Goal: Task Accomplishment & Management: Manage account settings

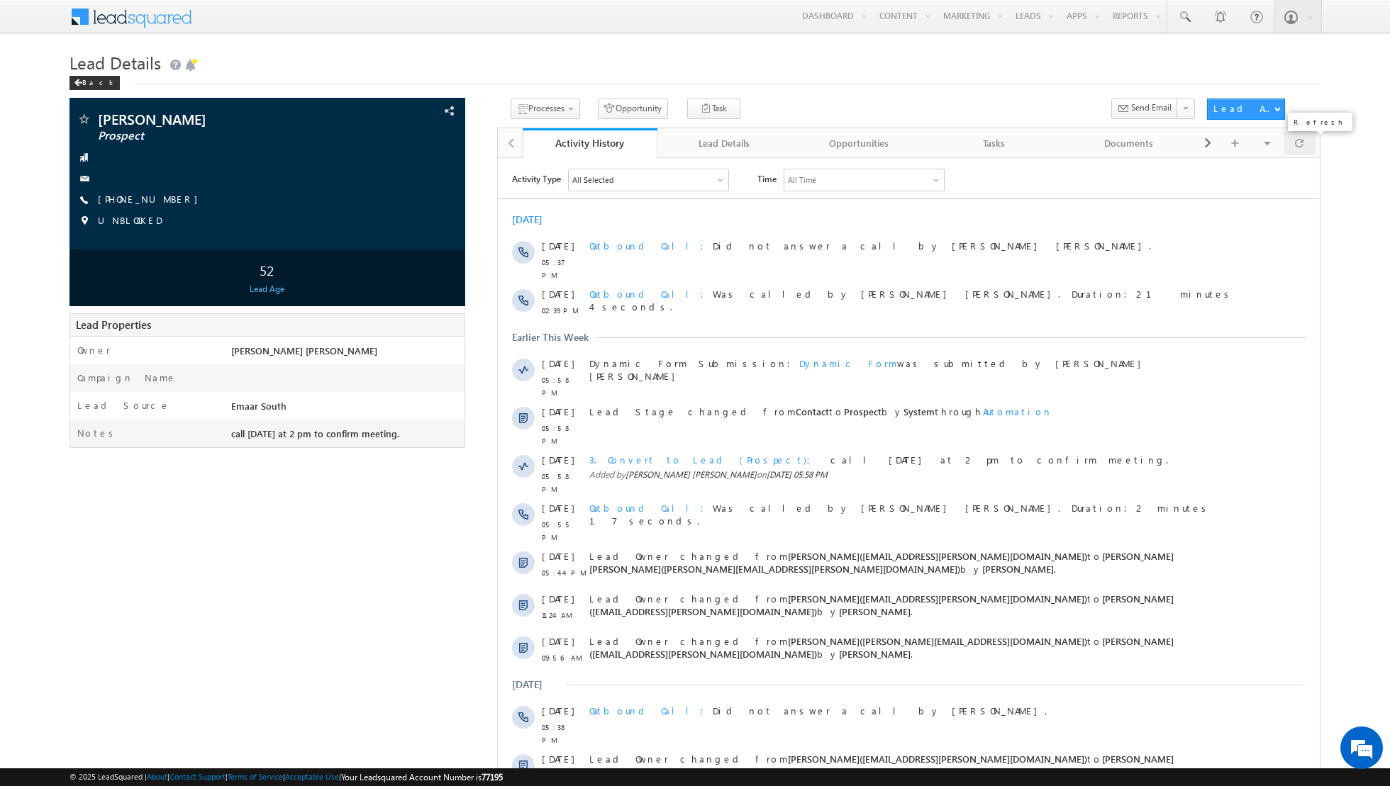
click at [1304, 146] on div at bounding box center [1299, 142] width 32 height 25
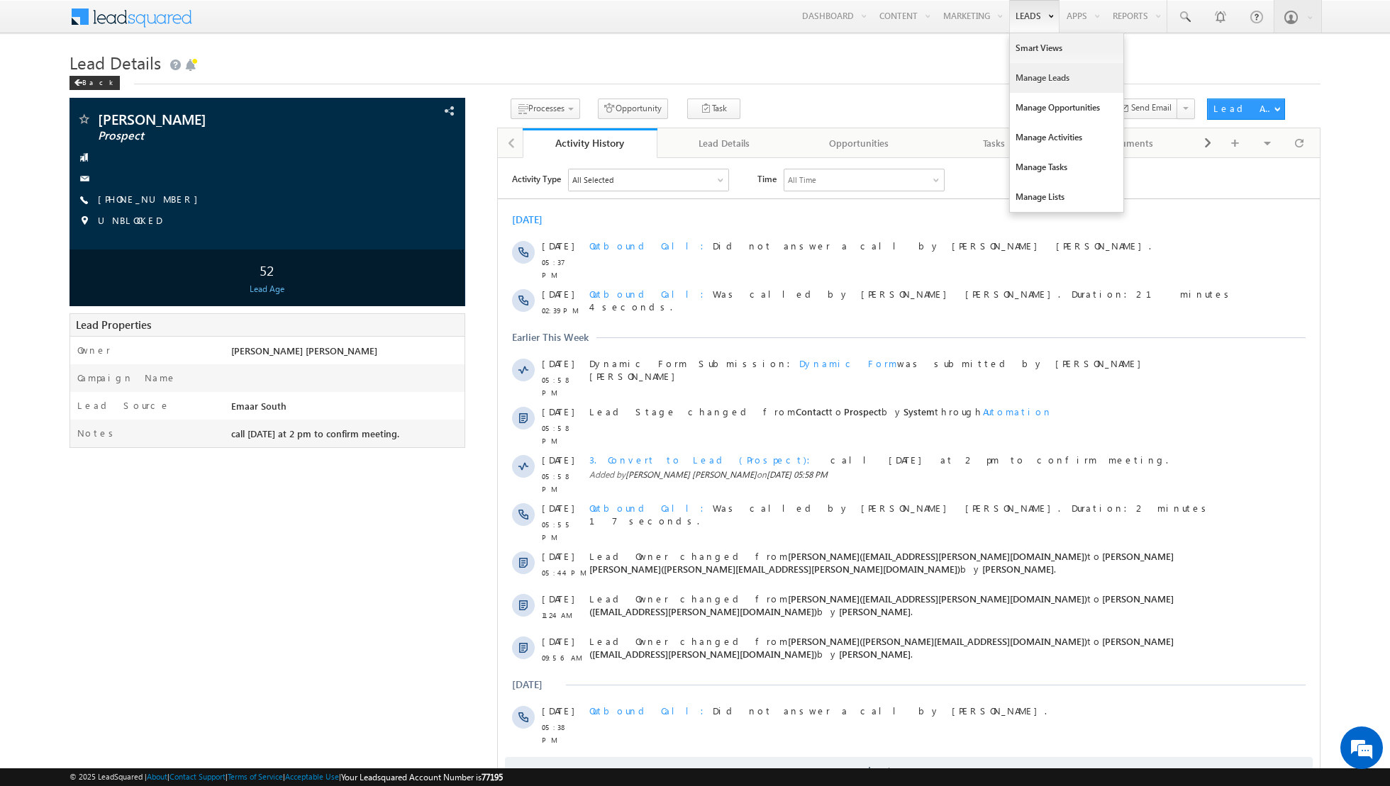
click at [1043, 73] on link "Manage Leads" at bounding box center [1066, 78] width 113 height 30
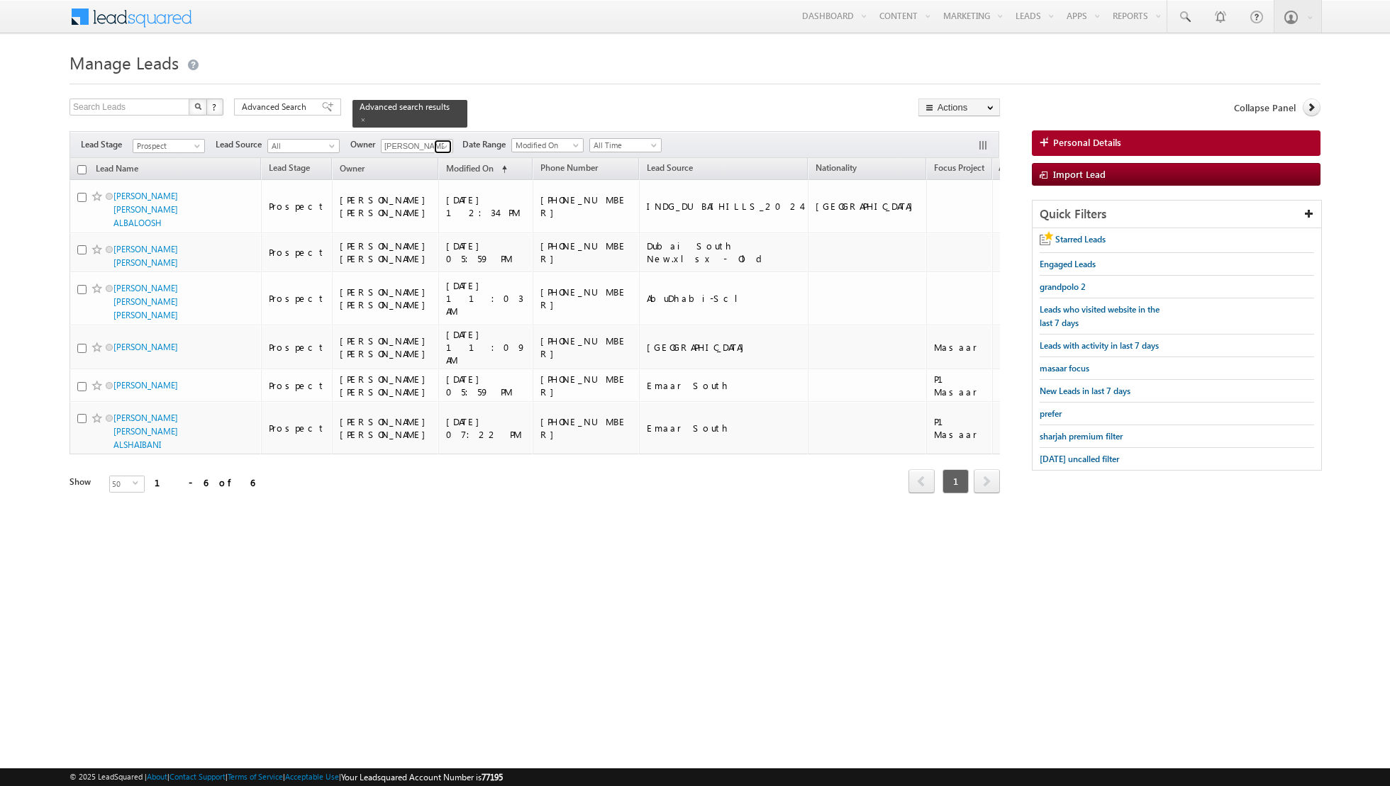
click at [443, 144] on span at bounding box center [444, 146] width 11 height 11
click at [411, 272] on link "Shiva Sisodia shiva.sisodia@indglobal.ae" at bounding box center [452, 280] width 142 height 27
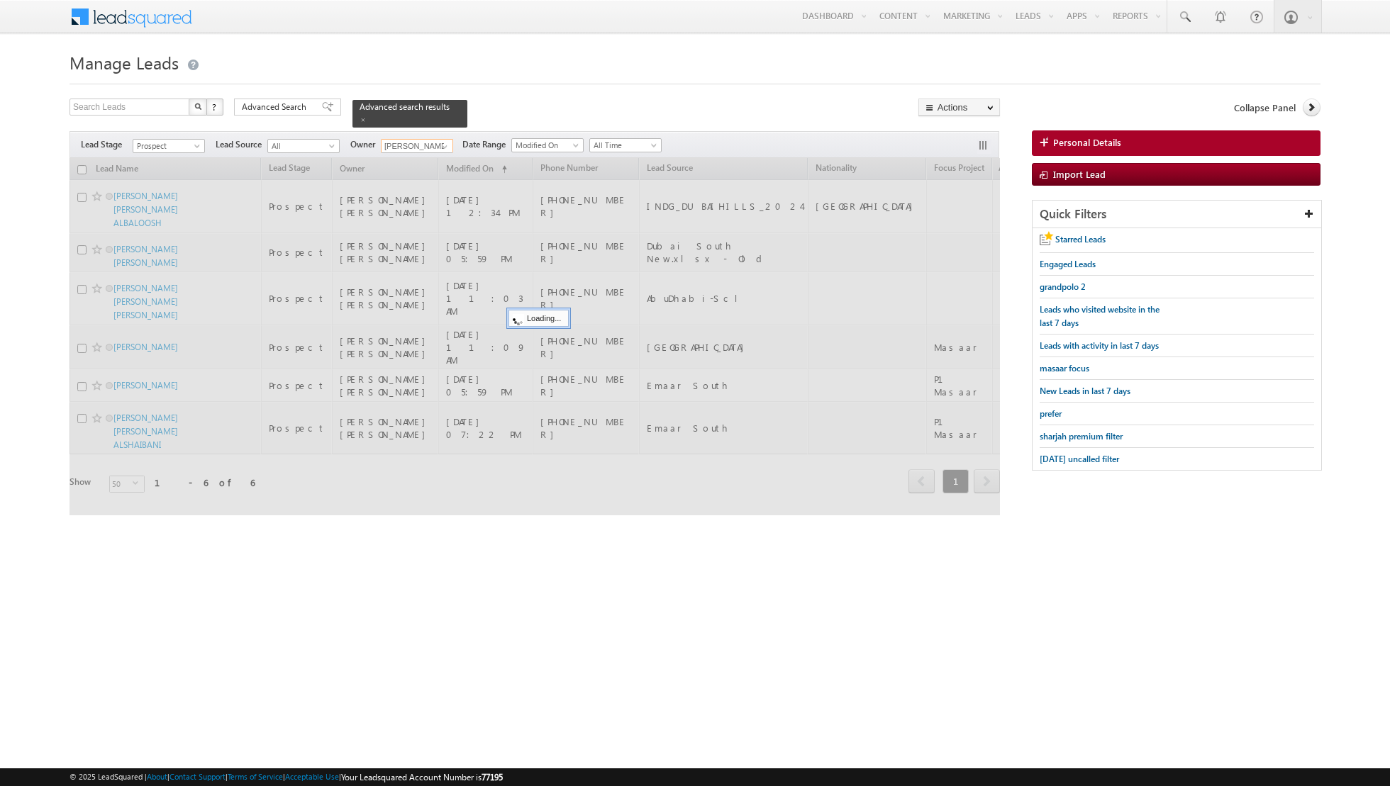
type input "[PERSON_NAME]"
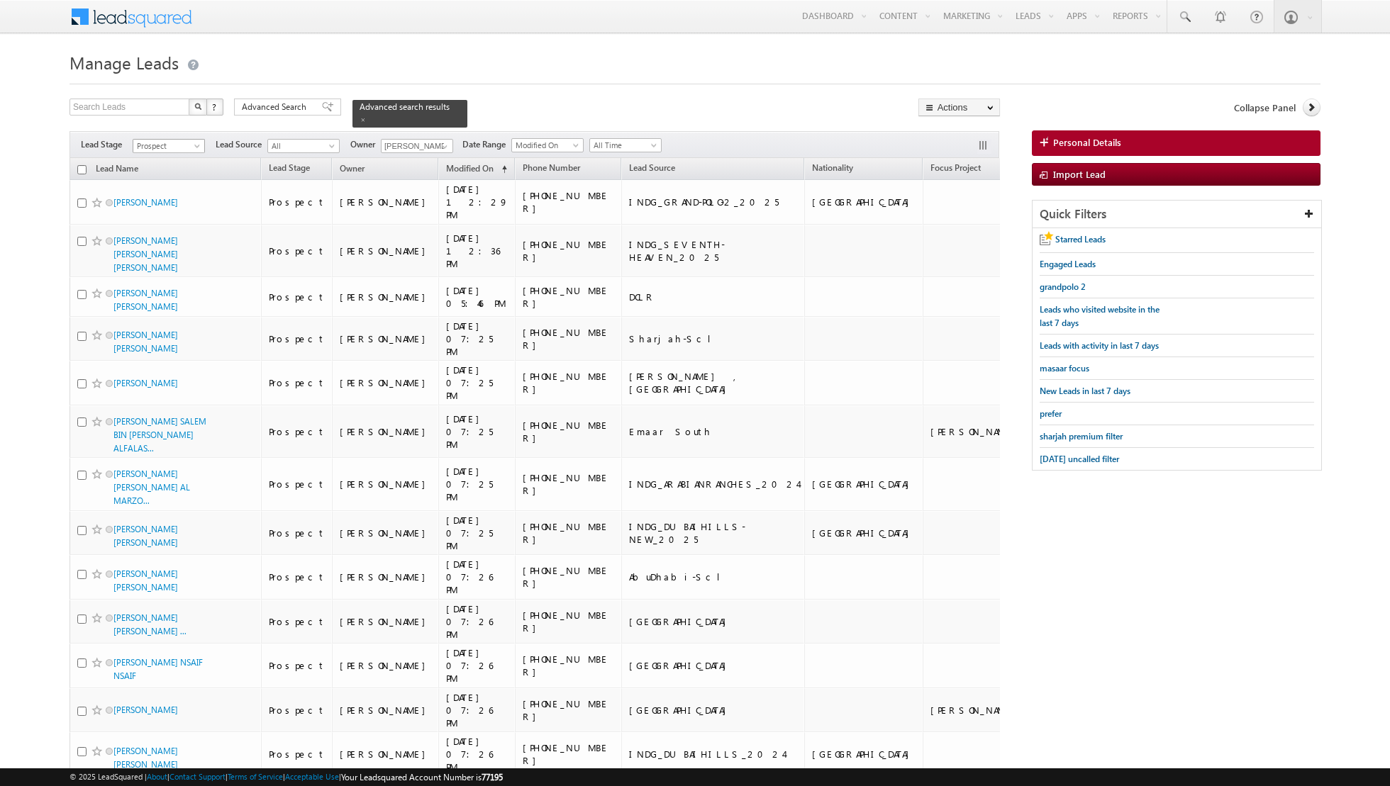
click at [194, 145] on span at bounding box center [198, 148] width 11 height 11
click at [179, 174] on link "Contact" at bounding box center [169, 173] width 72 height 13
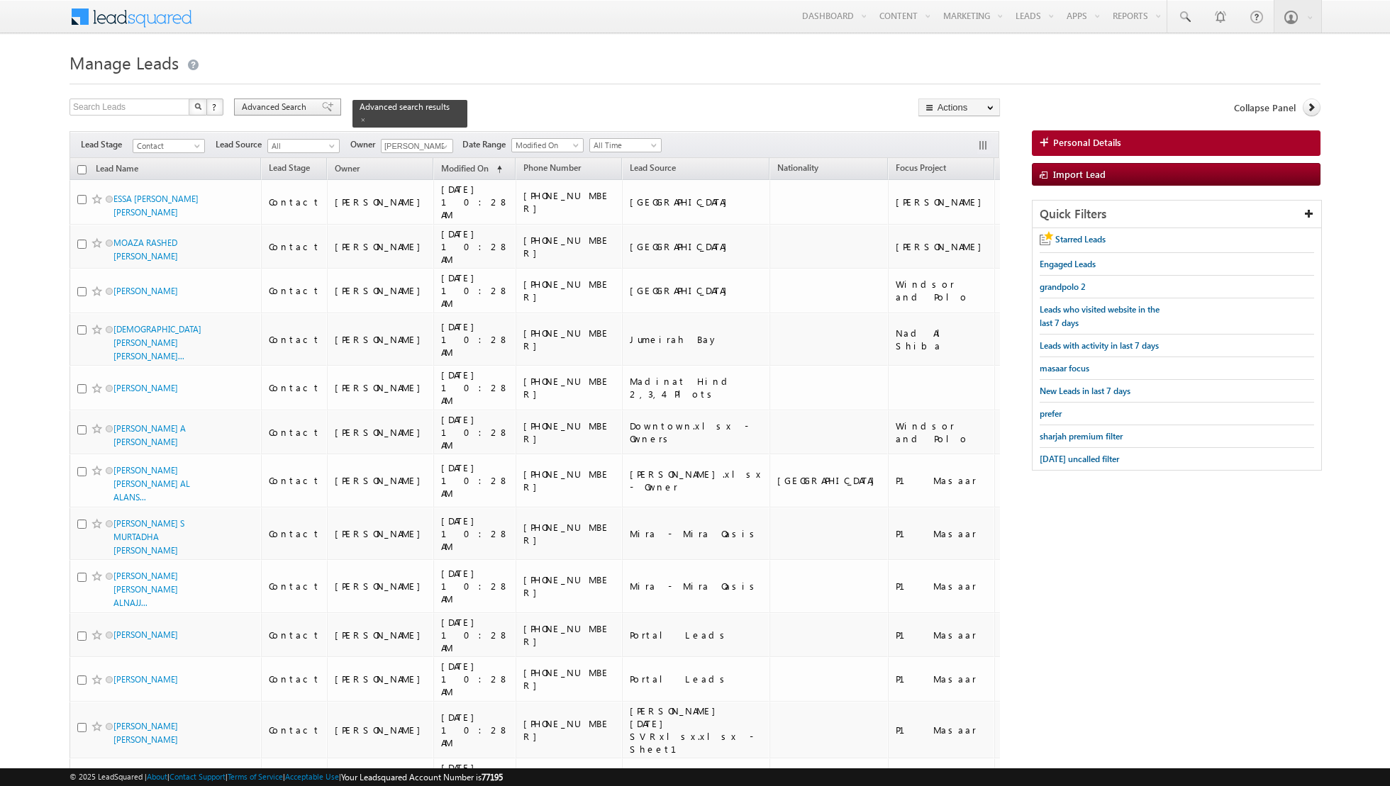
click at [323, 108] on span at bounding box center [327, 107] width 11 height 10
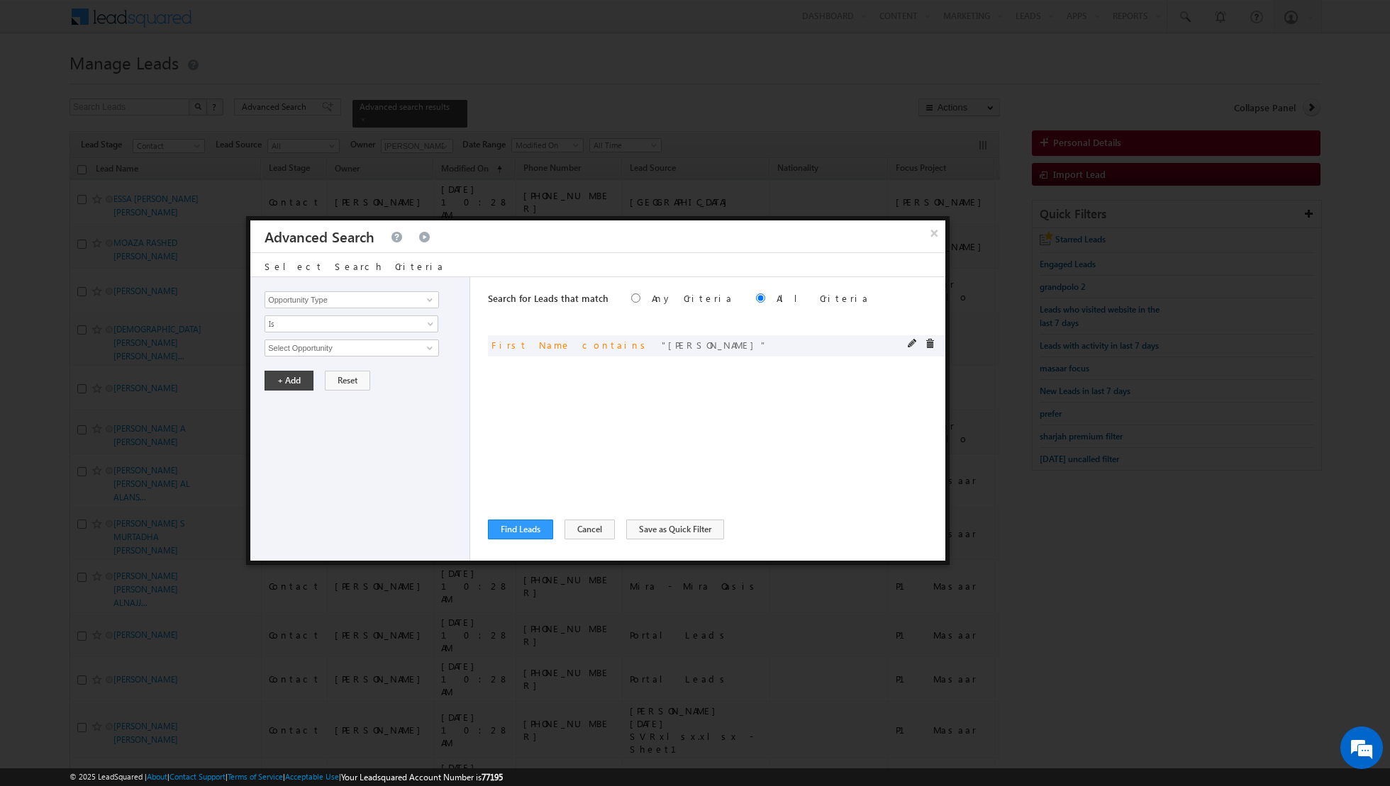
click at [932, 345] on span at bounding box center [930, 344] width 10 height 10
click at [428, 297] on span at bounding box center [429, 299] width 11 height 11
click at [369, 328] on link "Lead Source" at bounding box center [351, 328] width 174 height 16
type input "Lead Source"
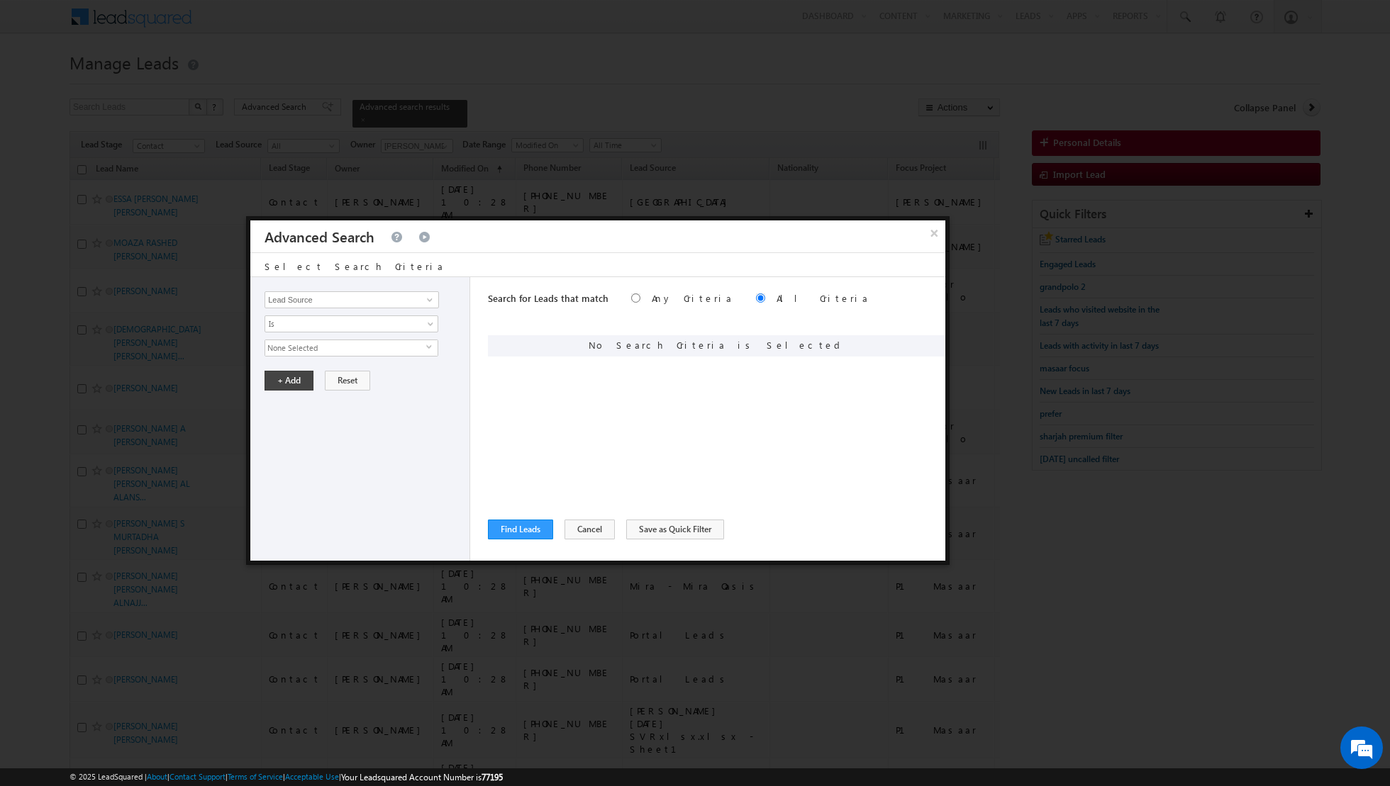
click at [432, 347] on span "select" at bounding box center [431, 347] width 11 height 6
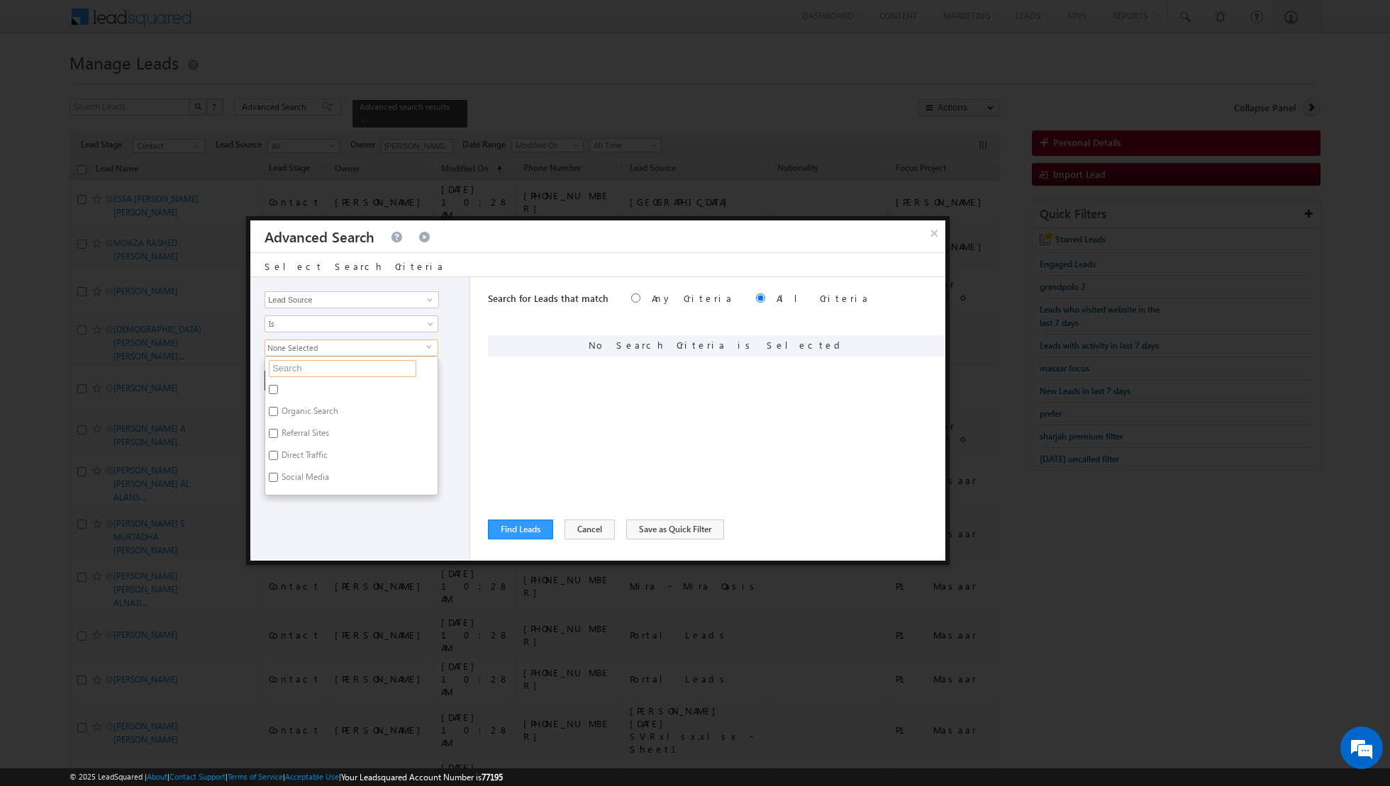
click at [369, 362] on input "text" at bounding box center [342, 368] width 147 height 17
type input "dubai hills"
click at [300, 388] on label "DUBAI HILLS" at bounding box center [320, 392] width 111 height 22
click at [278, 388] on input "DUBAI HILLS" at bounding box center [273, 389] width 9 height 9
checkbox input "true"
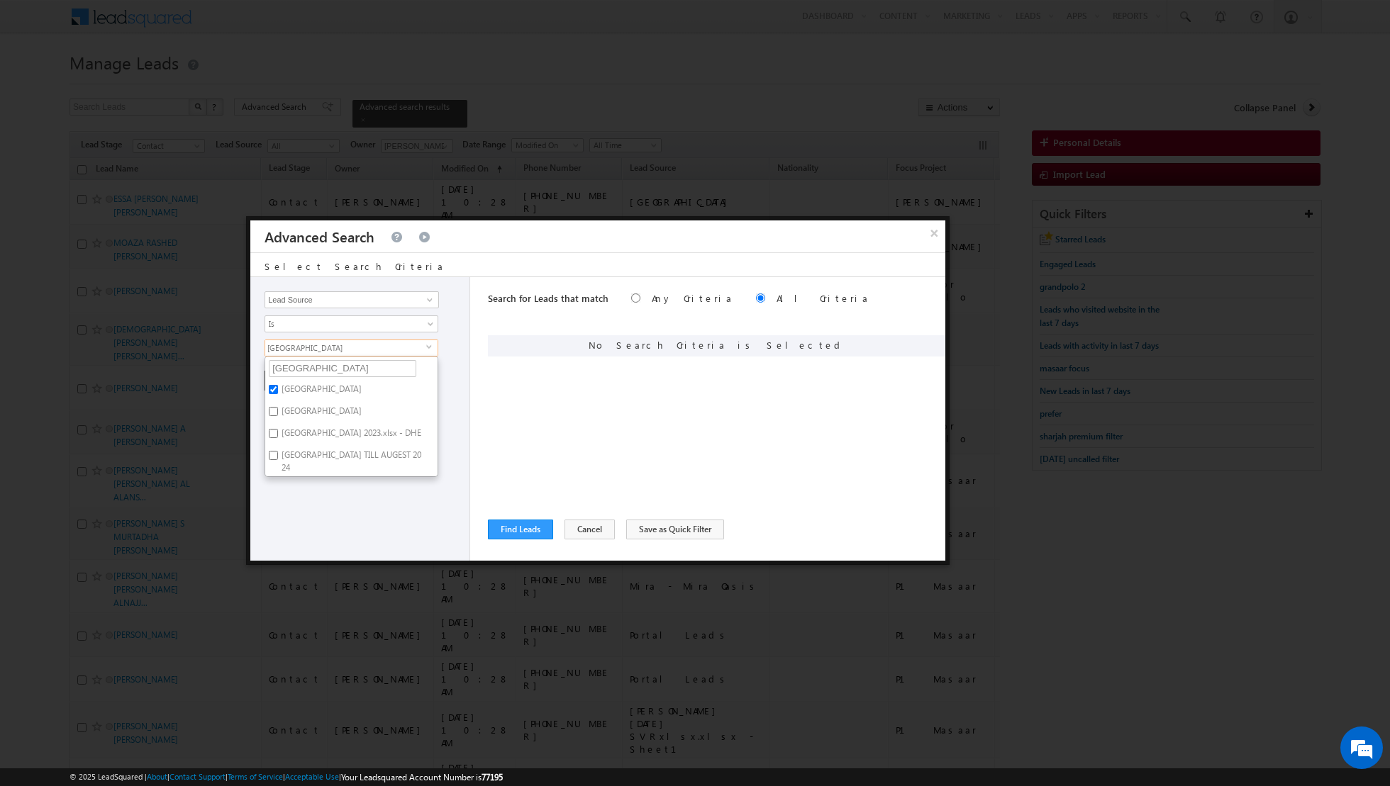
click at [320, 500] on div "Opportunity Type Lead Activity Task Sales Group Prospect Id Address 1 Address 2…" at bounding box center [360, 419] width 220 height 284
click at [285, 379] on button "+ Add" at bounding box center [288, 381] width 49 height 20
click at [506, 530] on button "Find Leads" at bounding box center [520, 530] width 65 height 20
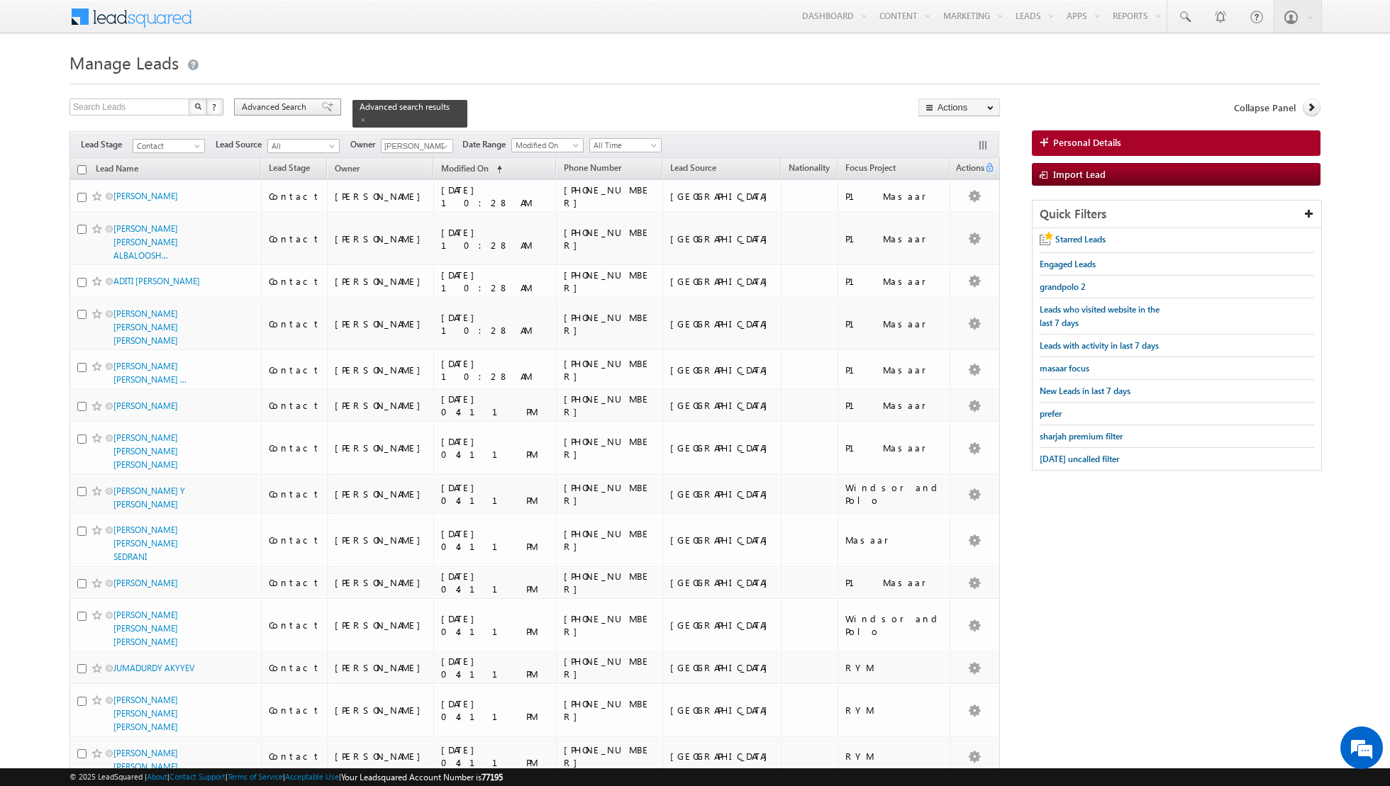
click at [322, 108] on span at bounding box center [327, 107] width 11 height 10
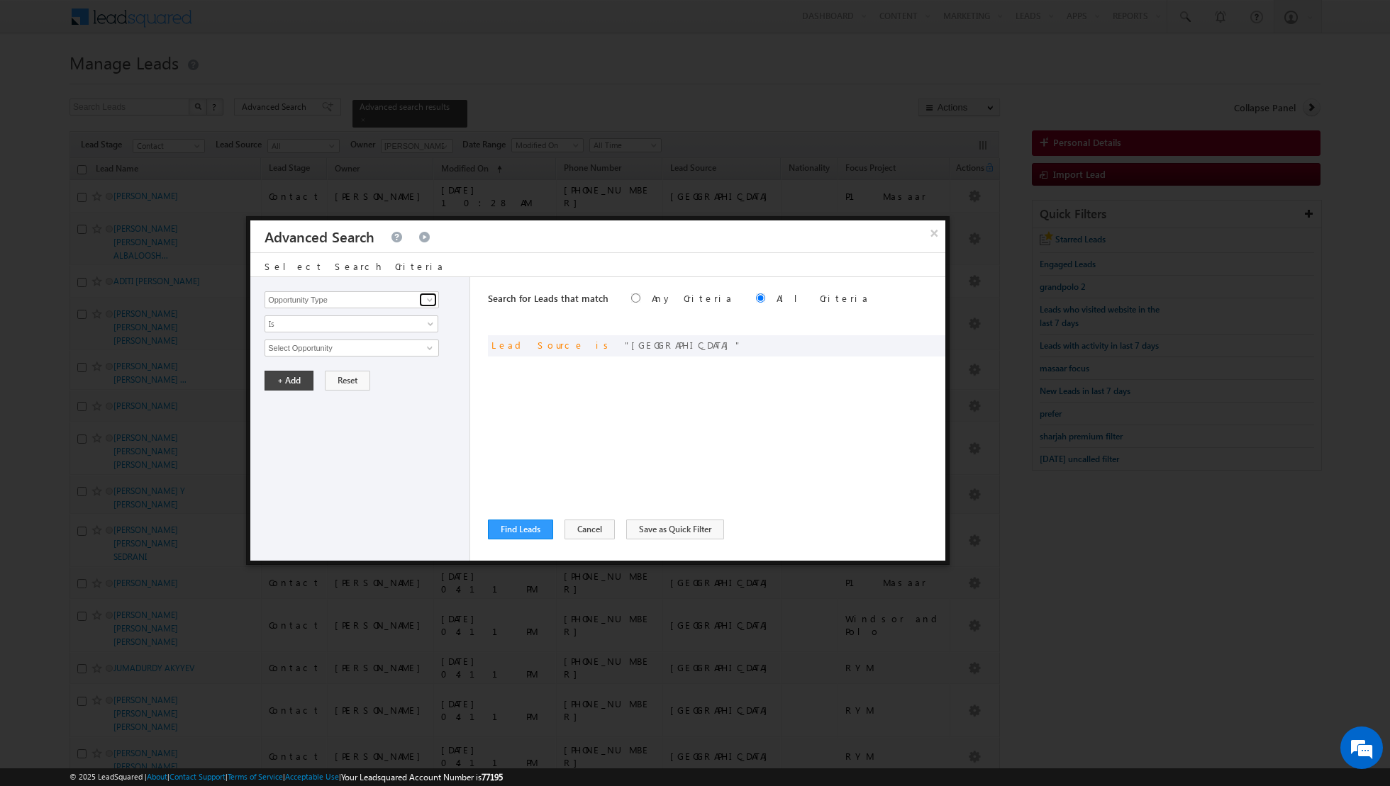
click at [433, 297] on span at bounding box center [429, 299] width 11 height 11
click at [404, 316] on link "Lead Activity" at bounding box center [351, 316] width 174 height 16
type input "Lead Activity"
click at [404, 316] on link "Is" at bounding box center [351, 324] width 174 height 17
click at [368, 351] on link "Is Not" at bounding box center [351, 353] width 173 height 13
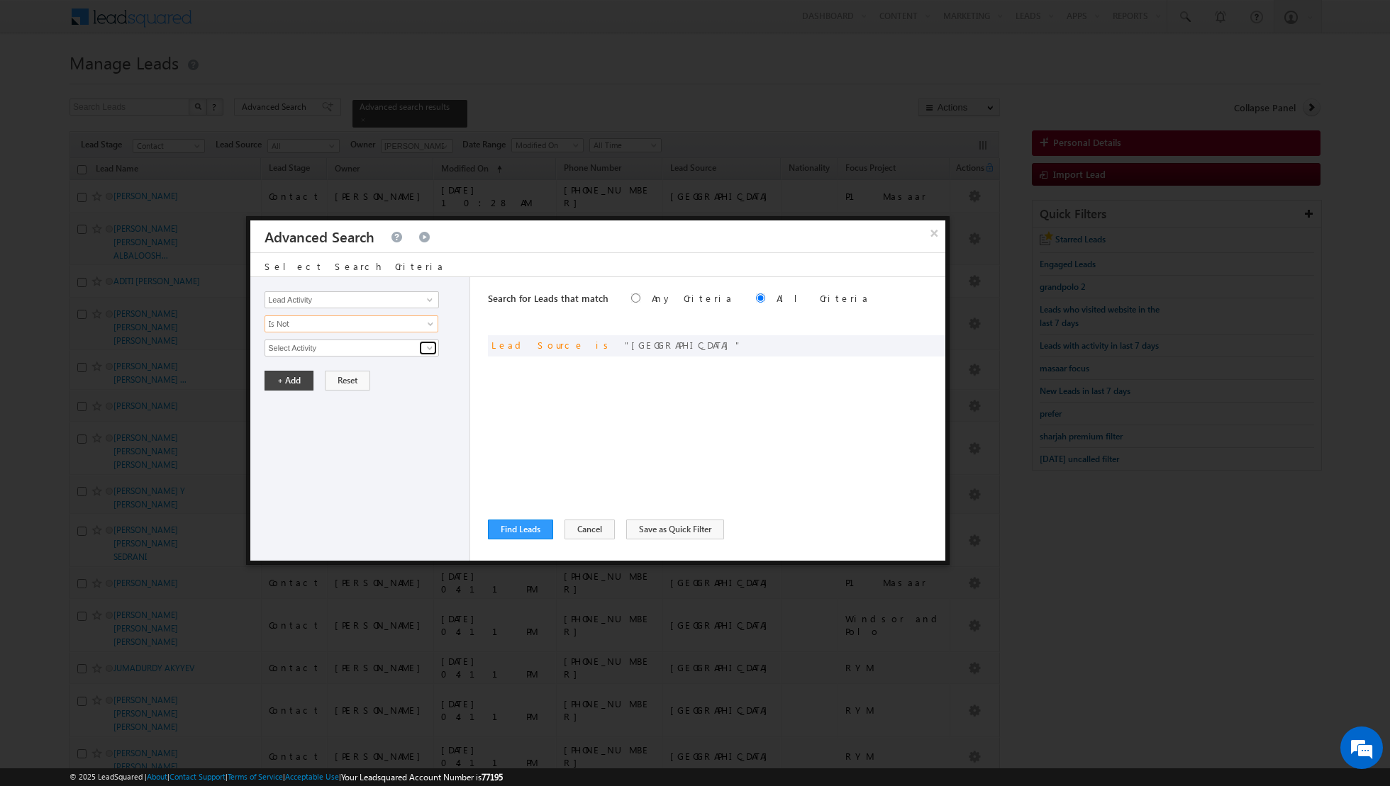
click at [432, 345] on span at bounding box center [429, 347] width 11 height 11
click at [356, 378] on link "Outbound Phone Call Activity" at bounding box center [351, 377] width 174 height 16
type input "Outbound Phone Call Activity"
click at [289, 402] on button "+ Add" at bounding box center [288, 405] width 49 height 20
click at [289, 402] on div "Opportunity Type Lead Activity Task Sales Group Prospect Id Address 1 Address 2…" at bounding box center [360, 419] width 220 height 284
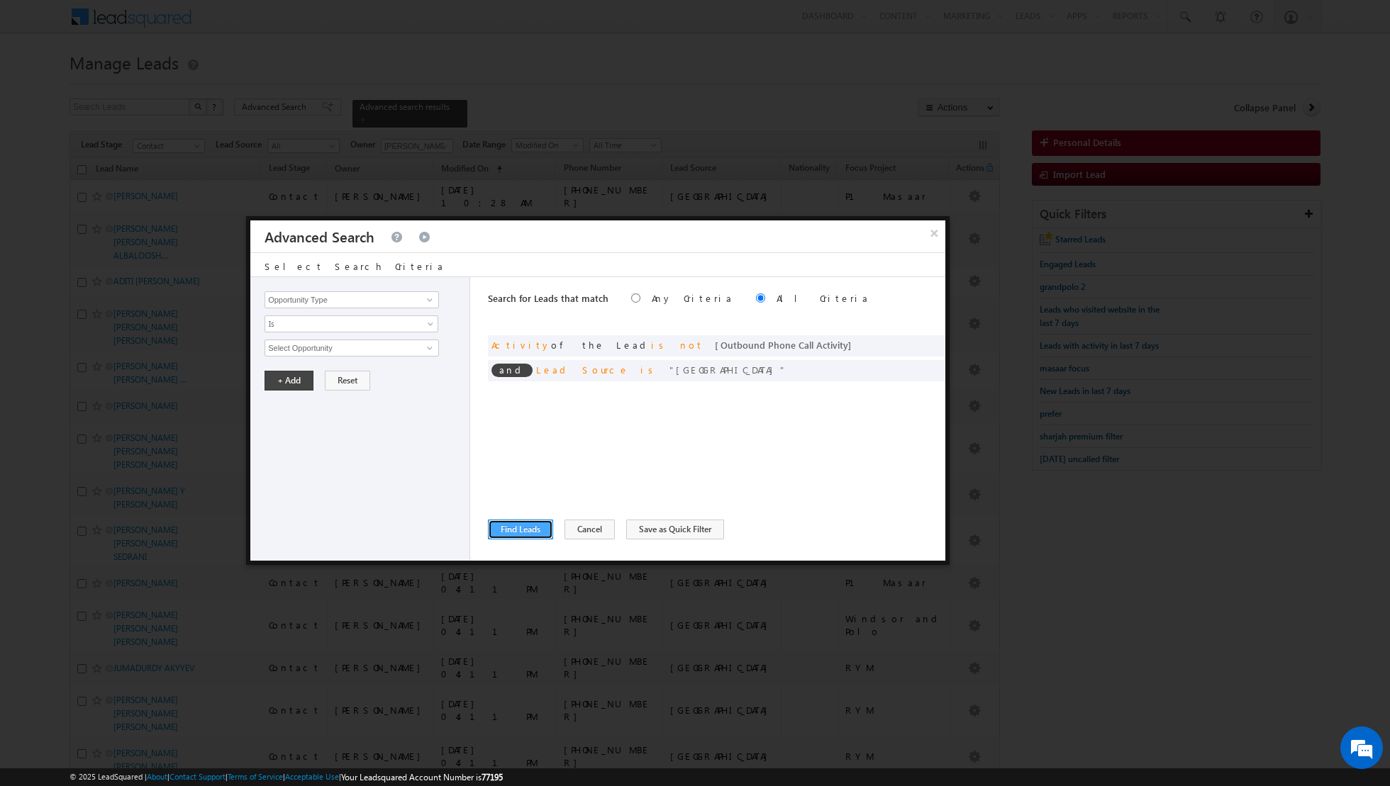
click at [512, 531] on button "Find Leads" at bounding box center [520, 530] width 65 height 20
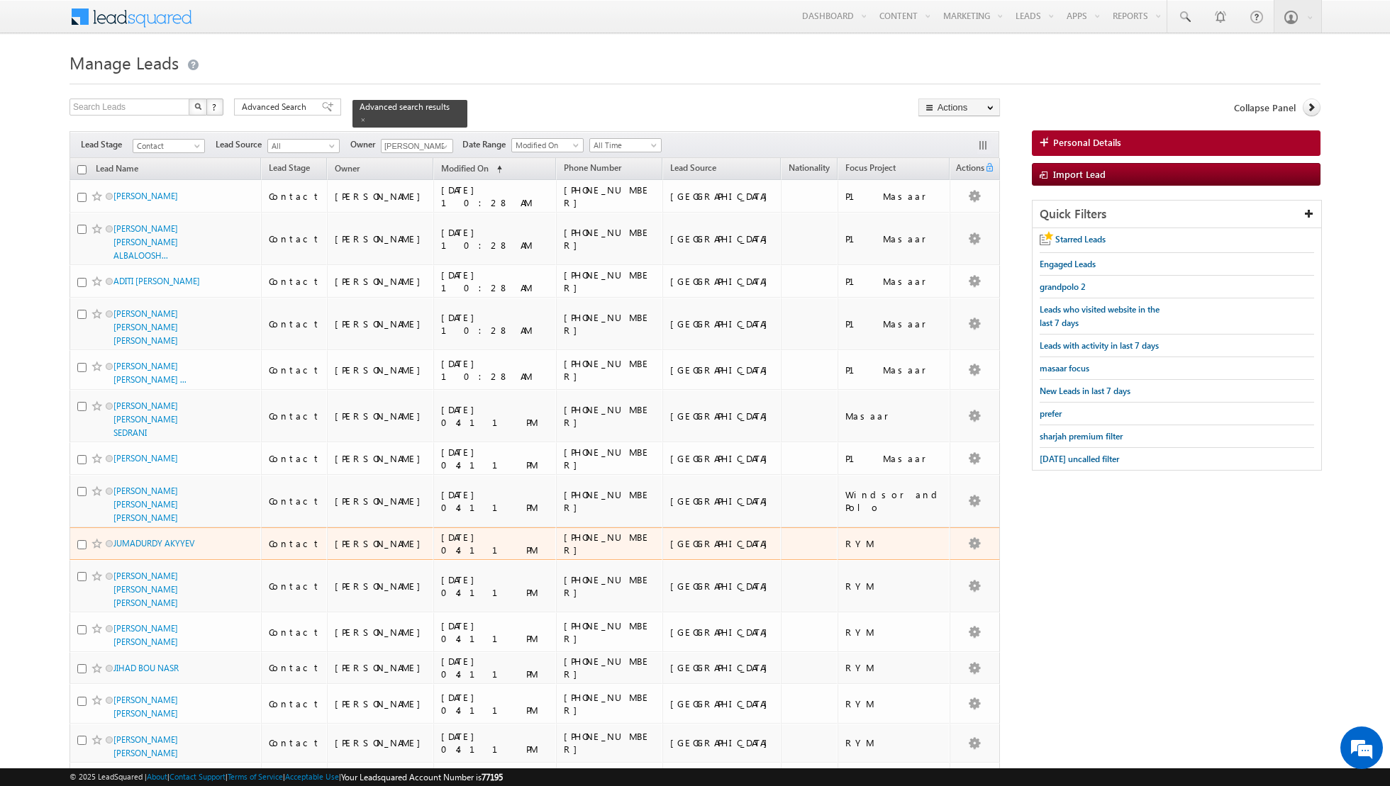
scroll to position [1333, 0]
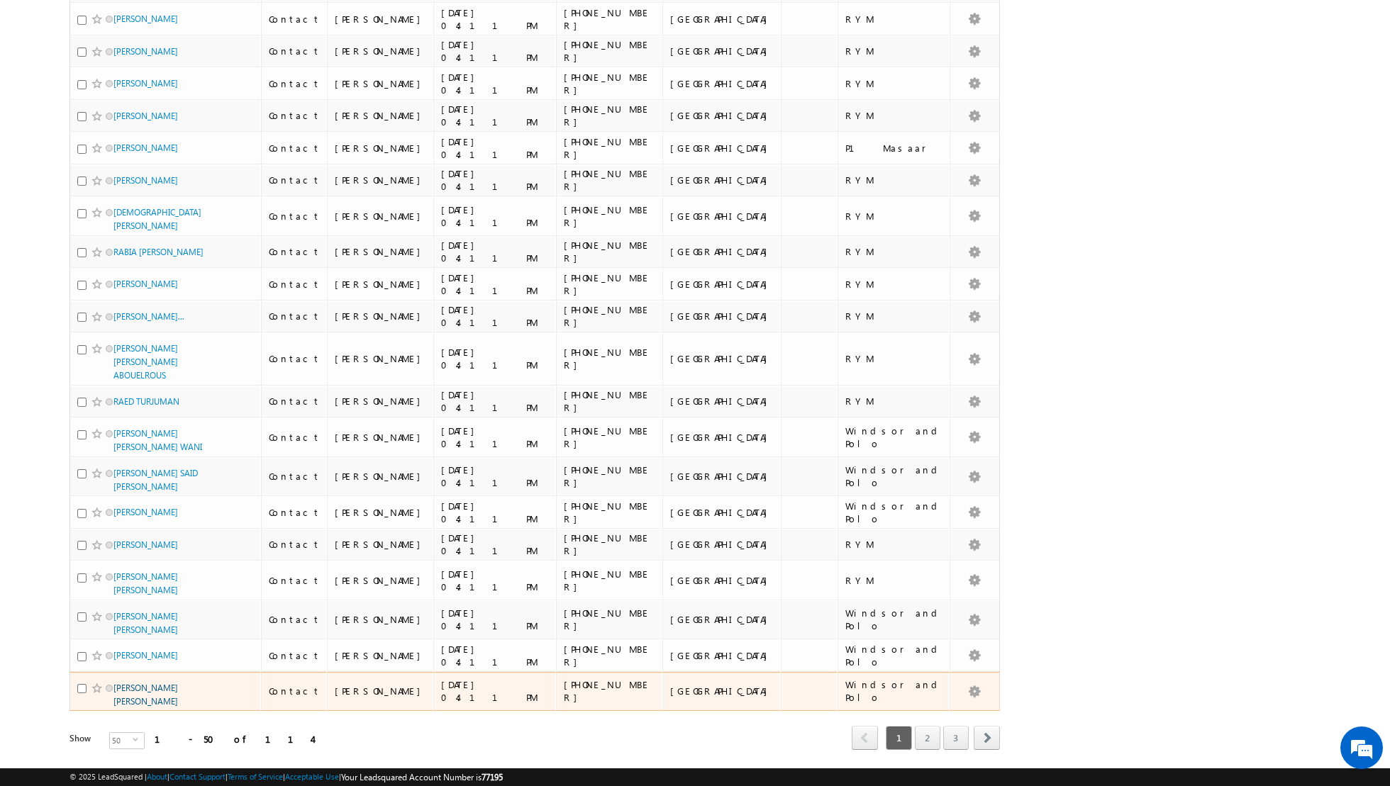
click at [138, 683] on link "MARIAM HAMAD MOHAMMED MARZOUQ ALAMERI" at bounding box center [145, 695] width 65 height 24
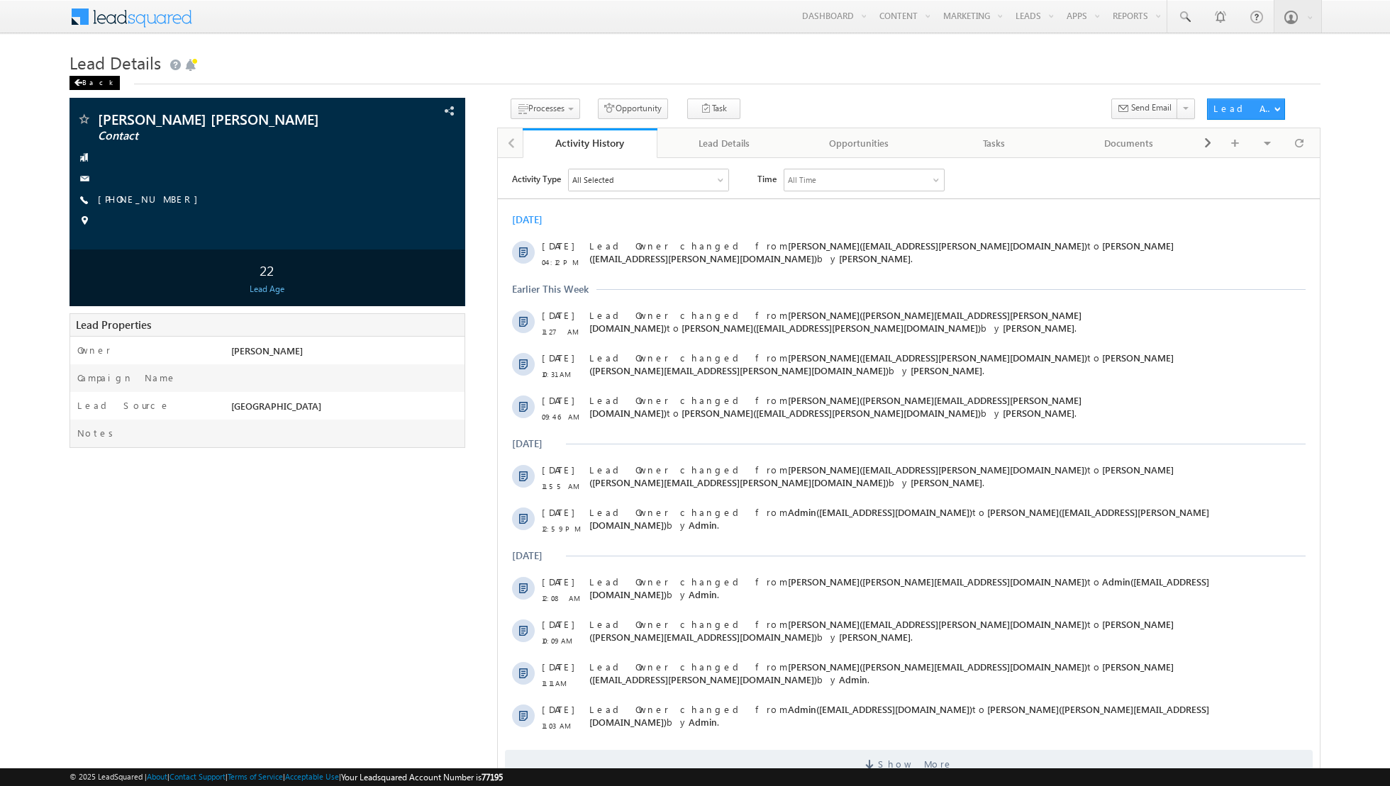
click at [77, 87] on div "Back" at bounding box center [94, 83] width 50 height 14
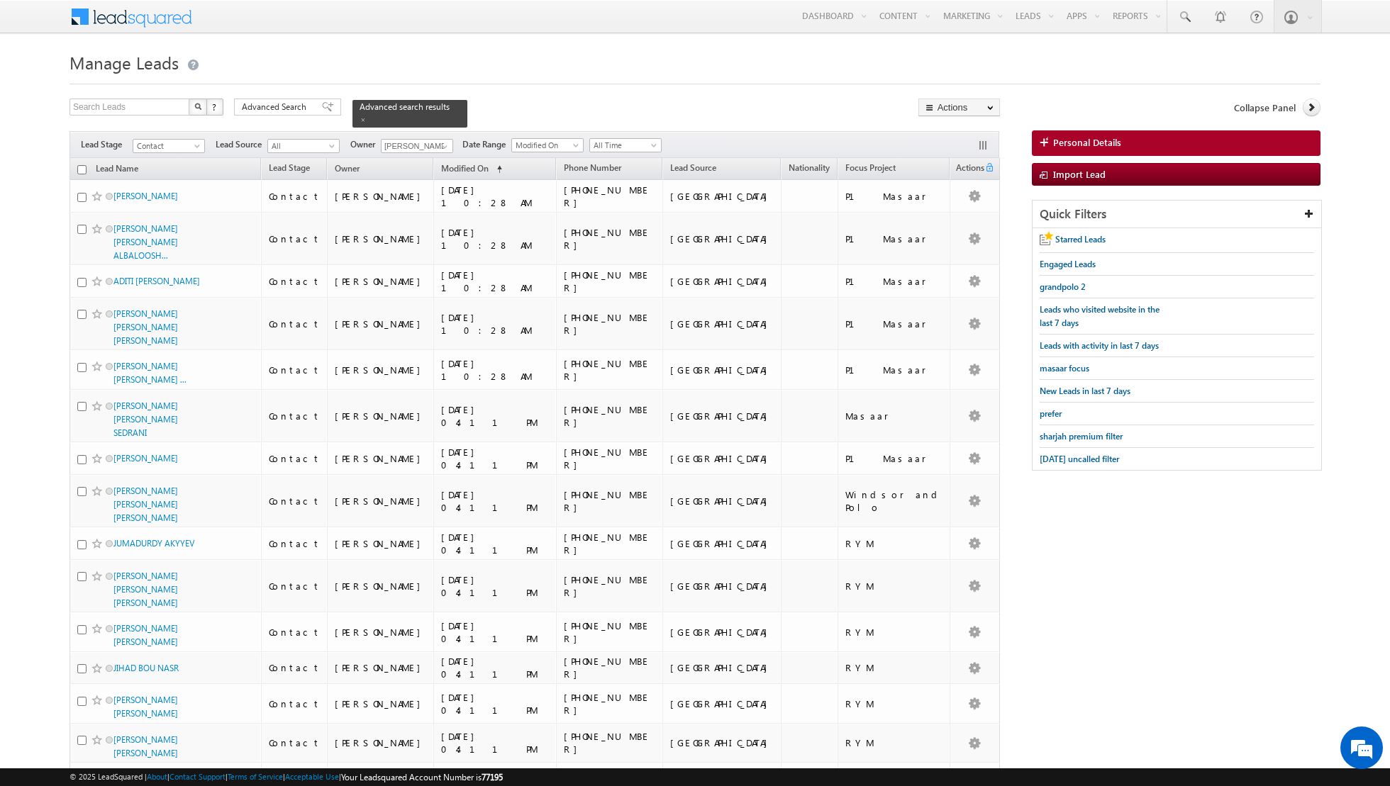
click at [86, 169] on input "checkbox" at bounding box center [81, 169] width 9 height 9
checkbox input "true"
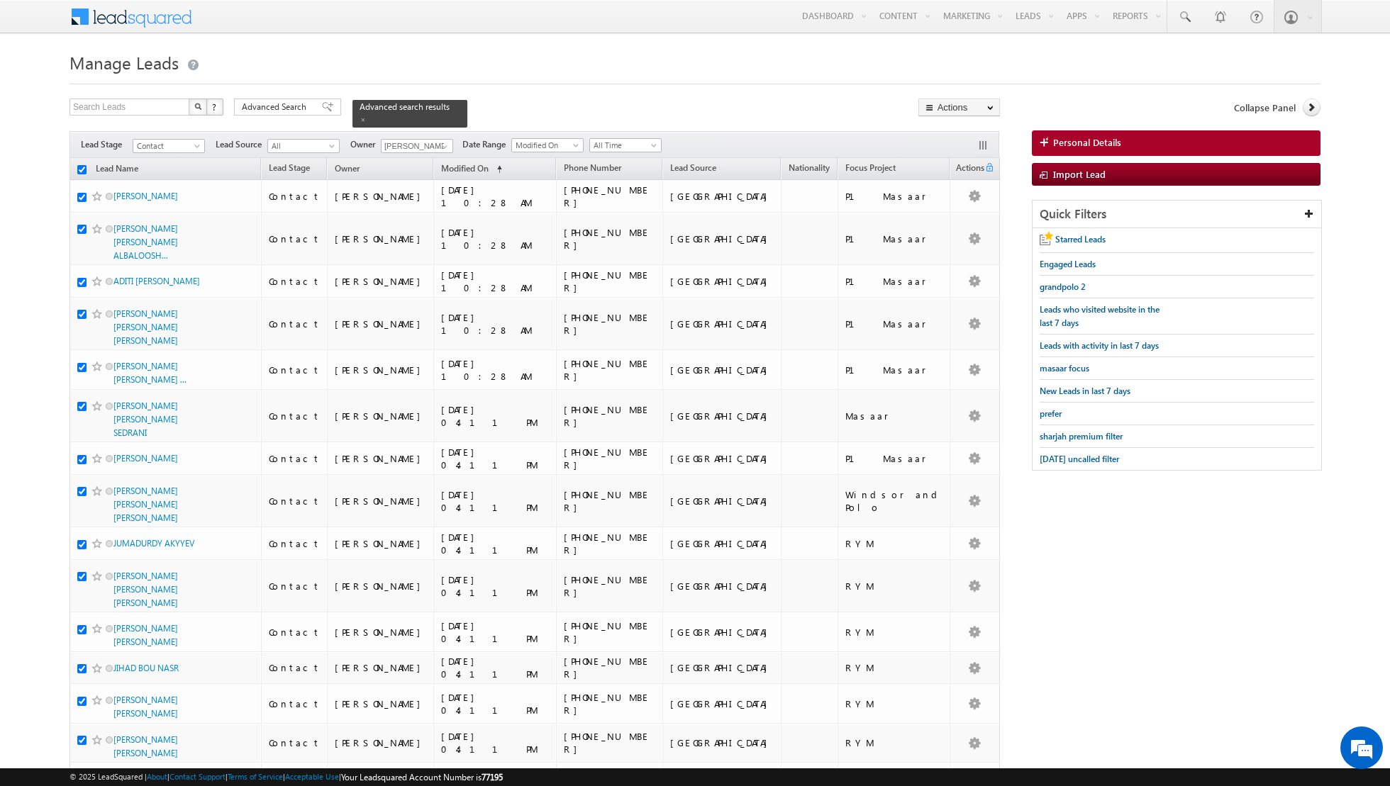
checkbox input "true"
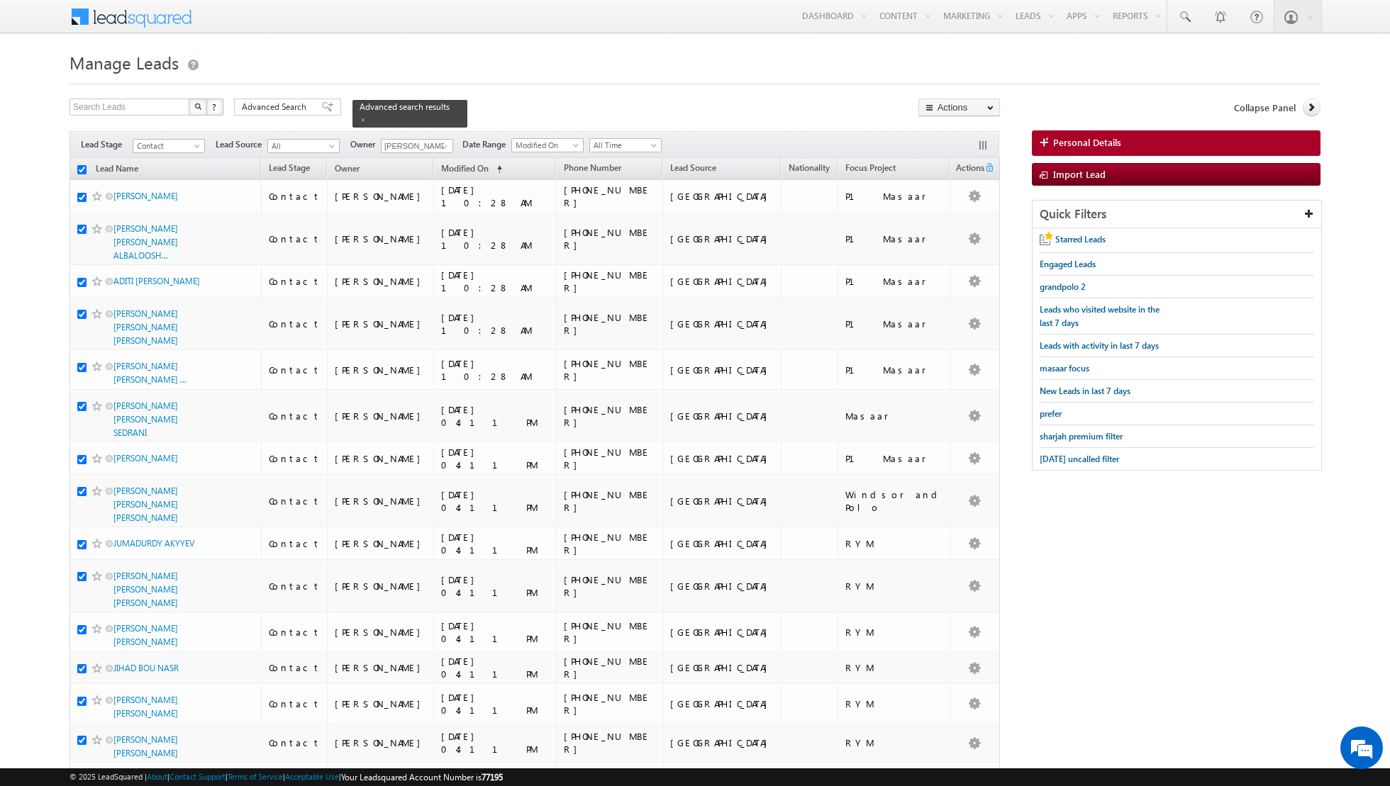
checkbox input "true"
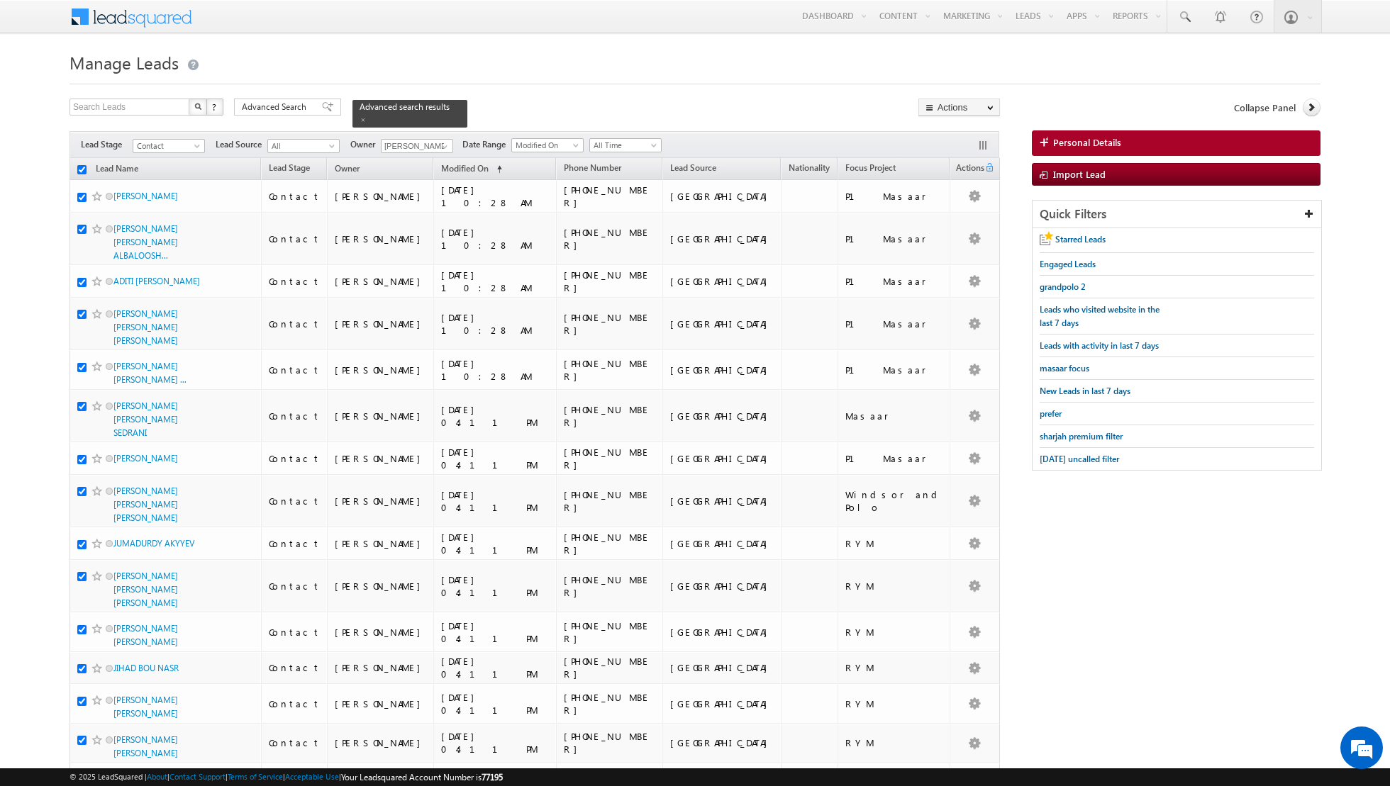
checkbox input "true"
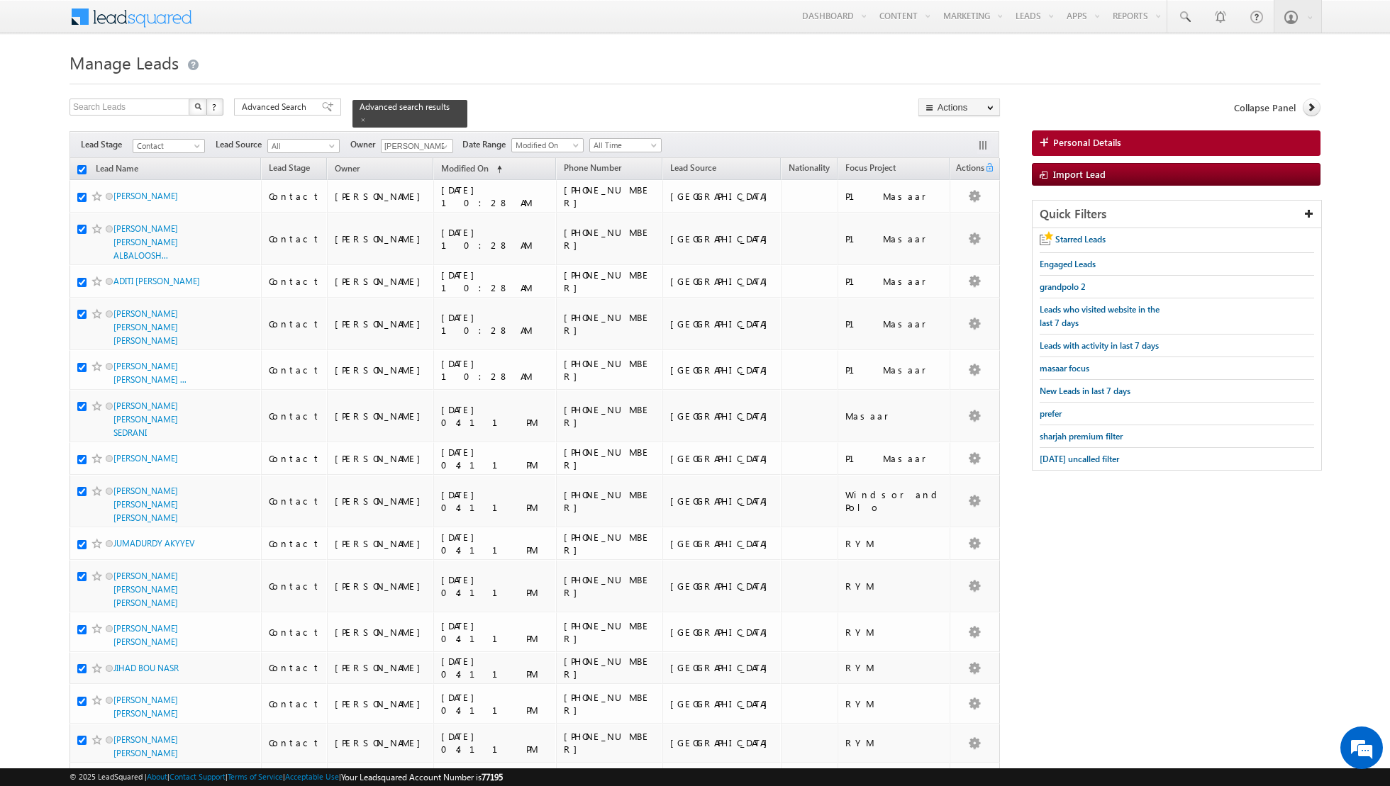
checkbox input "true"
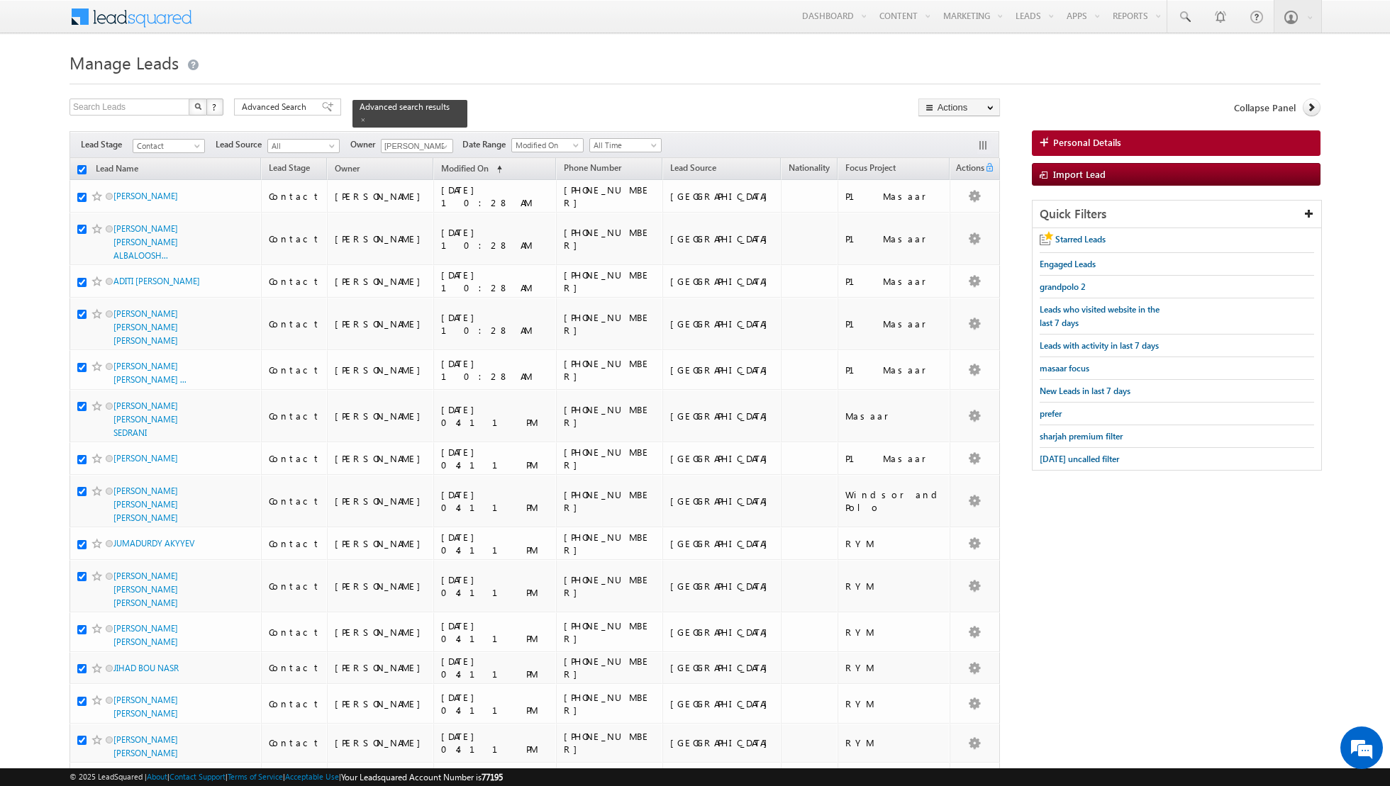
checkbox input "true"
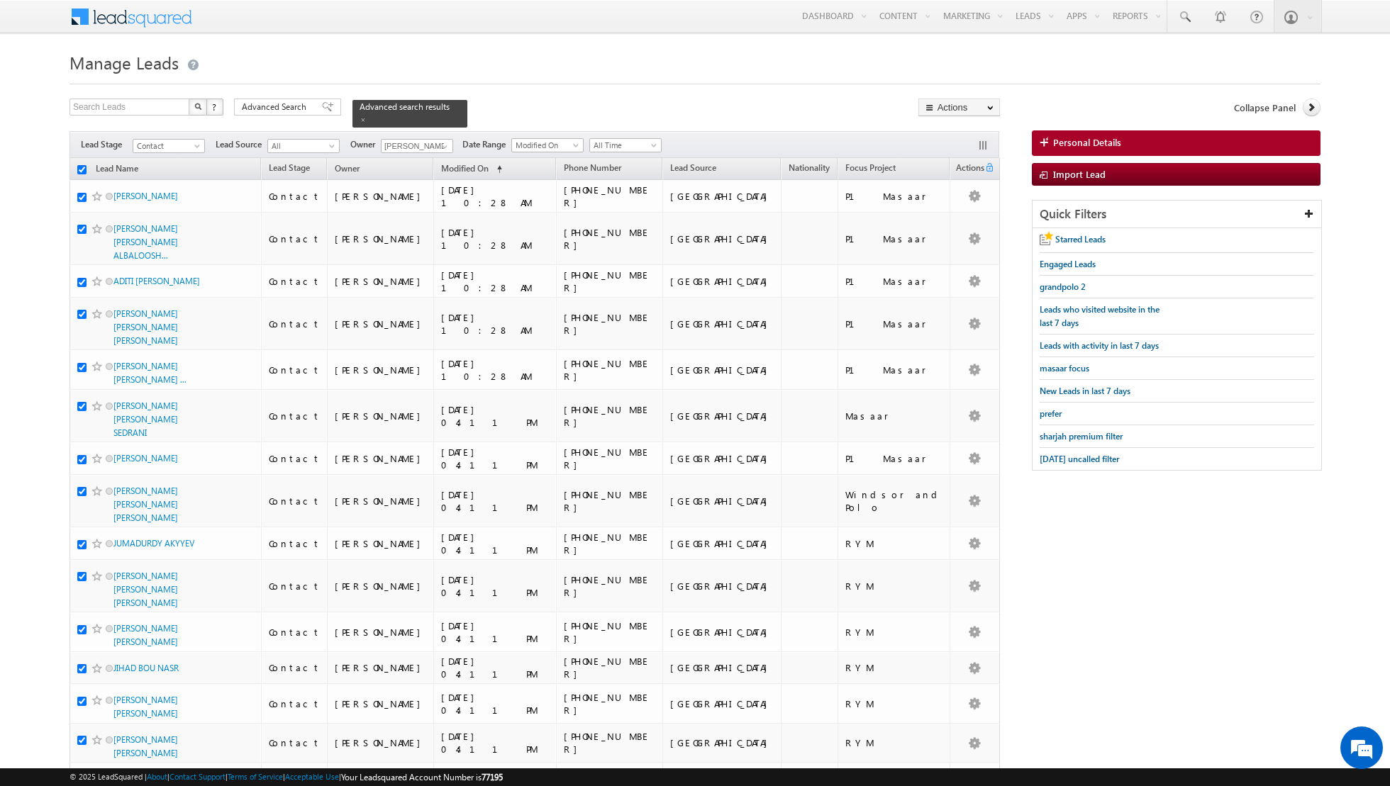
checkbox input "true"
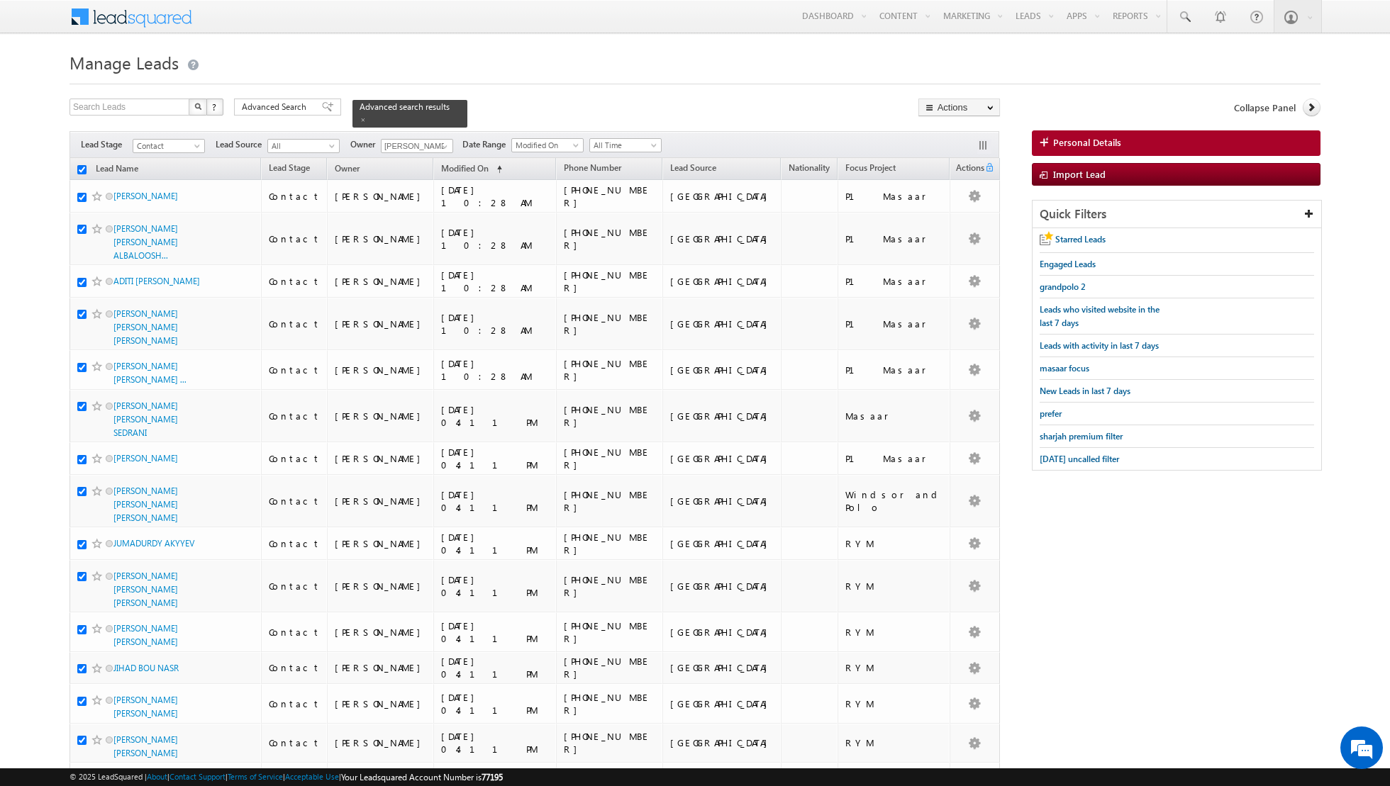
checkbox input "true"
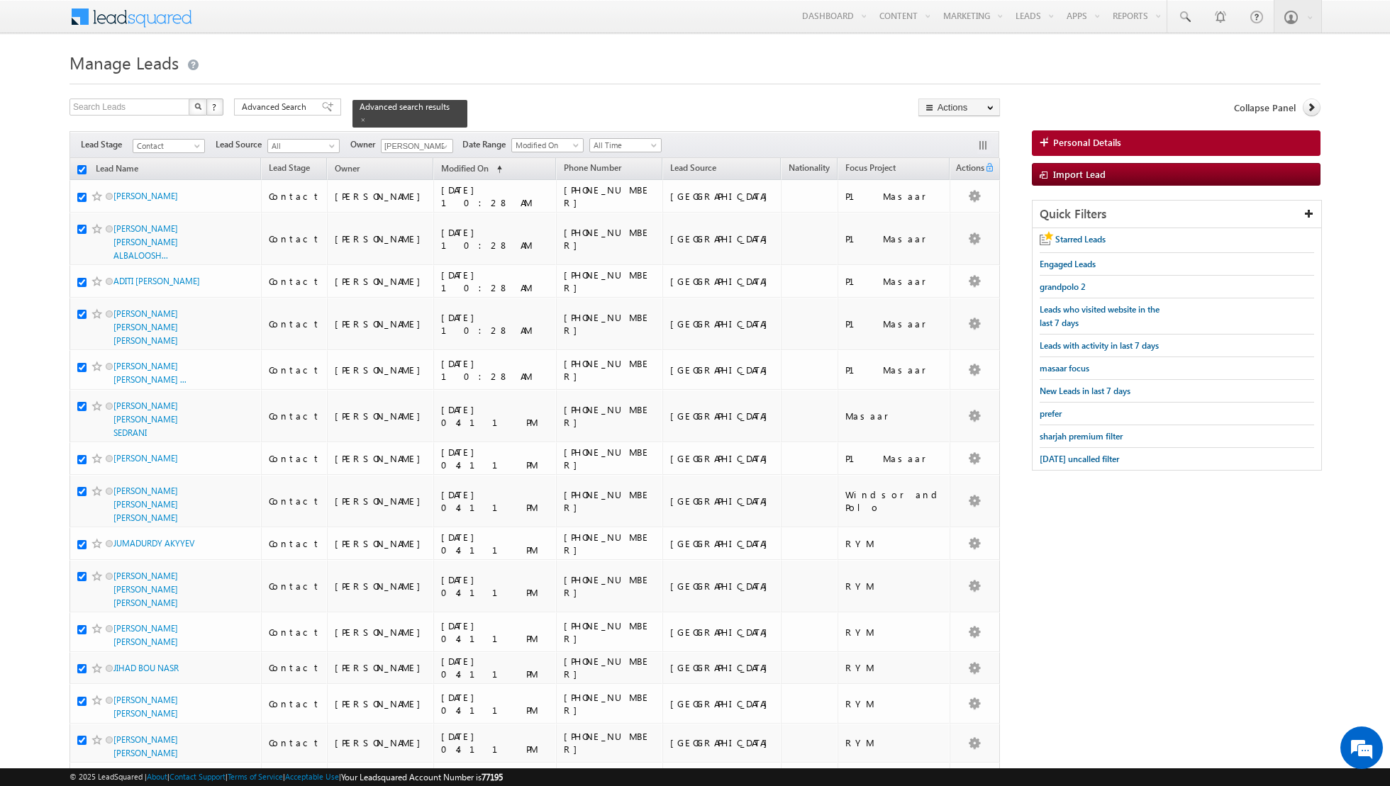
checkbox input "true"
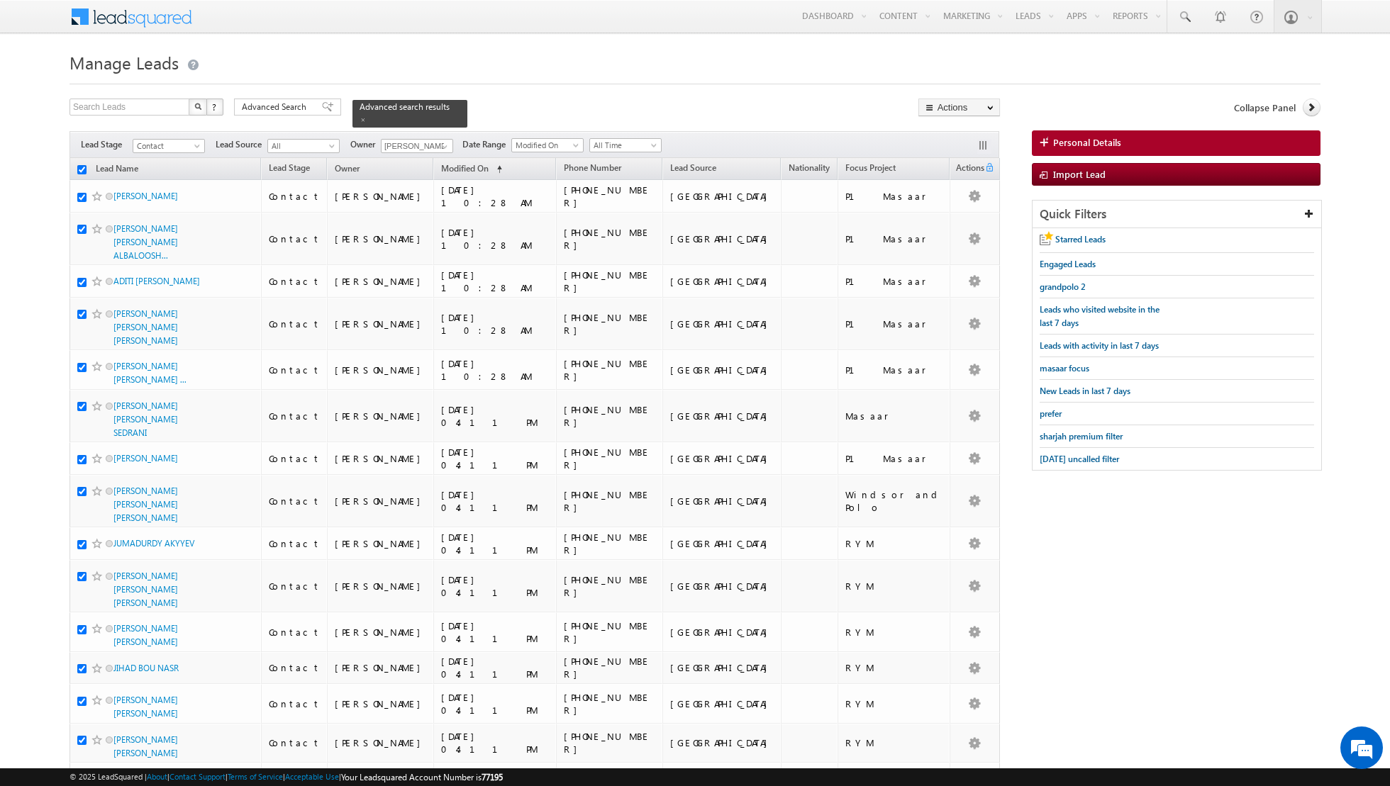
checkbox input "true"
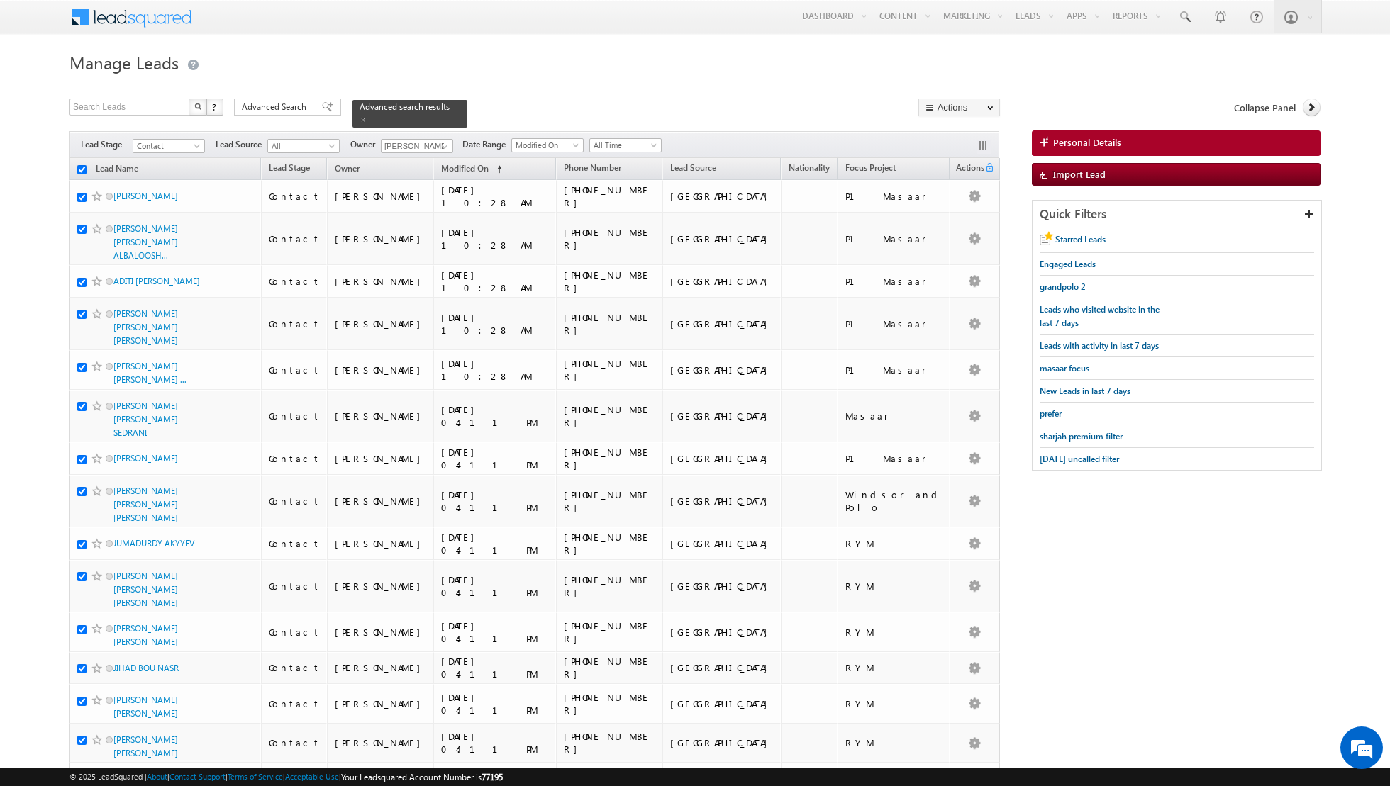
checkbox input "true"
click at [947, 229] on link "Change Owner" at bounding box center [959, 229] width 80 height 17
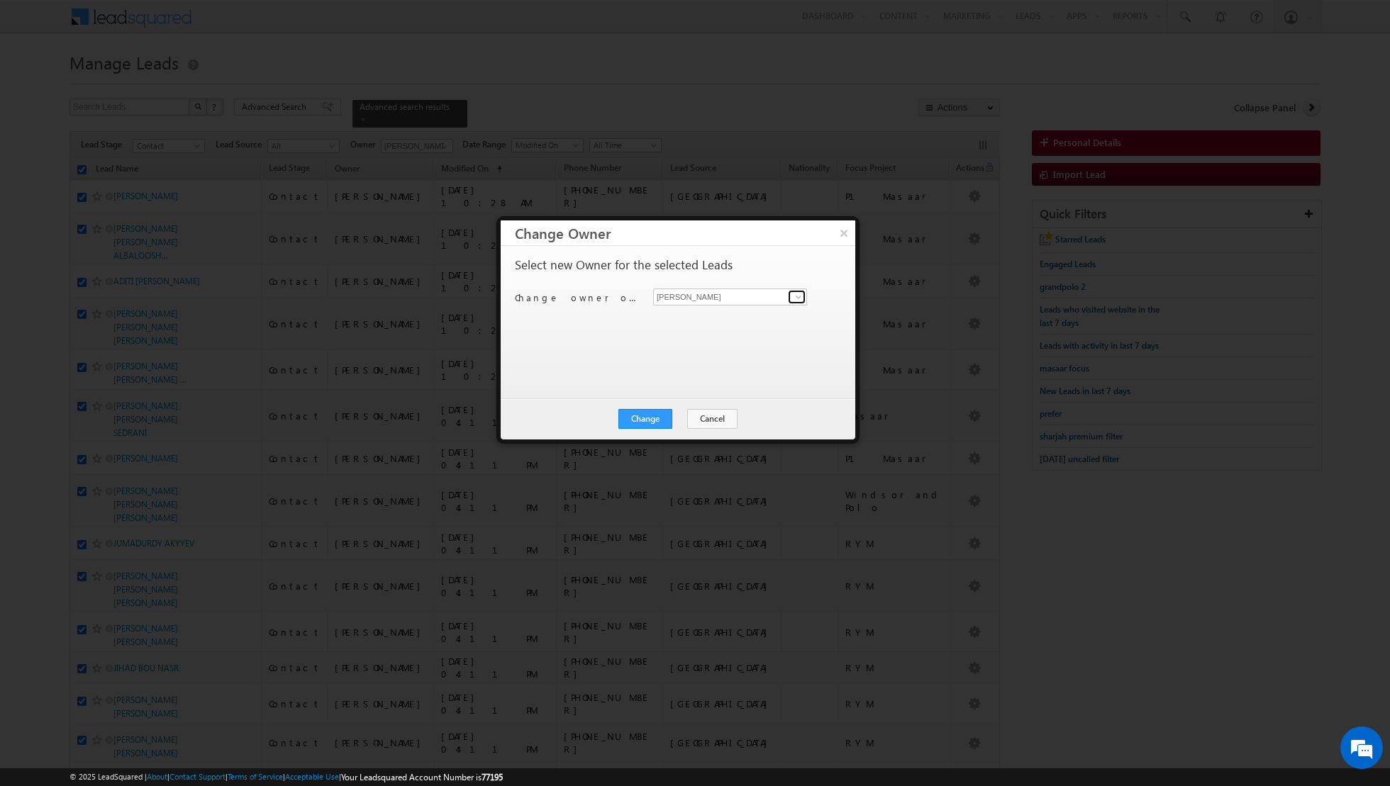
click at [790, 298] on link at bounding box center [797, 297] width 18 height 14
type input "j"
click at [747, 338] on link "Shaik Basha shaik.basha@indglobal.ae" at bounding box center [730, 343] width 154 height 27
type input "Shaik Basha"
click at [645, 418] on button "Change" at bounding box center [645, 419] width 54 height 20
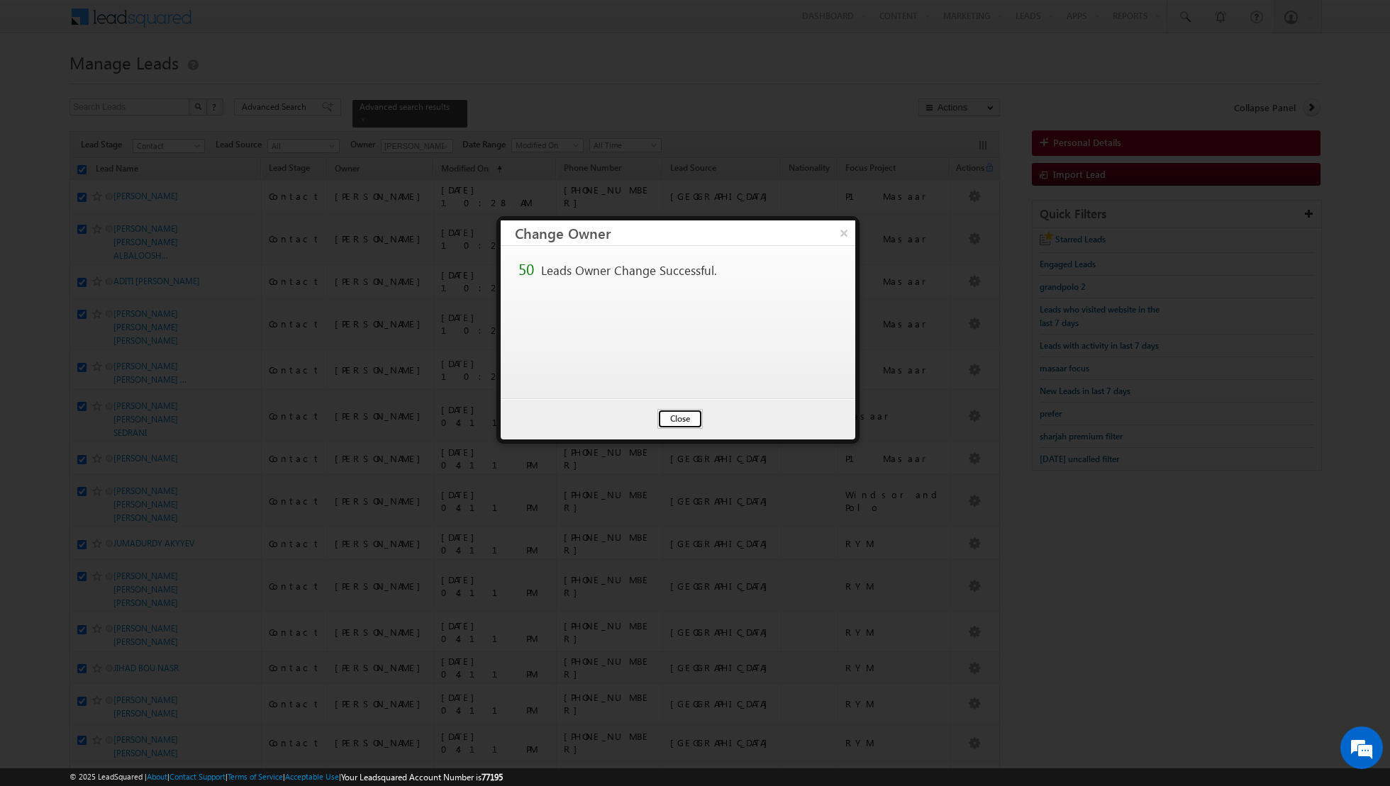
click at [682, 420] on button "Close" at bounding box center [679, 419] width 45 height 20
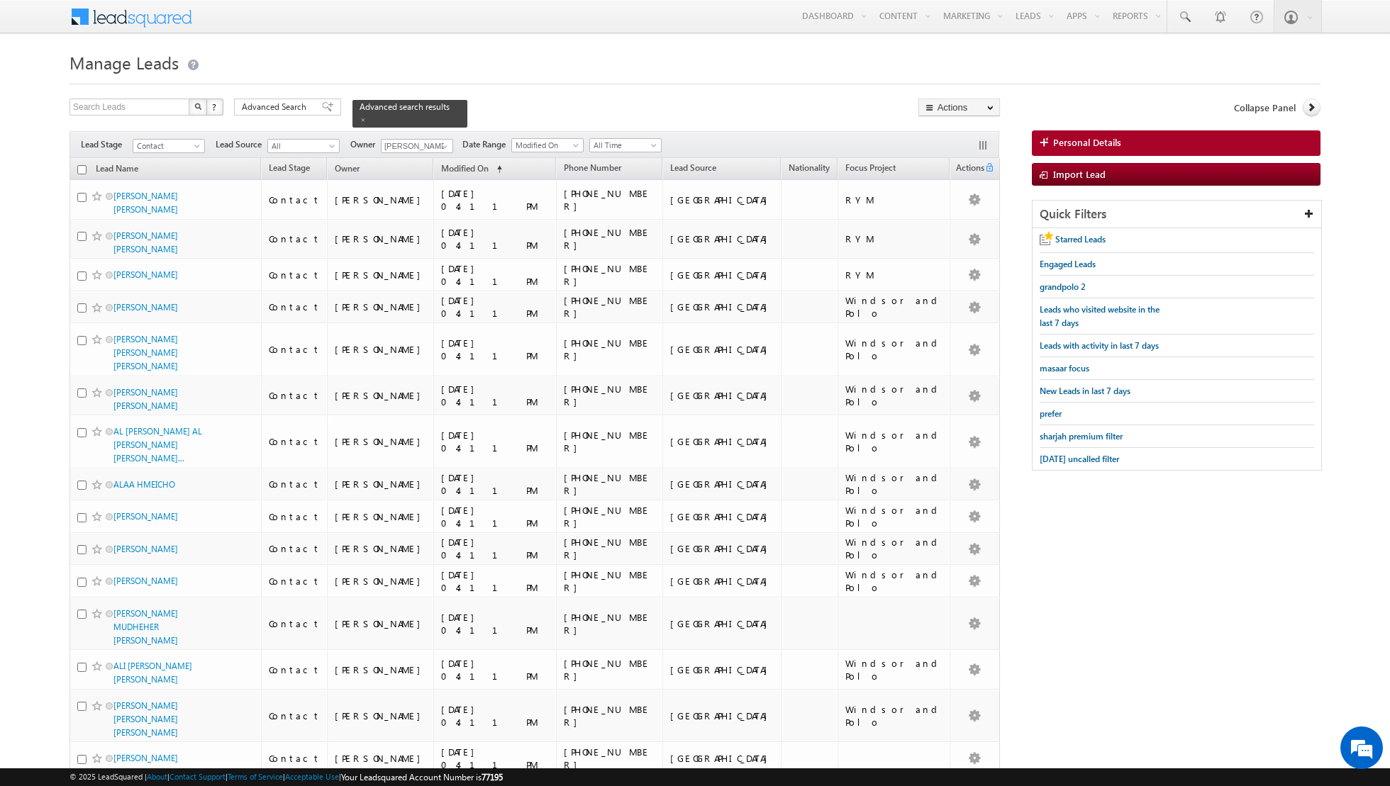
click at [82, 165] on input "checkbox" at bounding box center [81, 169] width 9 height 9
checkbox input "true"
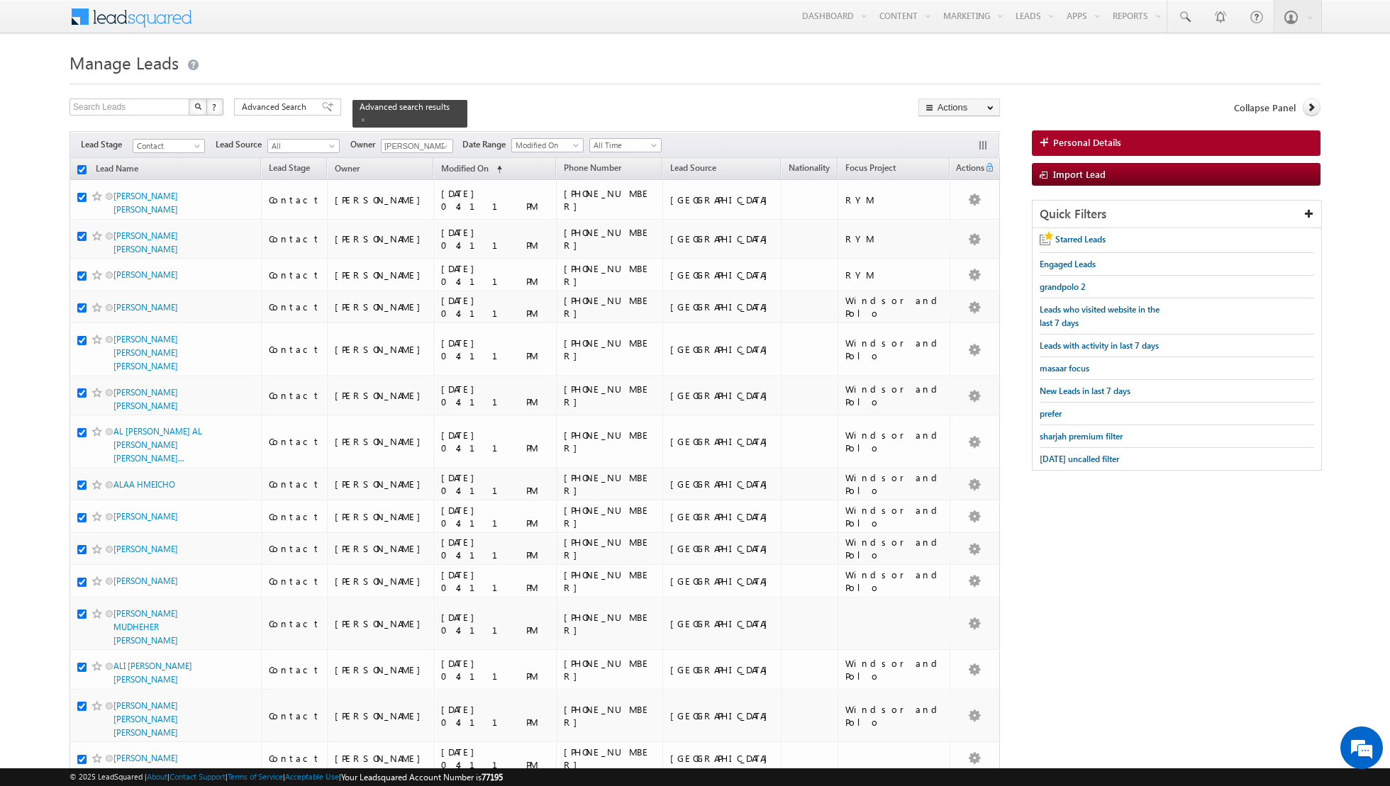
checkbox input "true"
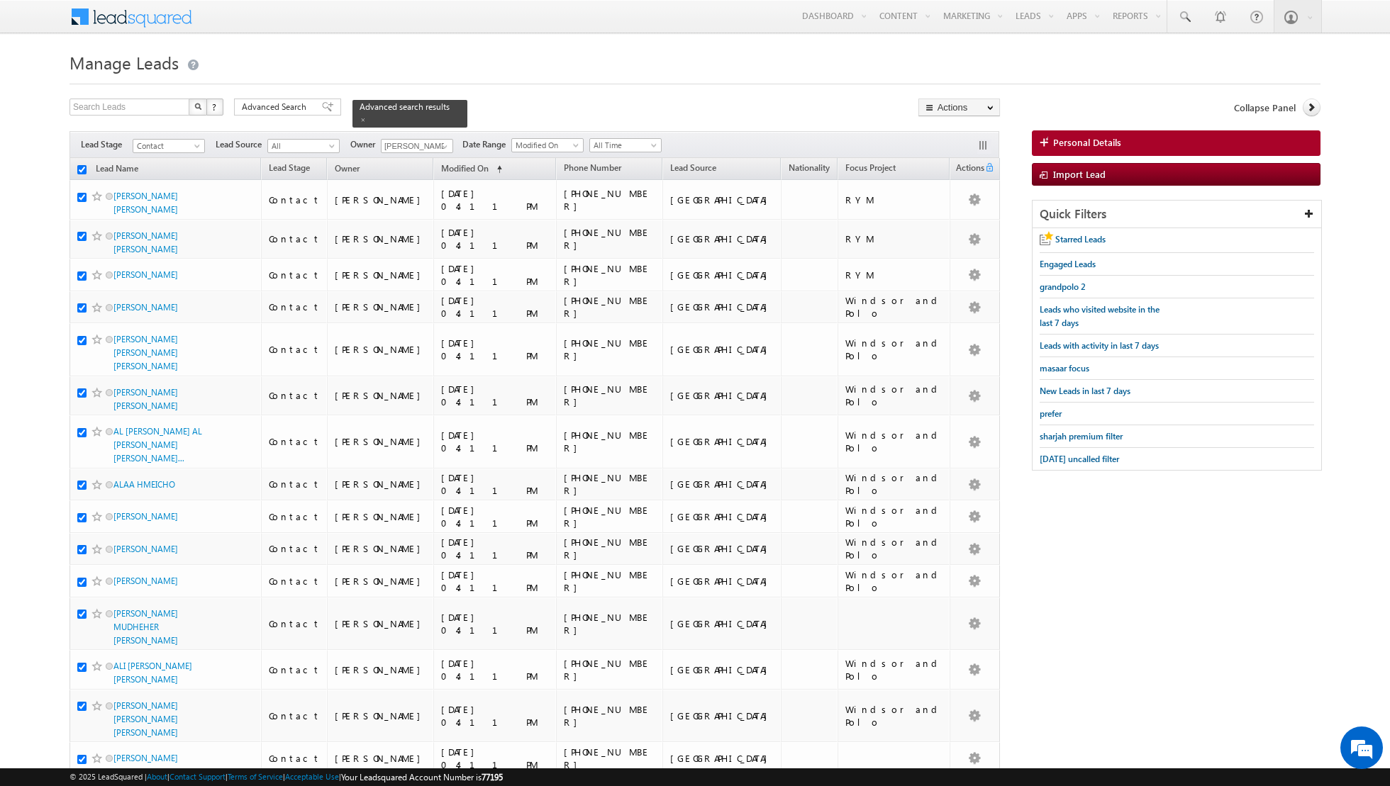
checkbox input "true"
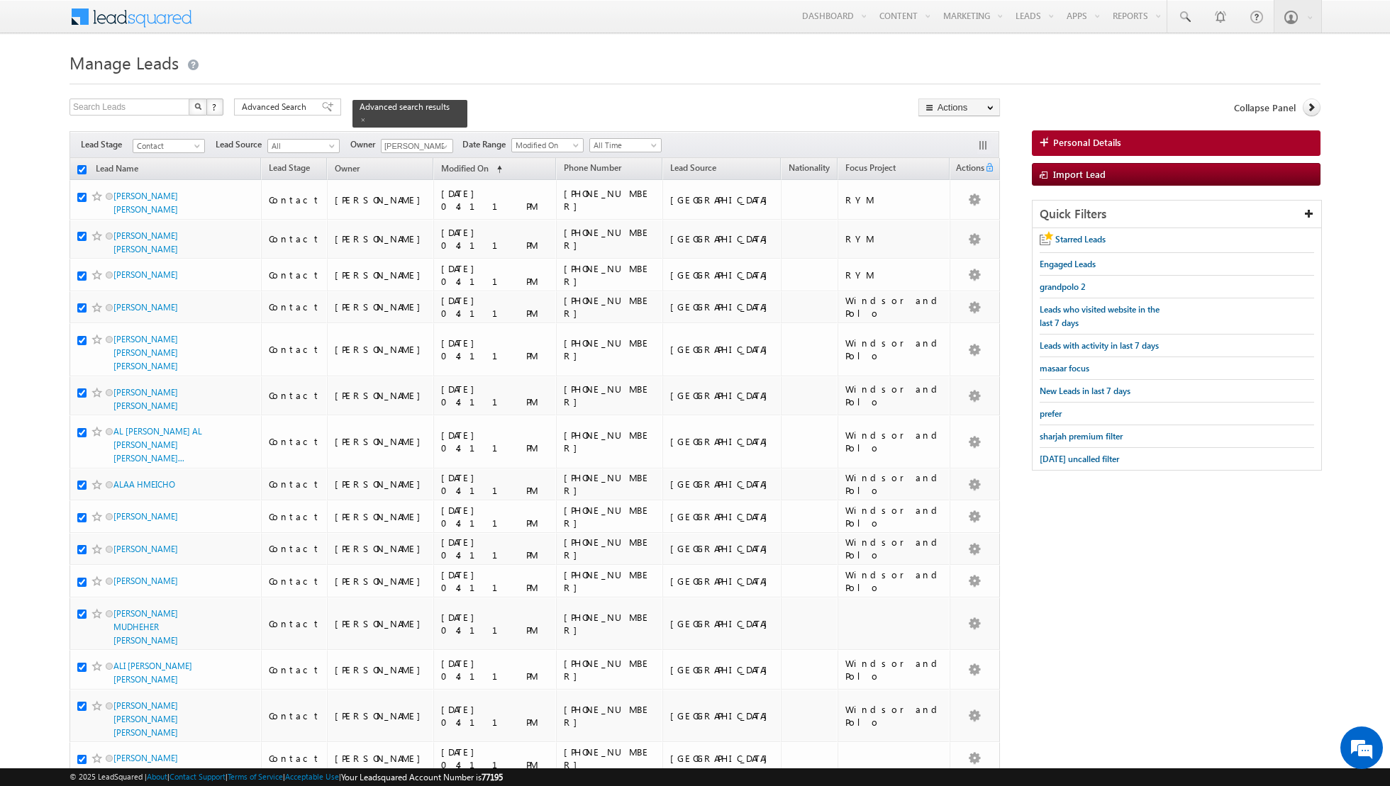
checkbox input "true"
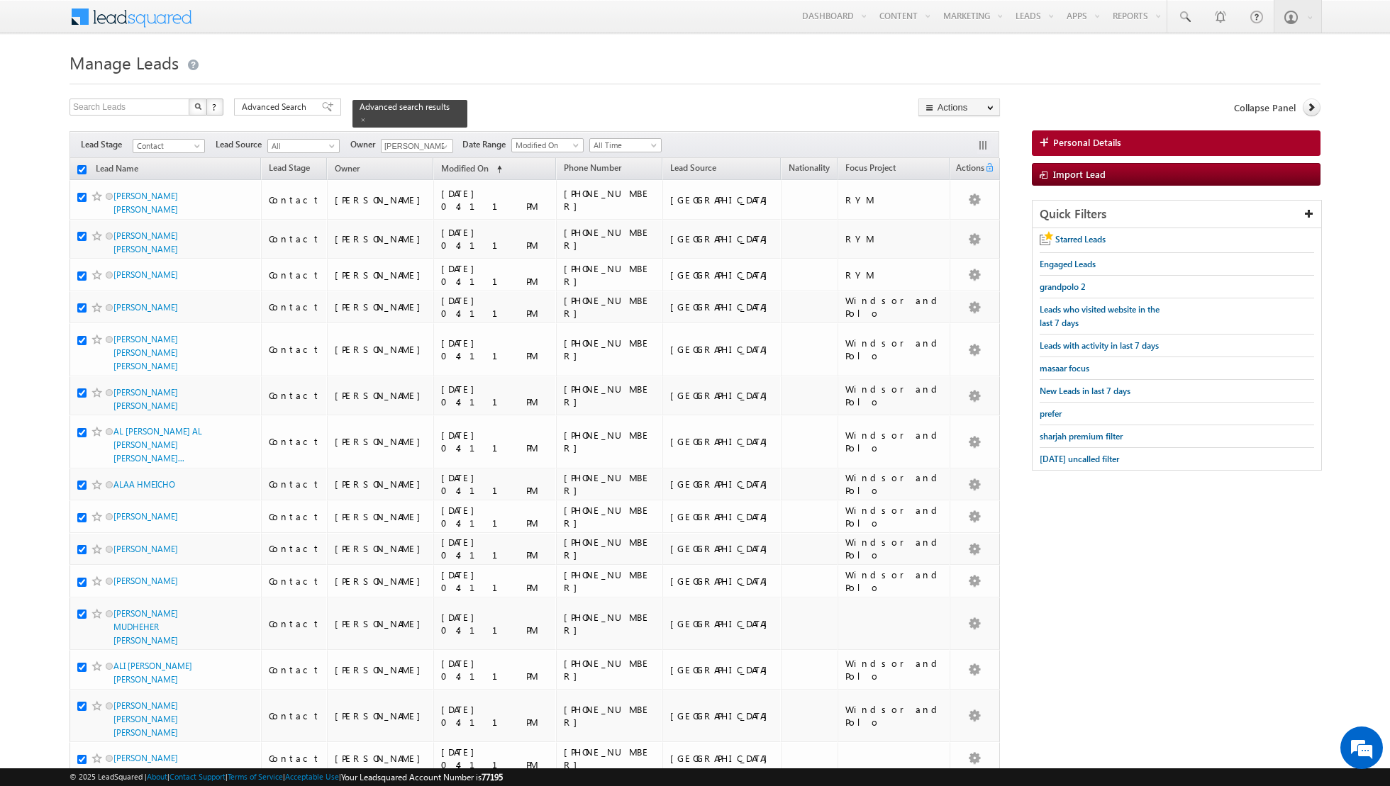
checkbox input "true"
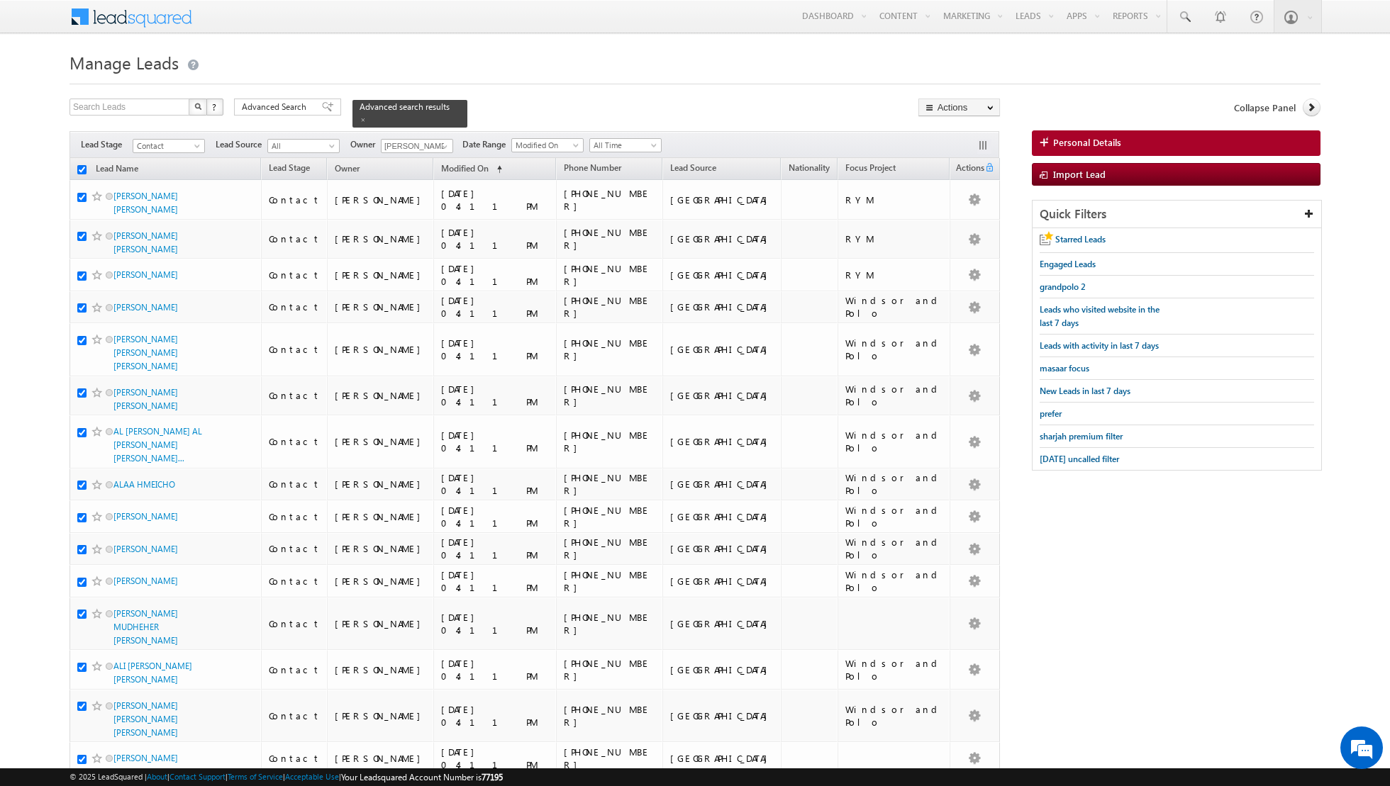
checkbox input "true"
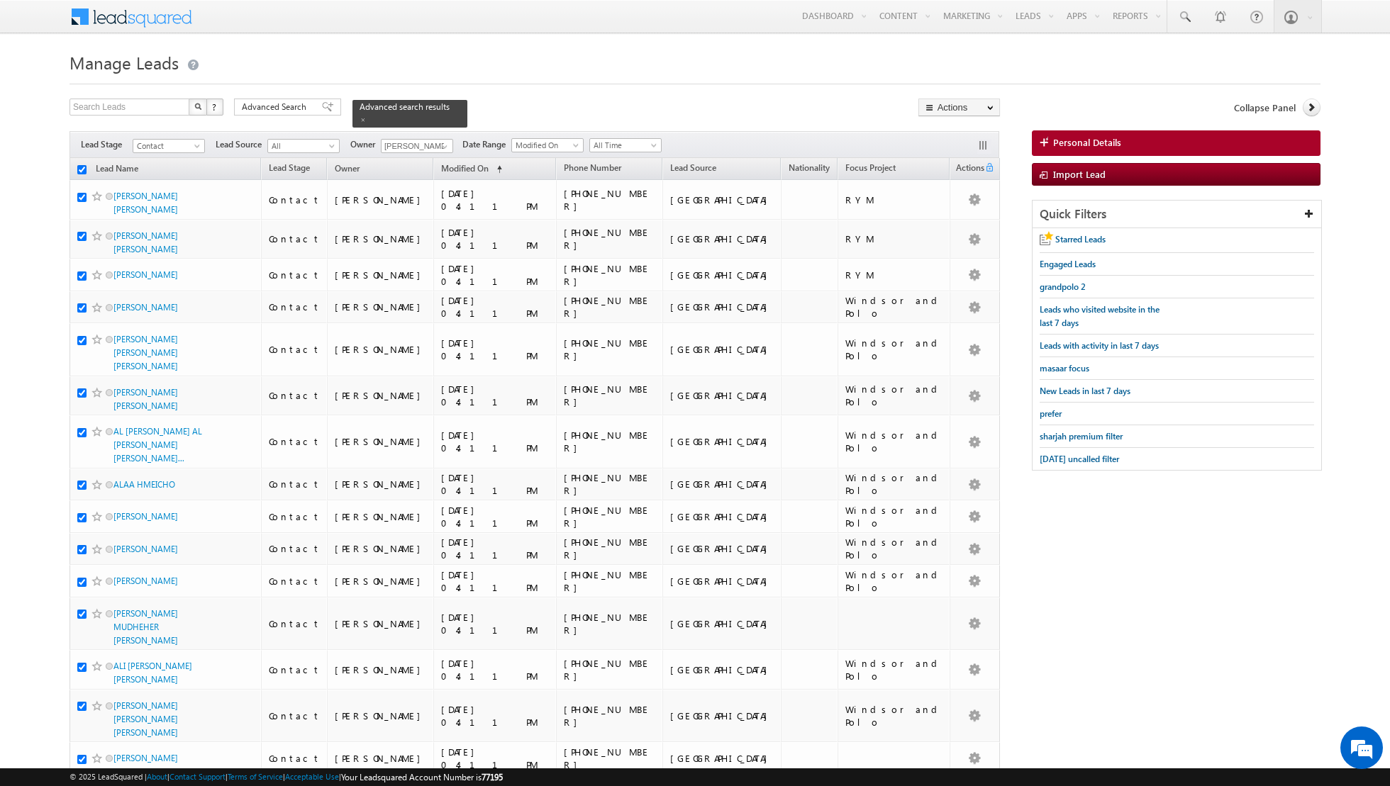
checkbox input "true"
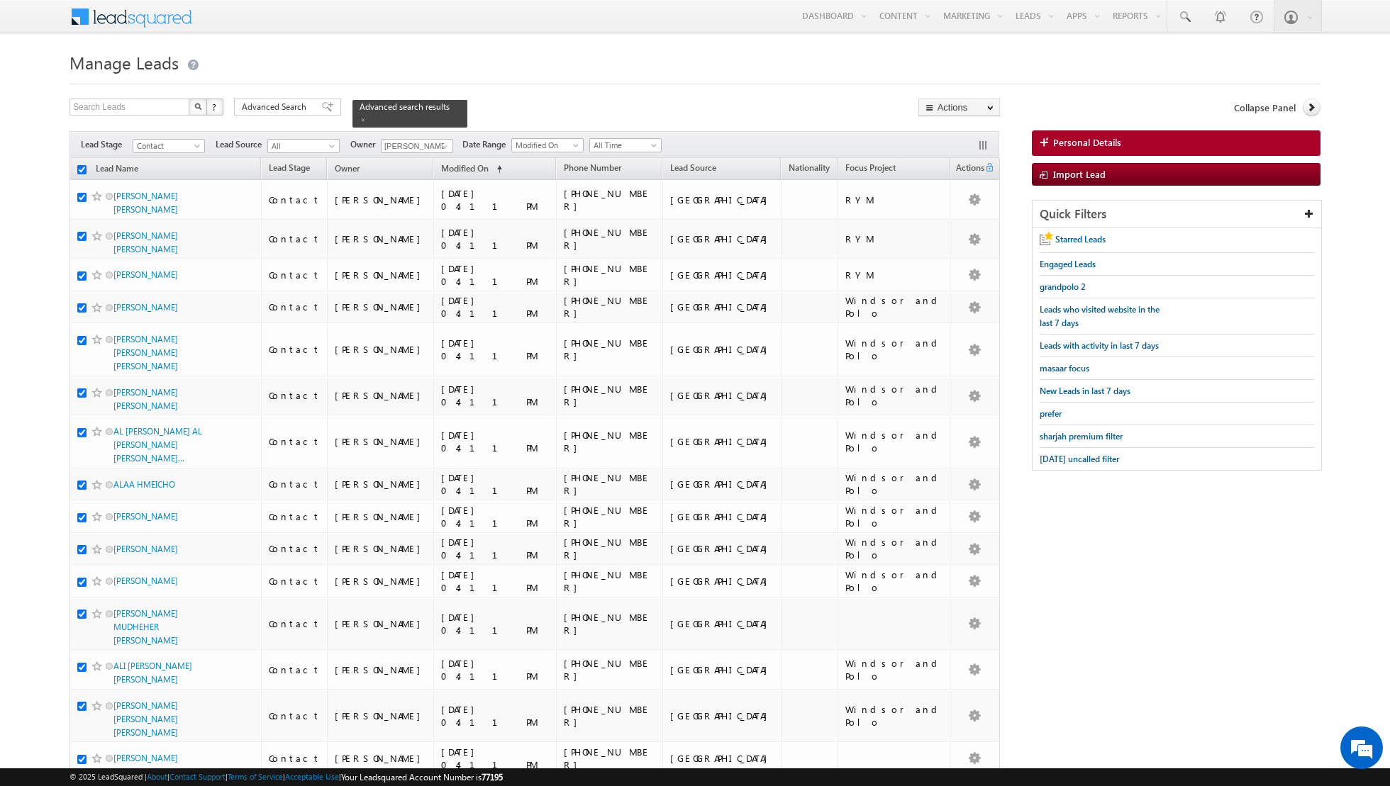
checkbox input "true"
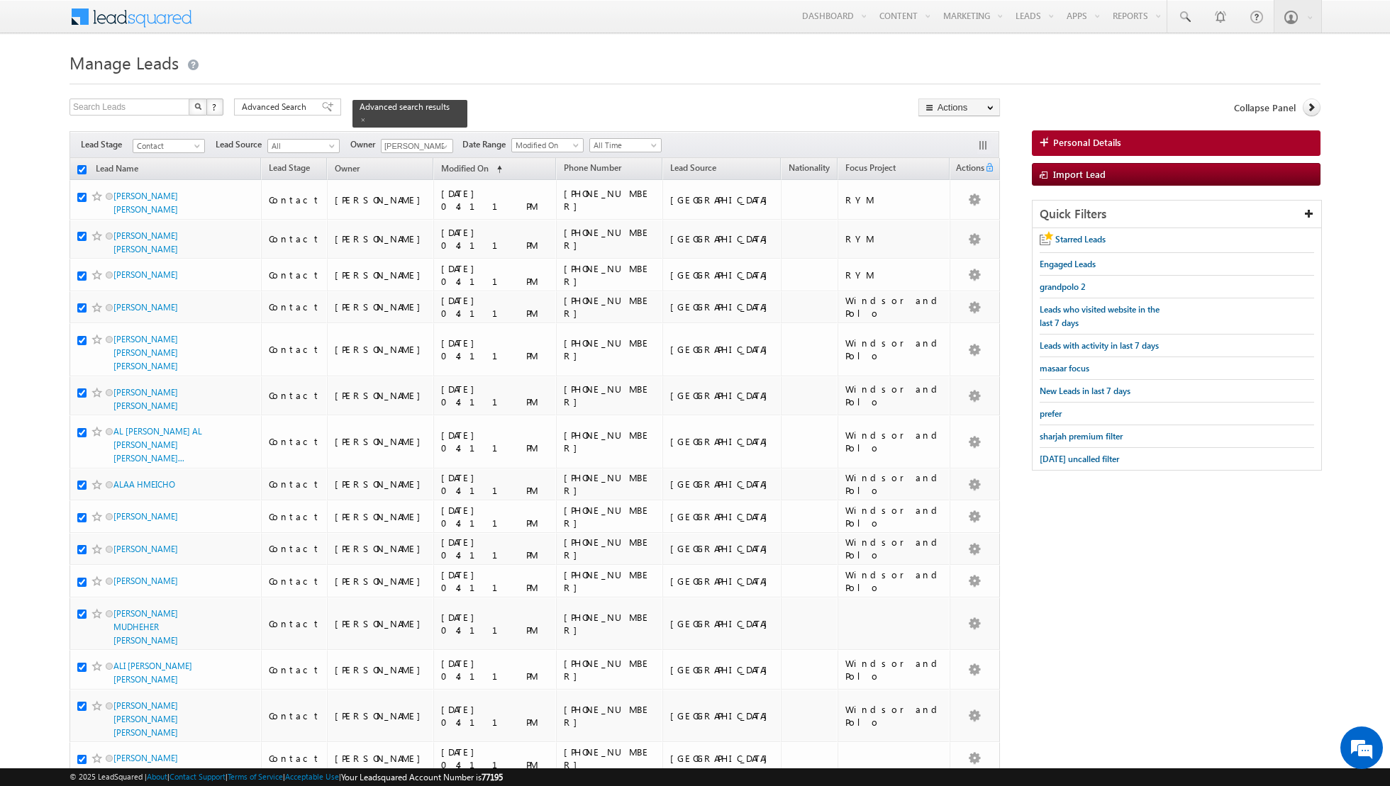
checkbox input "true"
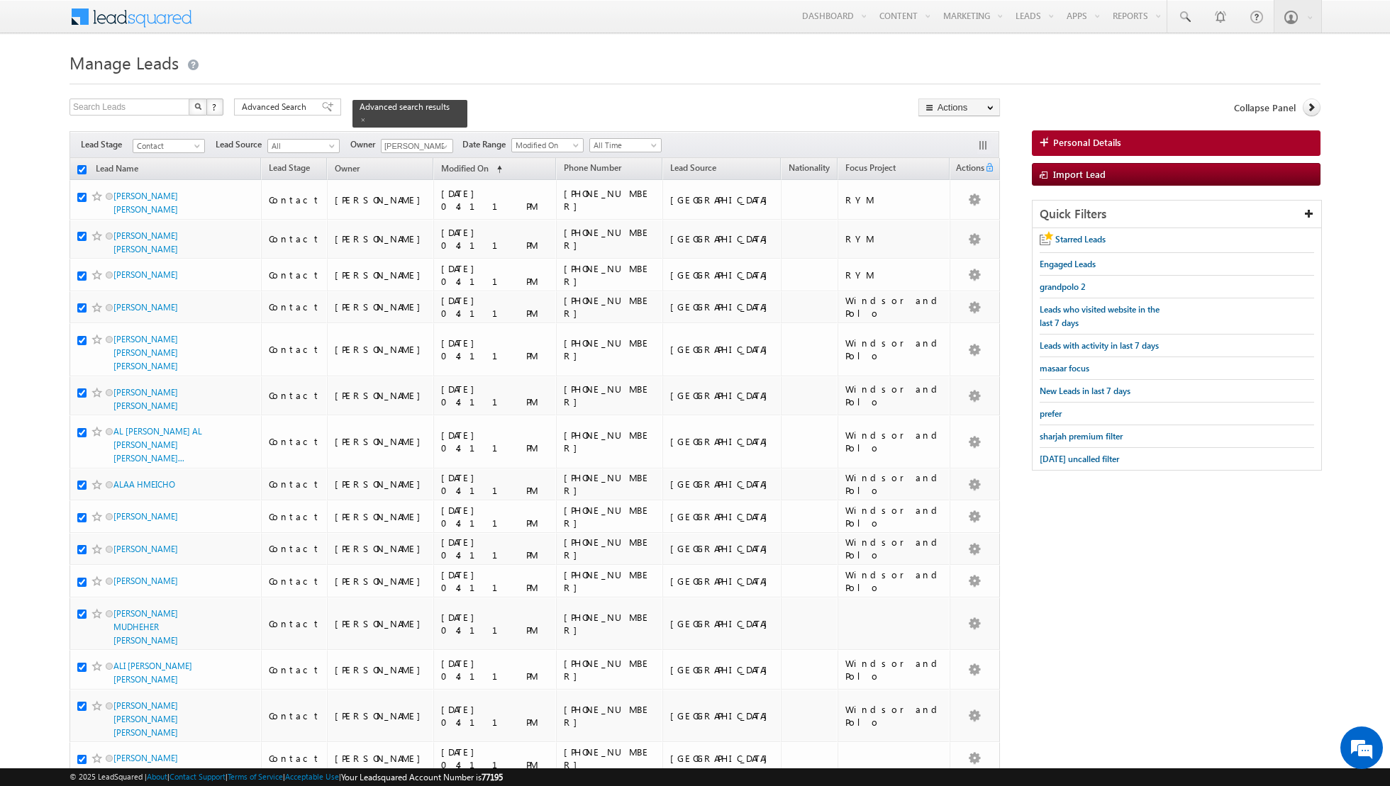
checkbox input "true"
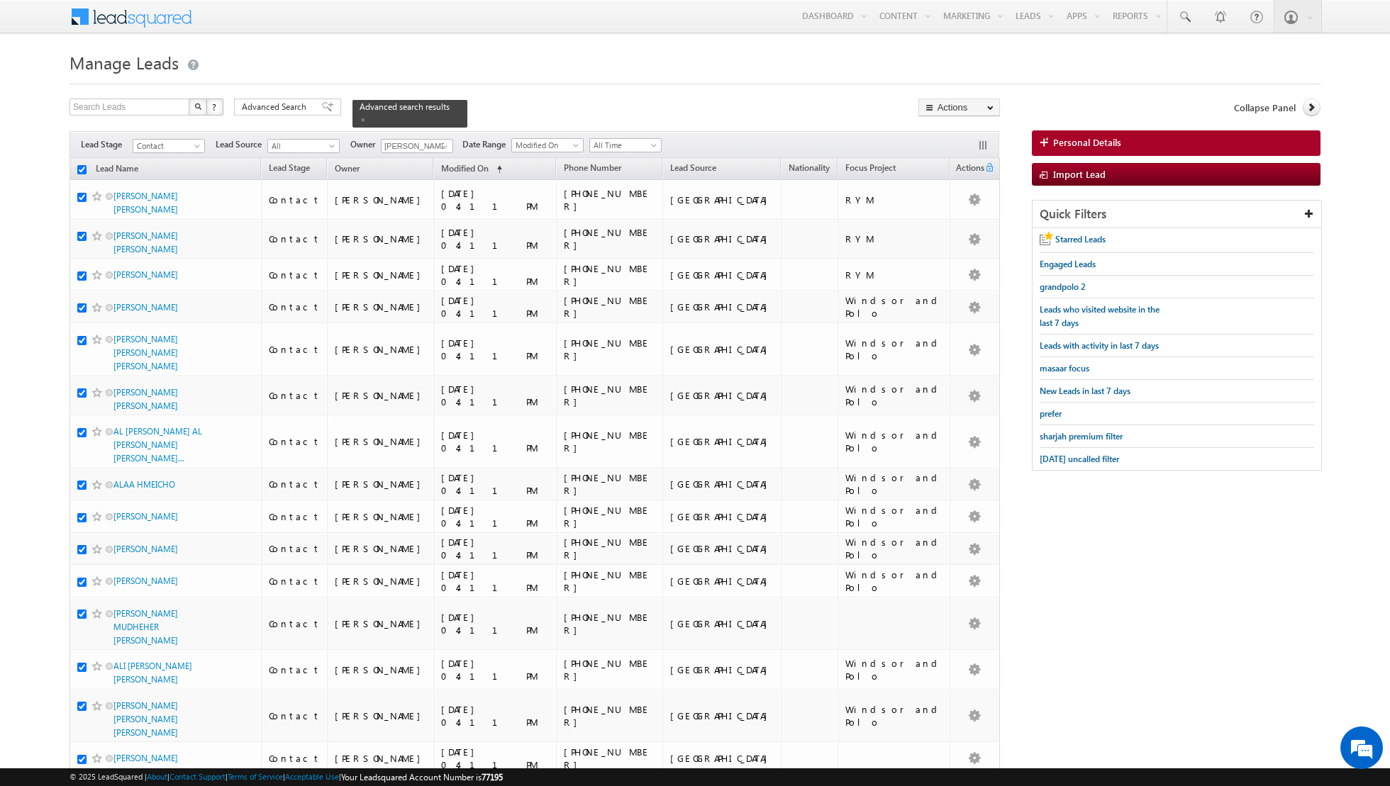
checkbox input "true"
click at [966, 230] on link "Change Owner" at bounding box center [959, 229] width 80 height 17
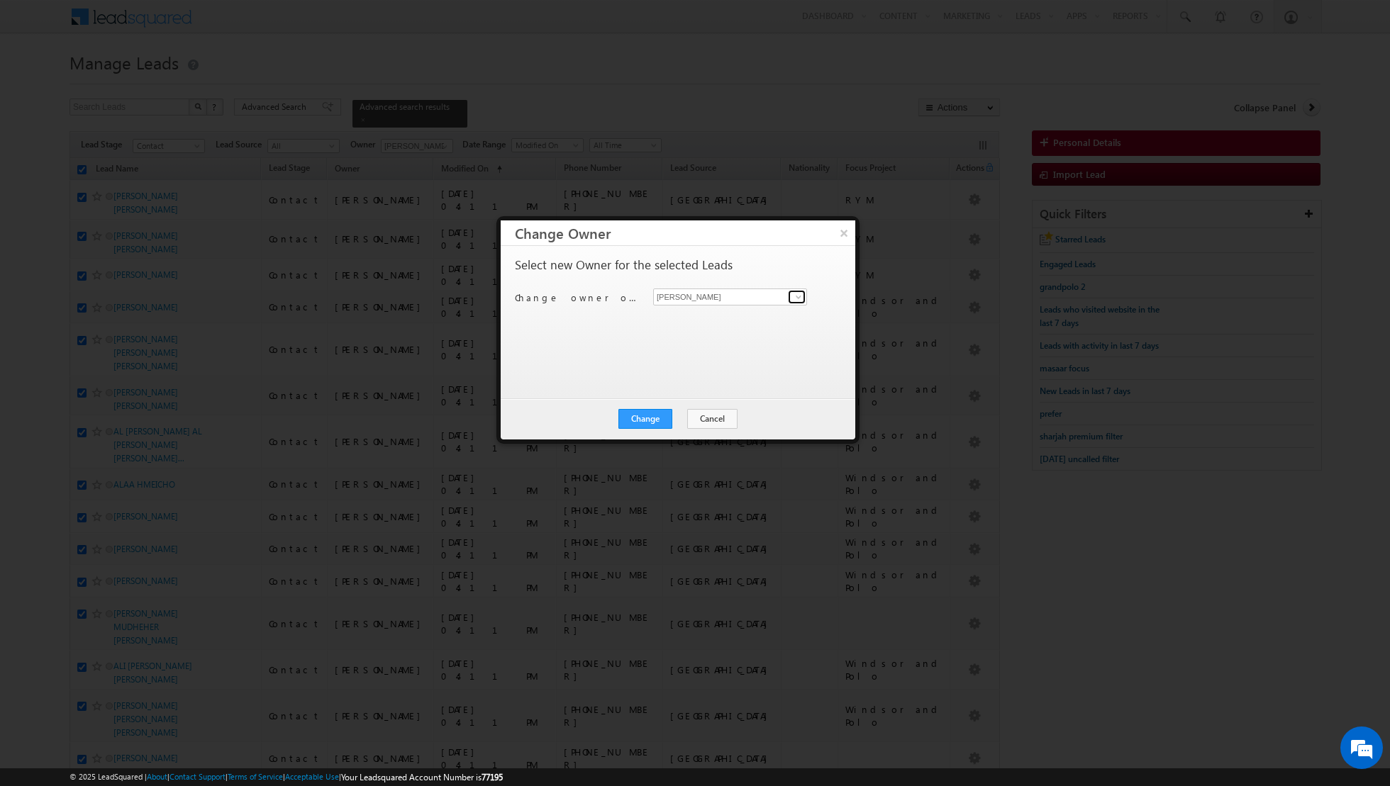
click at [798, 299] on span at bounding box center [798, 296] width 11 height 11
click at [763, 316] on link "Shaik Basha shaik.basha@indglobal.ae" at bounding box center [730, 318] width 154 height 27
type input "Shaik Basha"
click at [646, 418] on button "Change" at bounding box center [645, 419] width 54 height 20
click at [678, 420] on button "Close" at bounding box center [679, 419] width 45 height 20
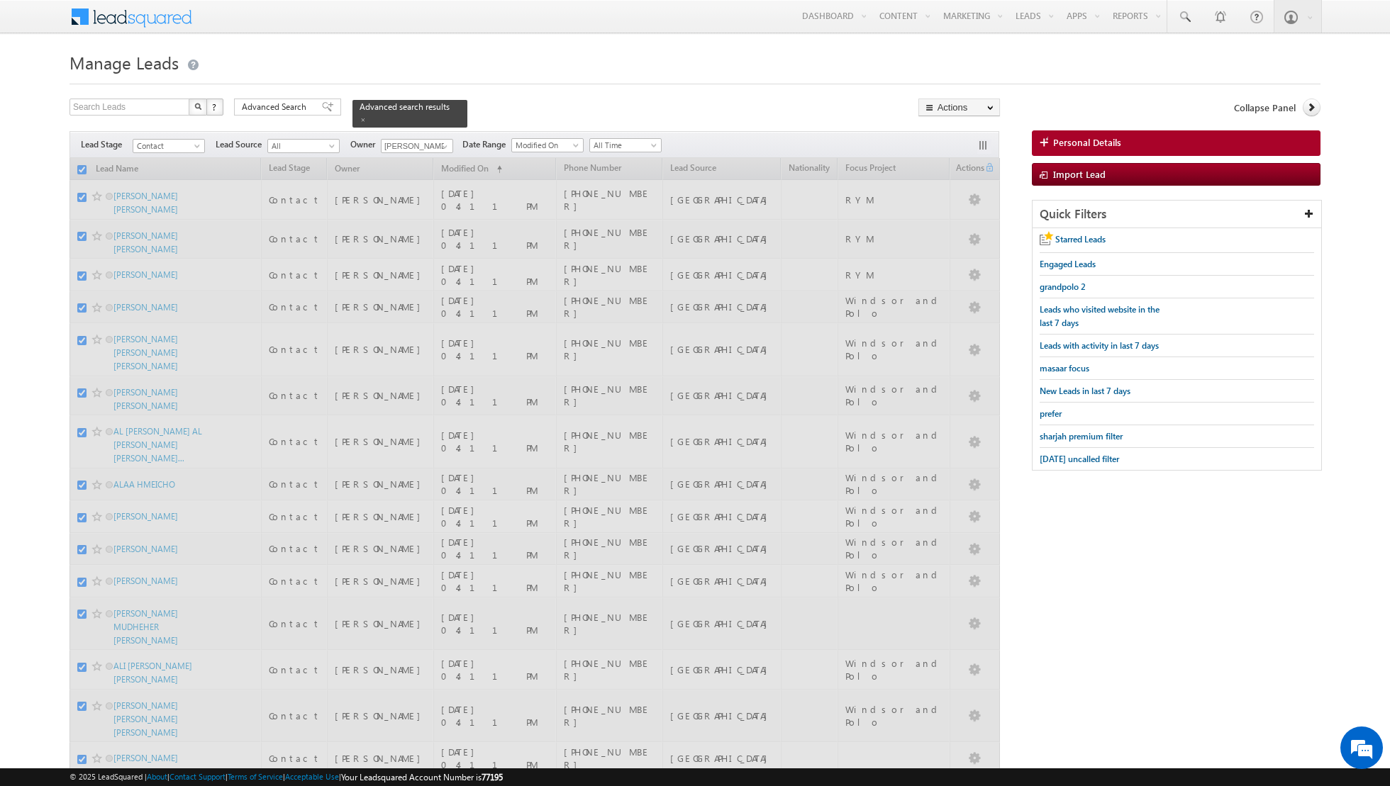
checkbox input "false"
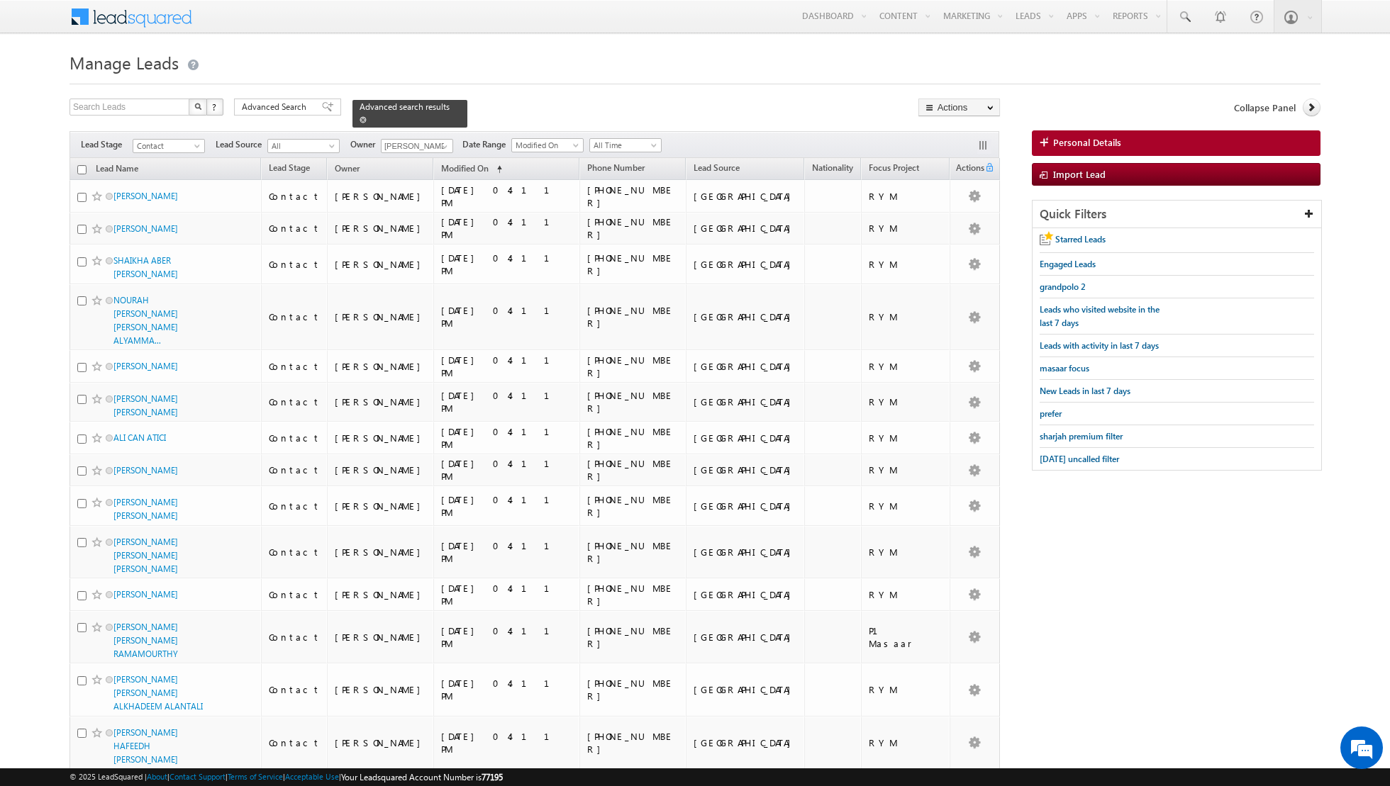
click at [359, 120] on span at bounding box center [362, 119] width 7 height 7
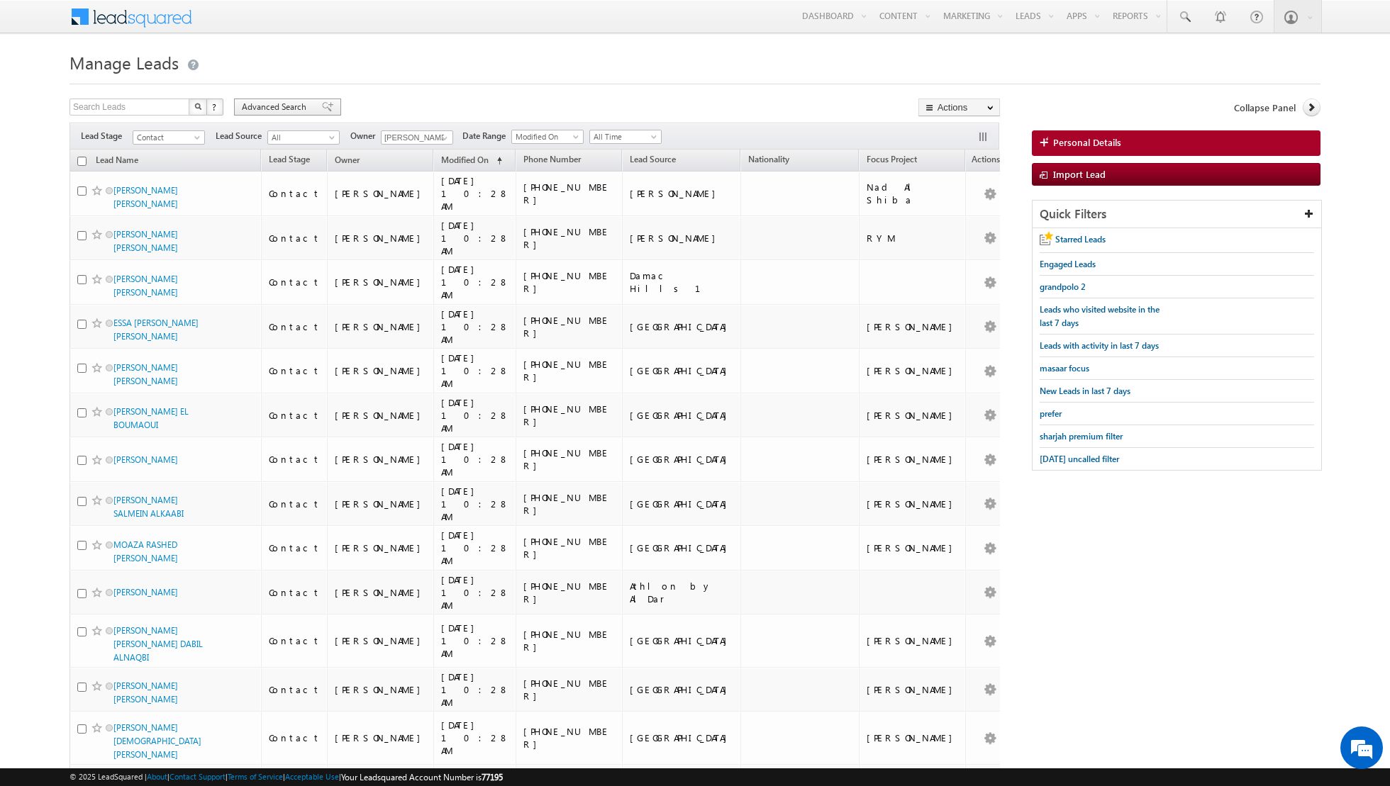
click at [323, 106] on span at bounding box center [327, 107] width 11 height 10
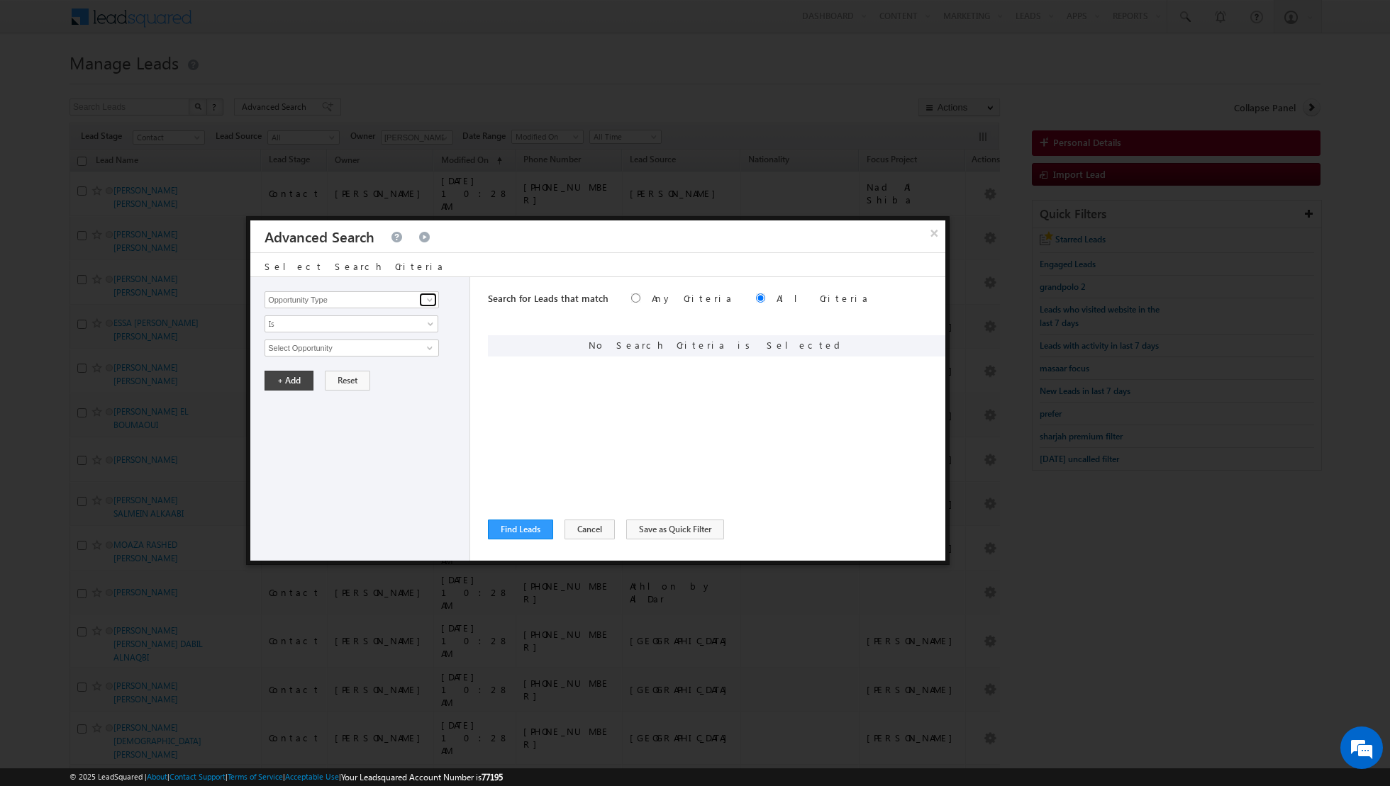
click at [428, 297] on span at bounding box center [429, 299] width 11 height 11
click at [374, 329] on link "Lead Source" at bounding box center [351, 328] width 174 height 16
type input "Lead Source"
click at [423, 344] on span "None Selected" at bounding box center [345, 348] width 161 height 16
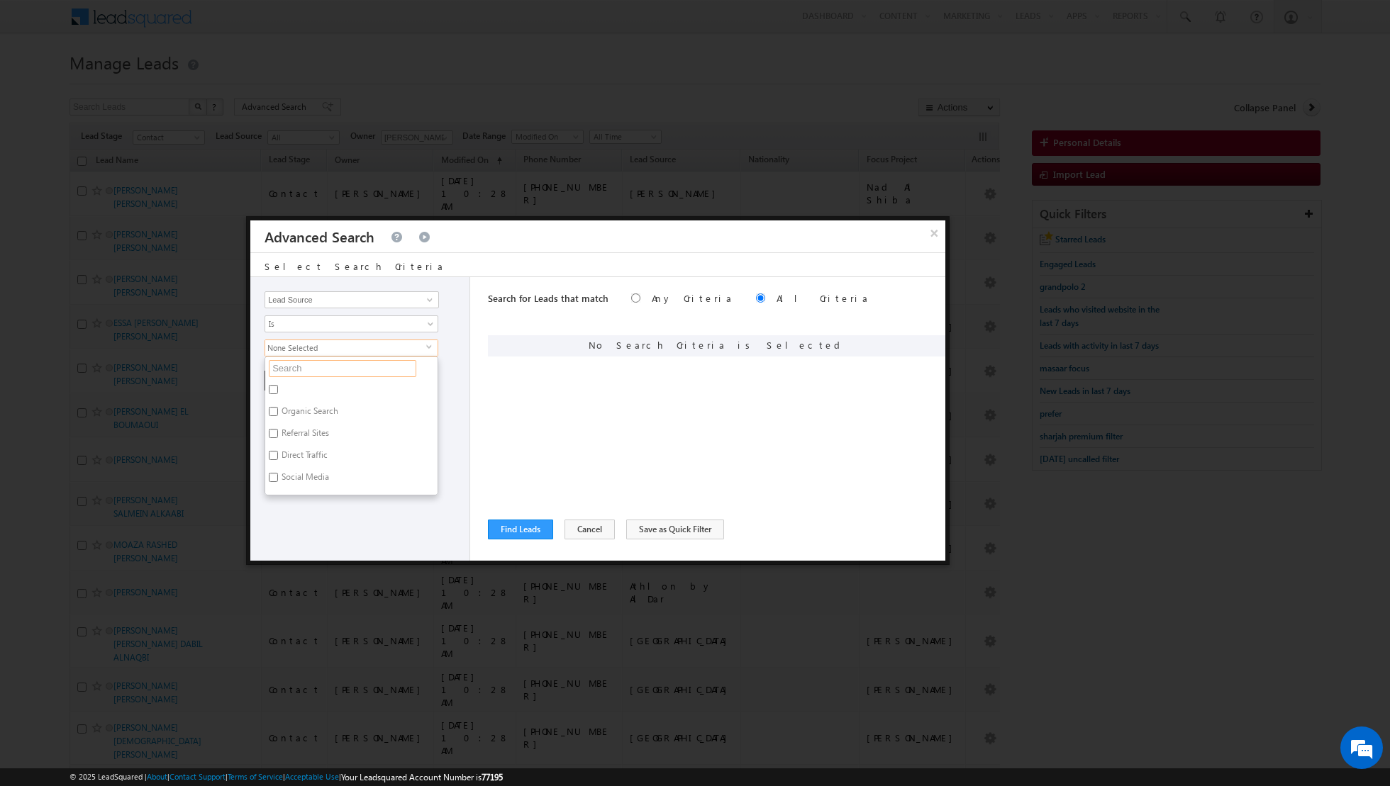
click at [361, 369] on input "text" at bounding box center [342, 368] width 147 height 17
type input "emaar"
click at [277, 403] on label "Emaar South" at bounding box center [303, 414] width 77 height 22
click at [277, 407] on input "Emaar South" at bounding box center [273, 411] width 9 height 9
checkbox input "true"
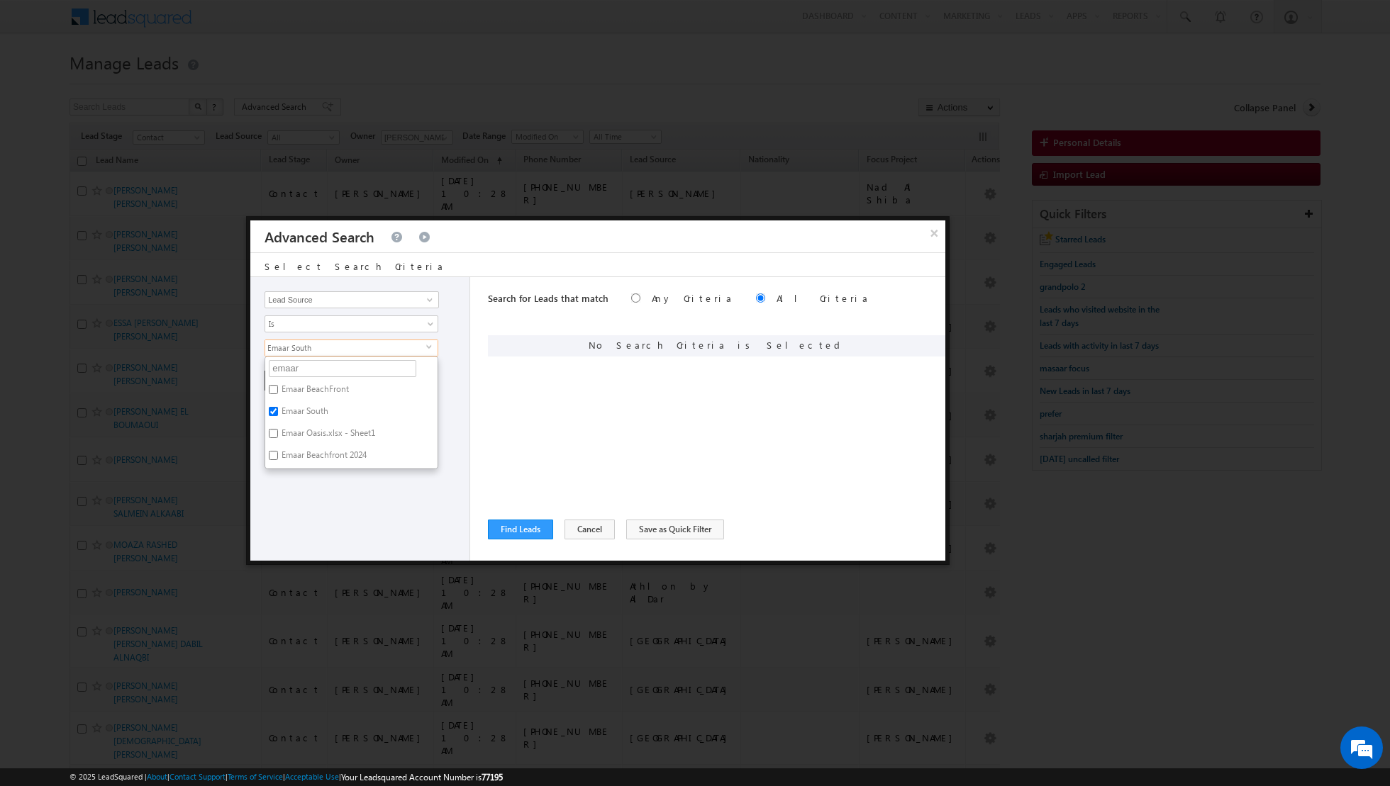
click at [288, 511] on div "Opportunity Type Lead Activity Task Sales Group Prospect Id Address 1 Address 2…" at bounding box center [360, 419] width 220 height 284
click at [294, 384] on button "+ Add" at bounding box center [288, 381] width 49 height 20
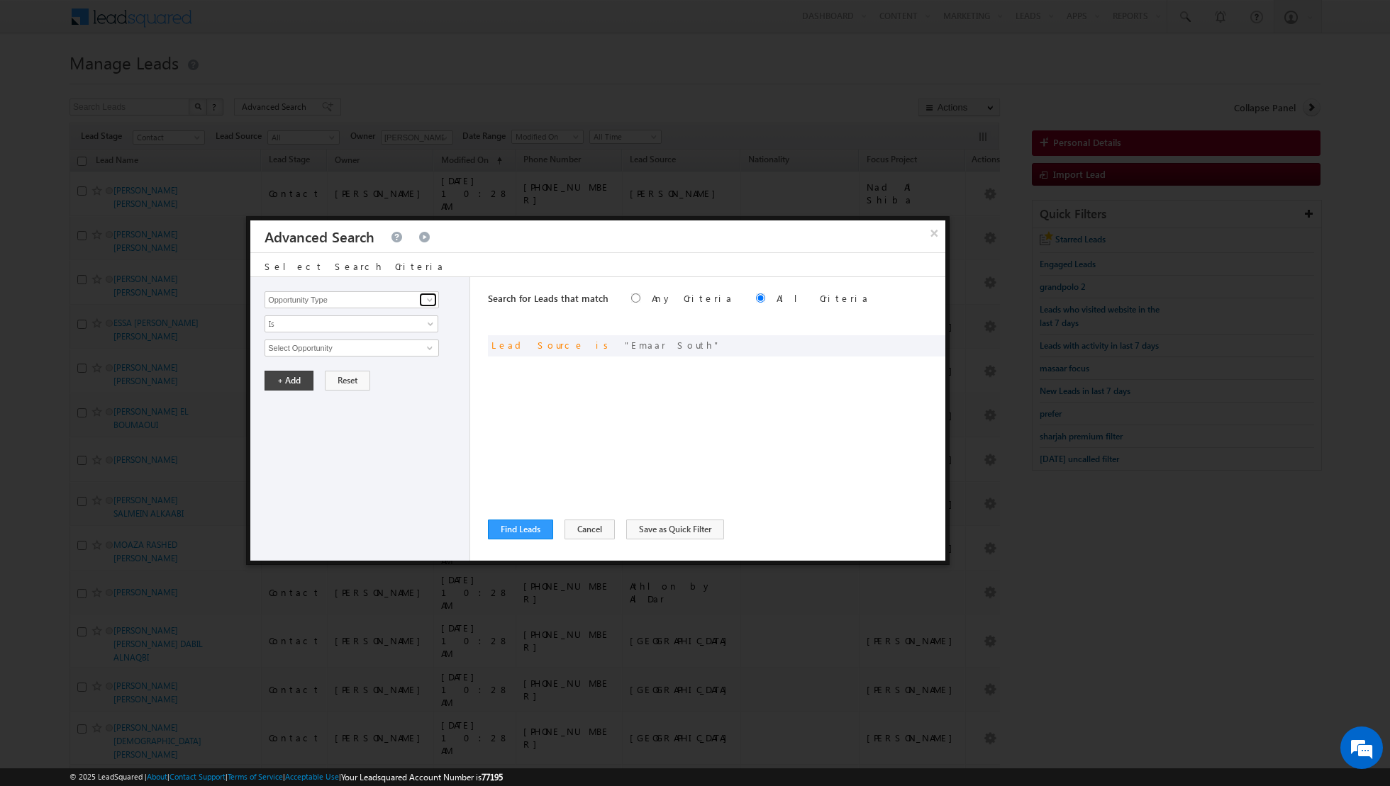
click at [430, 303] on span at bounding box center [429, 299] width 11 height 11
type input "k"
click at [386, 330] on link "Lead Source" at bounding box center [351, 328] width 174 height 16
type input "Lead Source"
click at [428, 350] on span "select" at bounding box center [431, 352] width 11 height 24
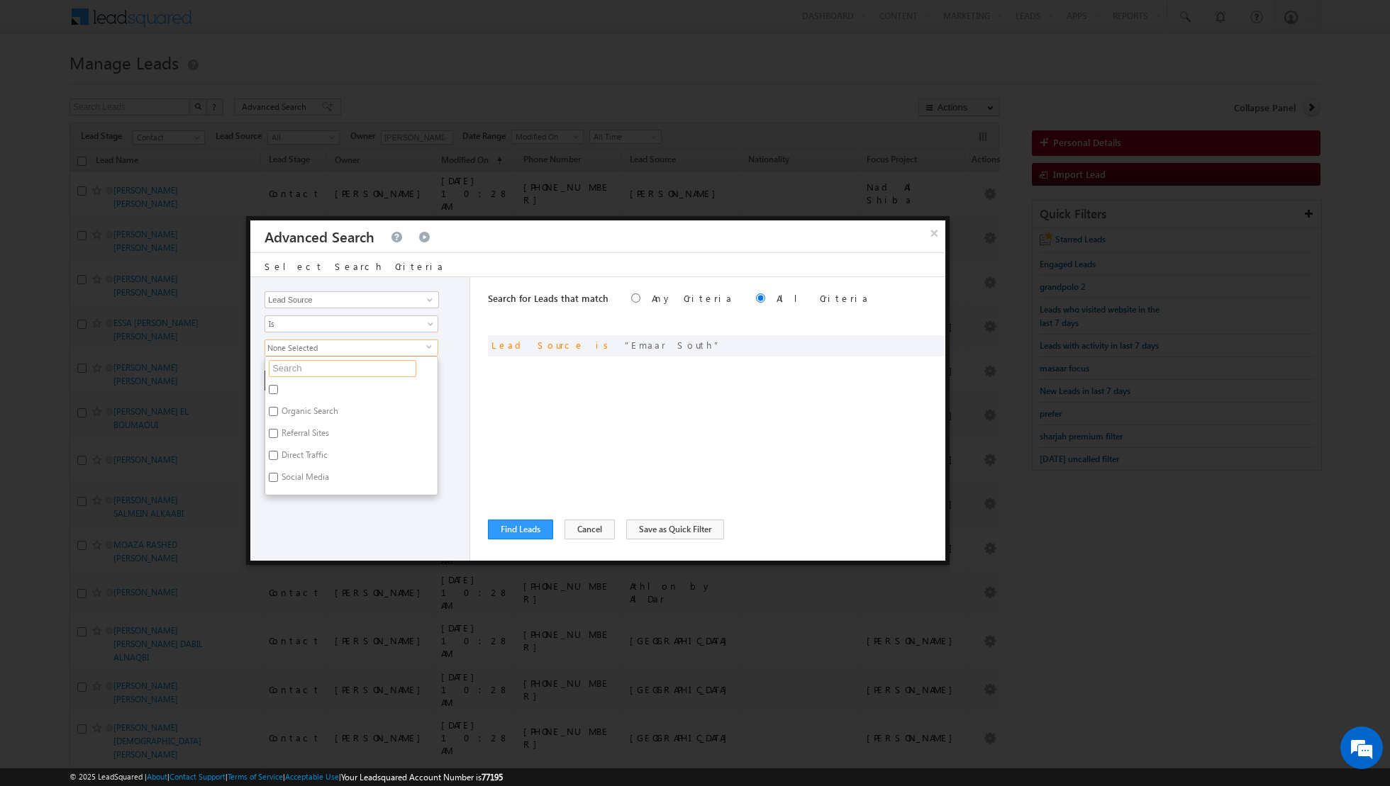
click at [375, 364] on input "text" at bounding box center [342, 368] width 147 height 17
type input "greens"
click at [303, 386] on label "Greens" at bounding box center [293, 392] width 56 height 22
click at [278, 386] on input "Greens" at bounding box center [273, 389] width 9 height 9
checkbox input "true"
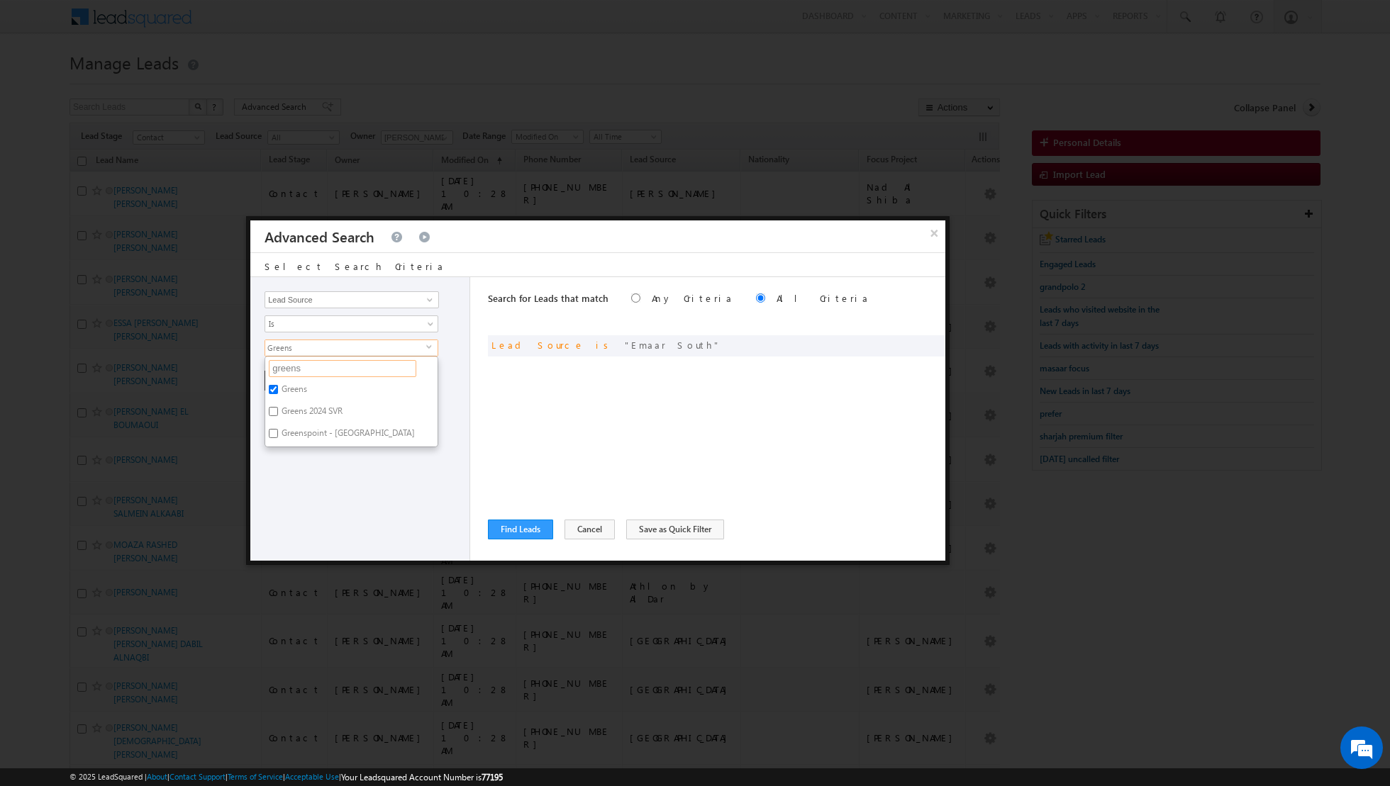
click at [337, 365] on input "greens" at bounding box center [342, 368] width 147 height 17
type input "g"
type input "bara"
click at [291, 388] on label "Al Barari" at bounding box center [312, 392] width 95 height 22
click at [278, 388] on input "Al Barari" at bounding box center [273, 389] width 9 height 9
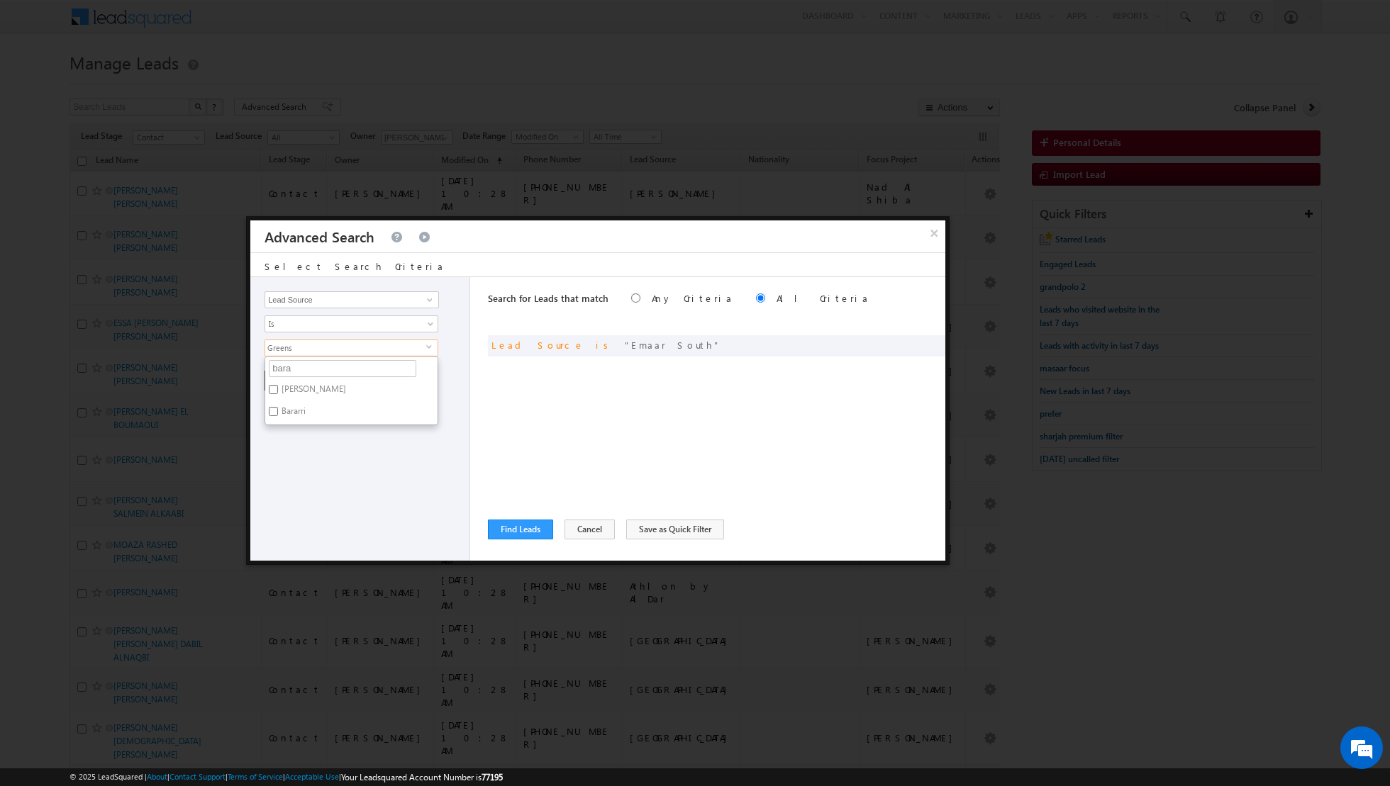
checkbox input "true"
click at [312, 371] on input "bara" at bounding box center [342, 368] width 147 height 17
type input "b"
type input "lagoo"
click at [279, 384] on label "Damac Lagoon" at bounding box center [320, 392] width 111 height 22
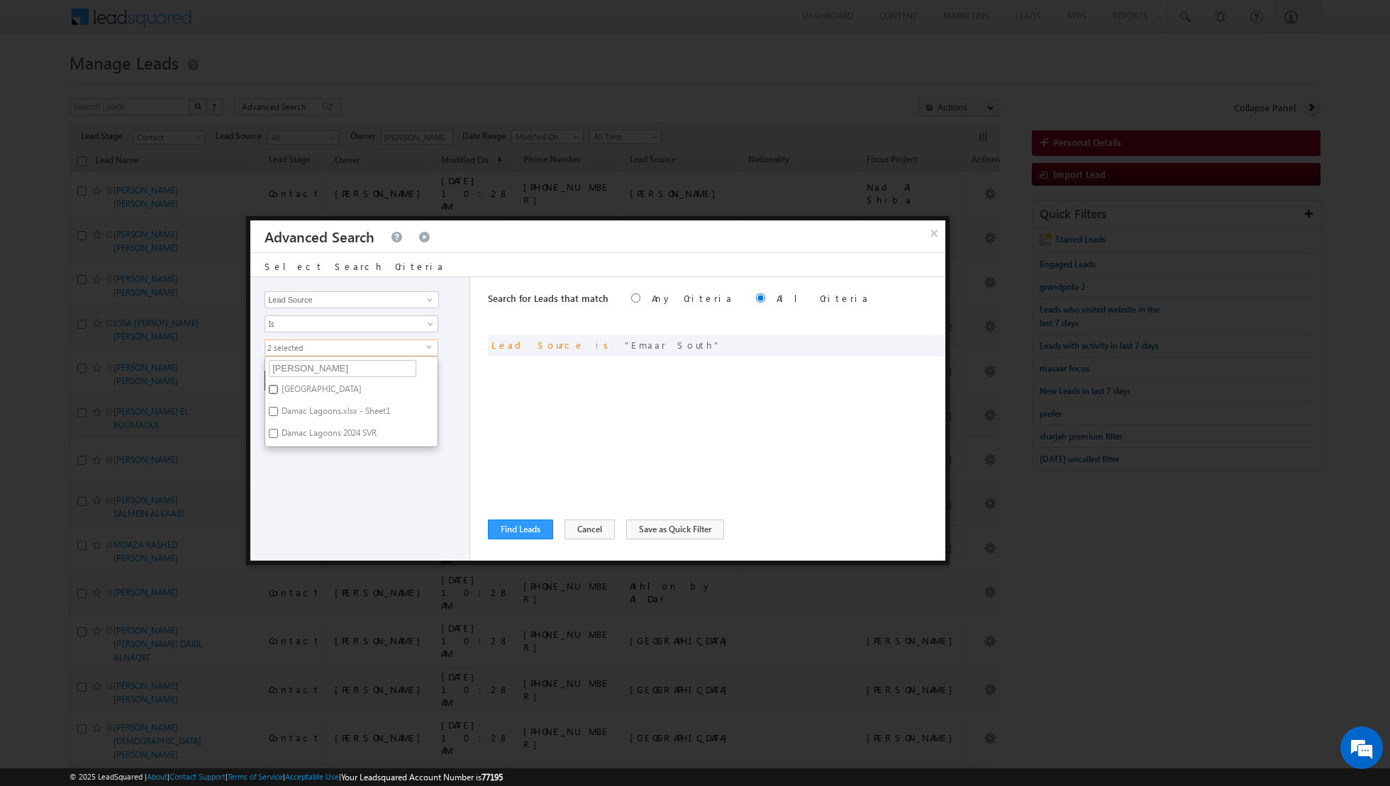
click at [278, 385] on input "Damac Lagoon" at bounding box center [273, 389] width 9 height 9
checkbox input "true"
click at [294, 474] on div "Opportunity Type Lead Activity Task Sales Group Prospect Id Address 1 Address 2…" at bounding box center [360, 419] width 220 height 284
click at [282, 383] on button "+ Add" at bounding box center [288, 381] width 49 height 20
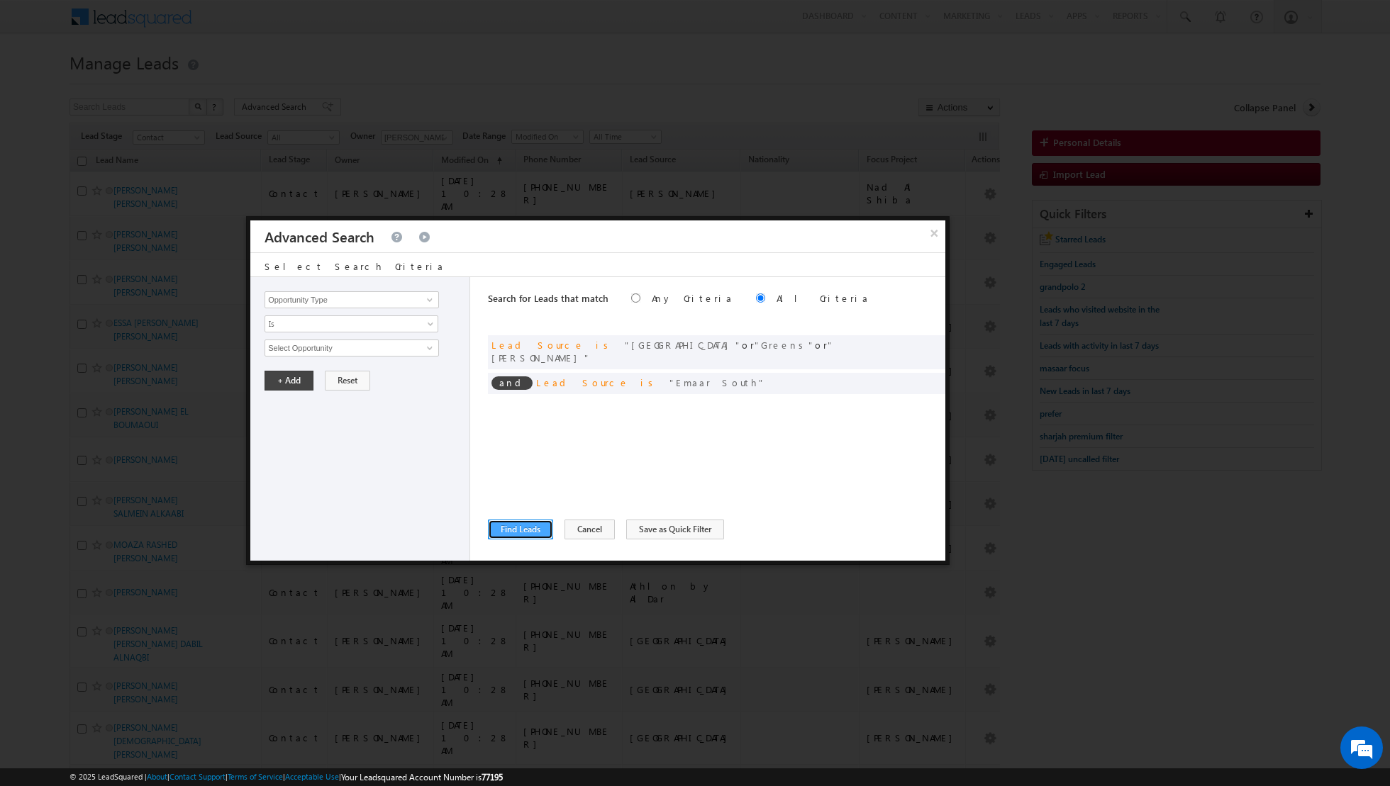
click at [518, 525] on button "Find Leads" at bounding box center [520, 530] width 65 height 20
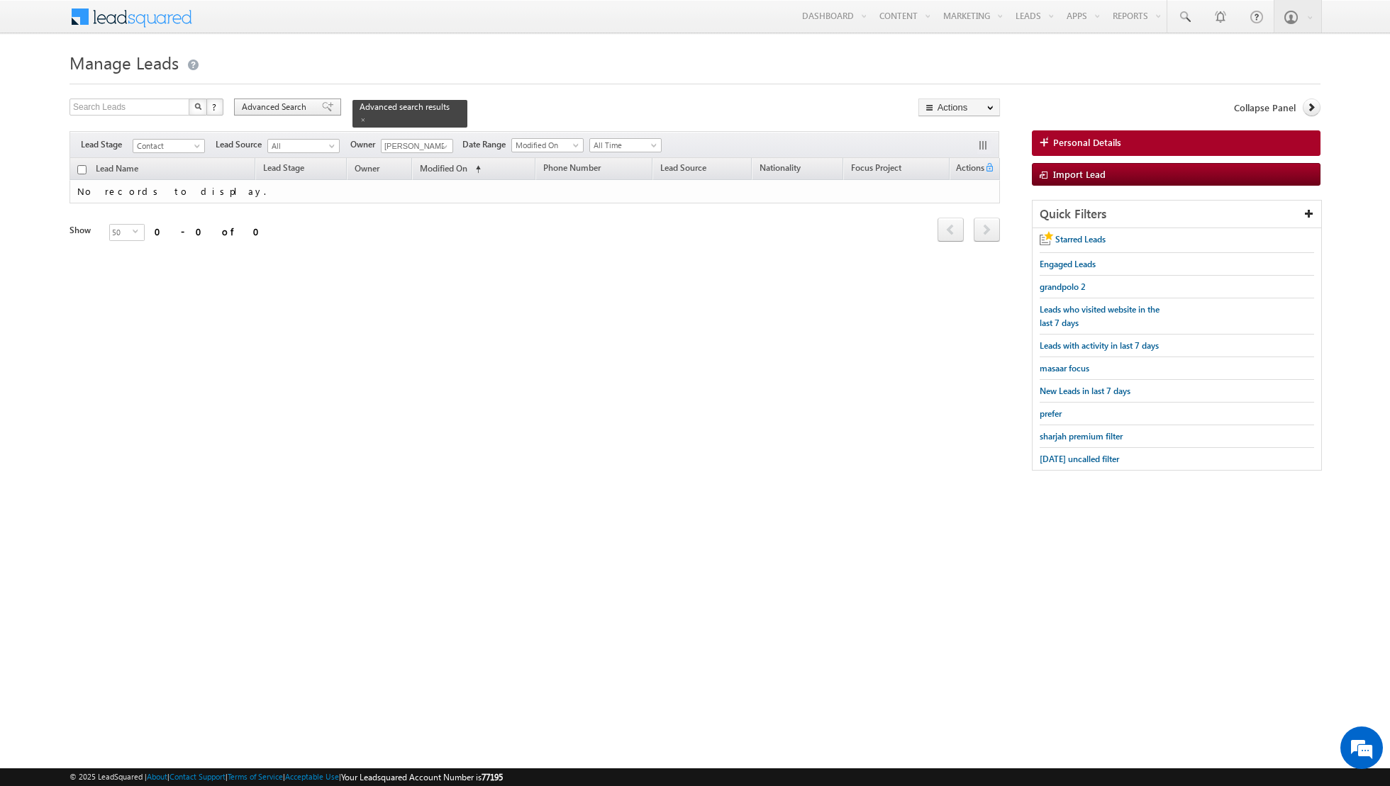
click at [320, 112] on div "Advanced Search" at bounding box center [287, 107] width 107 height 17
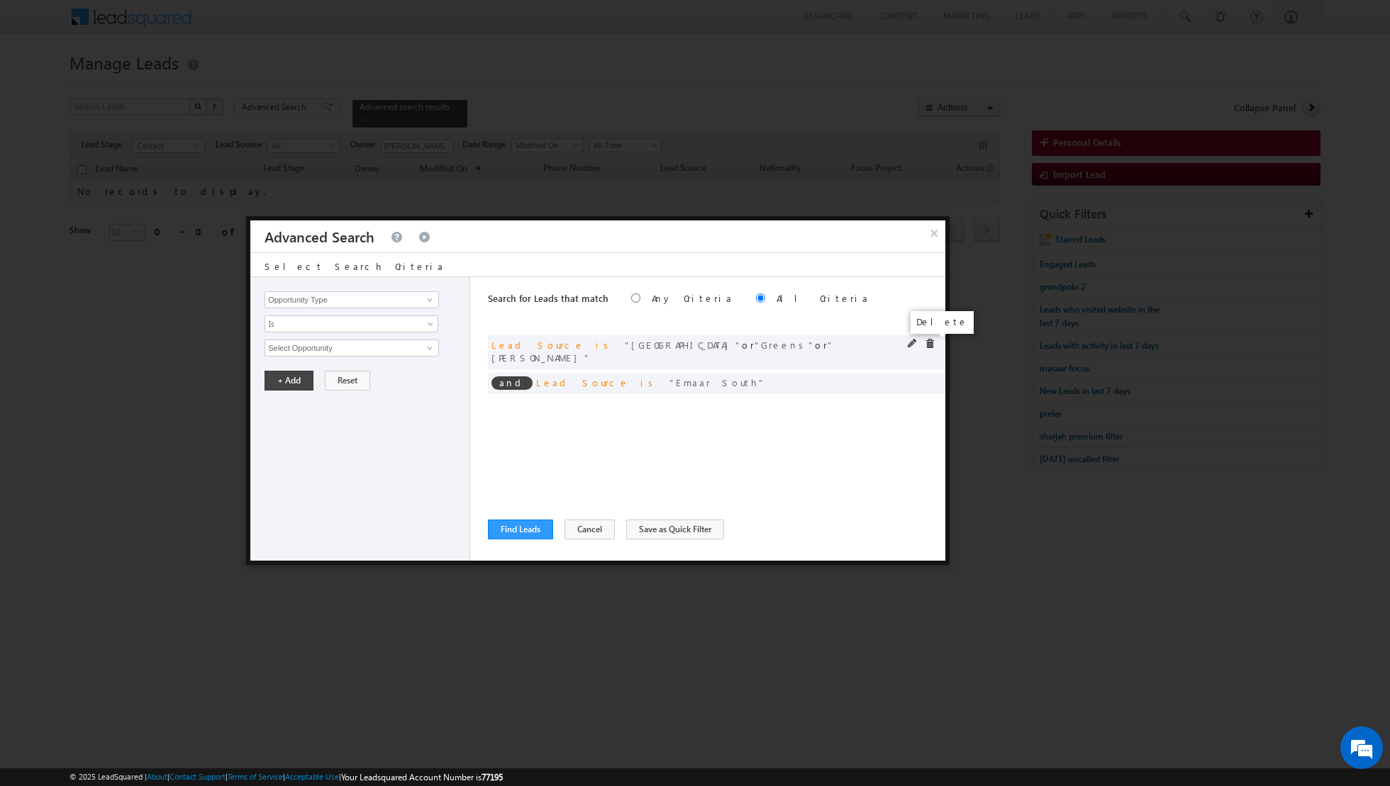
click at [927, 340] on span at bounding box center [930, 344] width 10 height 10
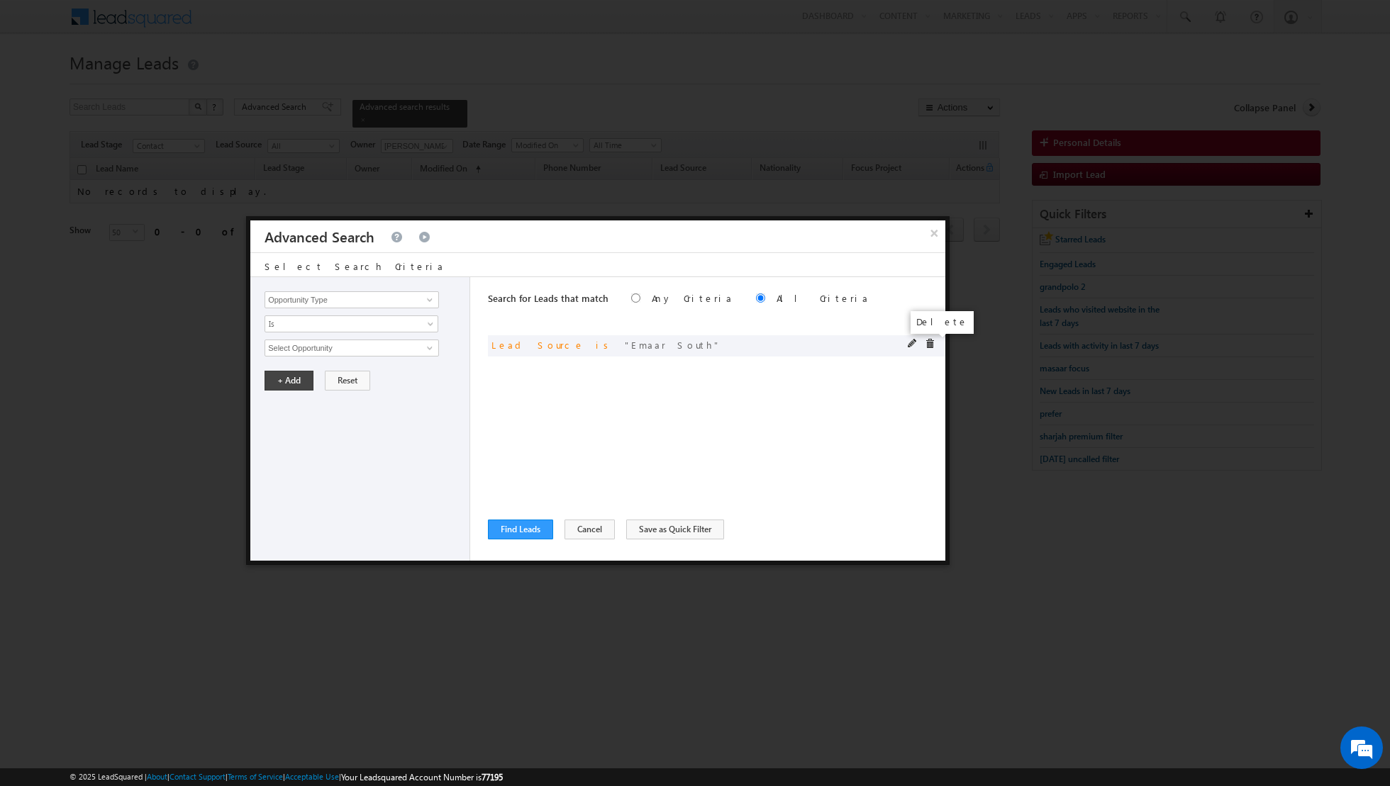
click at [930, 342] on span at bounding box center [930, 344] width 10 height 10
click at [428, 300] on span at bounding box center [429, 299] width 11 height 11
click at [406, 312] on link "Lead Activity" at bounding box center [351, 316] width 174 height 16
type input "Lead Activity"
click at [430, 322] on span at bounding box center [431, 326] width 11 height 11
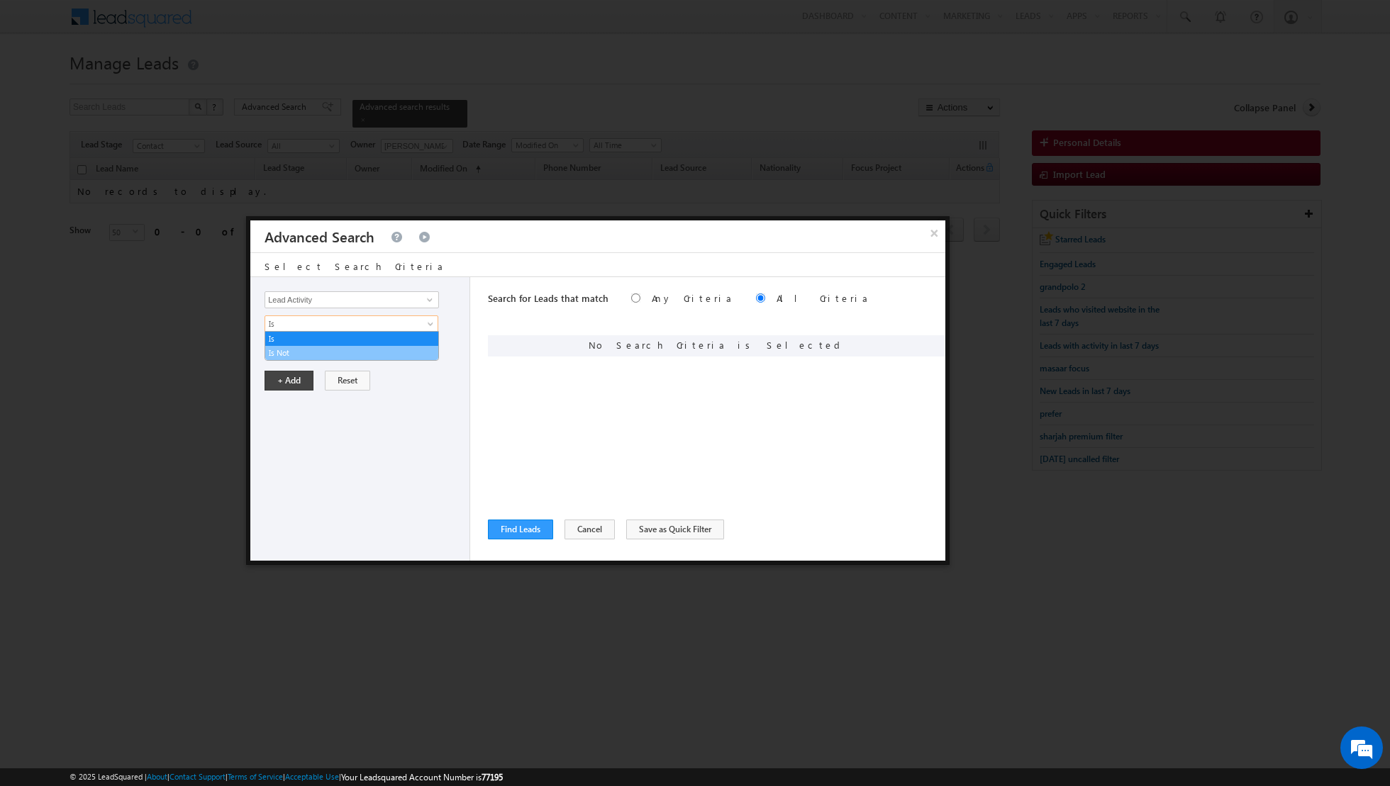
click at [381, 355] on link "Is Not" at bounding box center [351, 353] width 173 height 13
click at [425, 345] on span at bounding box center [429, 347] width 11 height 11
click at [372, 374] on link "6. Not Interested" at bounding box center [351, 377] width 174 height 16
type input "6. Not Interested"
click at [279, 422] on button "+ Add" at bounding box center [288, 429] width 49 height 20
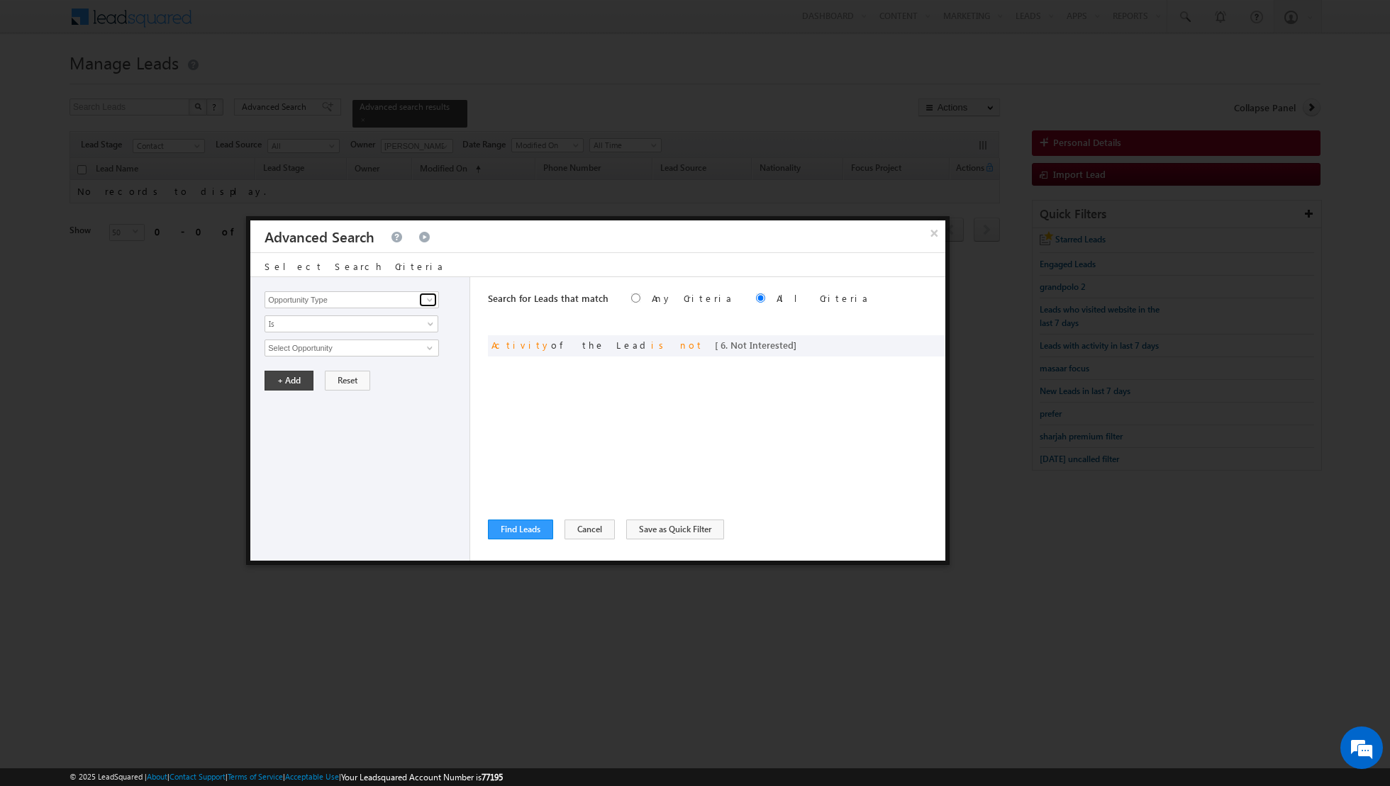
click at [430, 299] on span at bounding box center [429, 299] width 11 height 11
click at [412, 309] on link "Lead Activity" at bounding box center [351, 316] width 174 height 16
type input "Lead Activity"
click at [428, 323] on span at bounding box center [431, 326] width 11 height 11
click at [385, 355] on link "Is Not" at bounding box center [351, 353] width 173 height 13
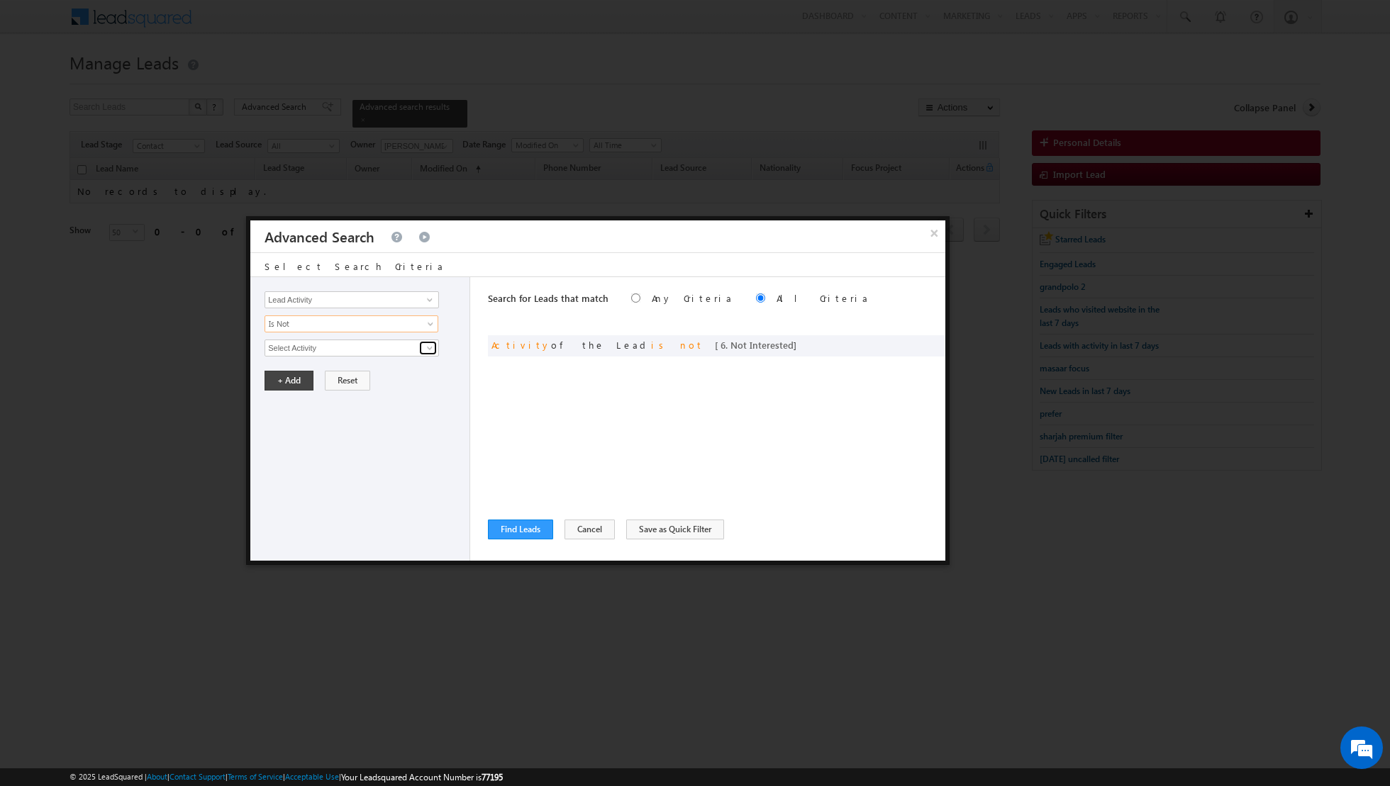
click at [433, 345] on span at bounding box center [429, 347] width 11 height 11
click at [361, 372] on link "7. Junk / Not Reachable / Invalid" at bounding box center [351, 377] width 174 height 16
type input "7. Junk / Not Reachable / Invalid"
click at [289, 422] on button "+ Add" at bounding box center [288, 429] width 49 height 20
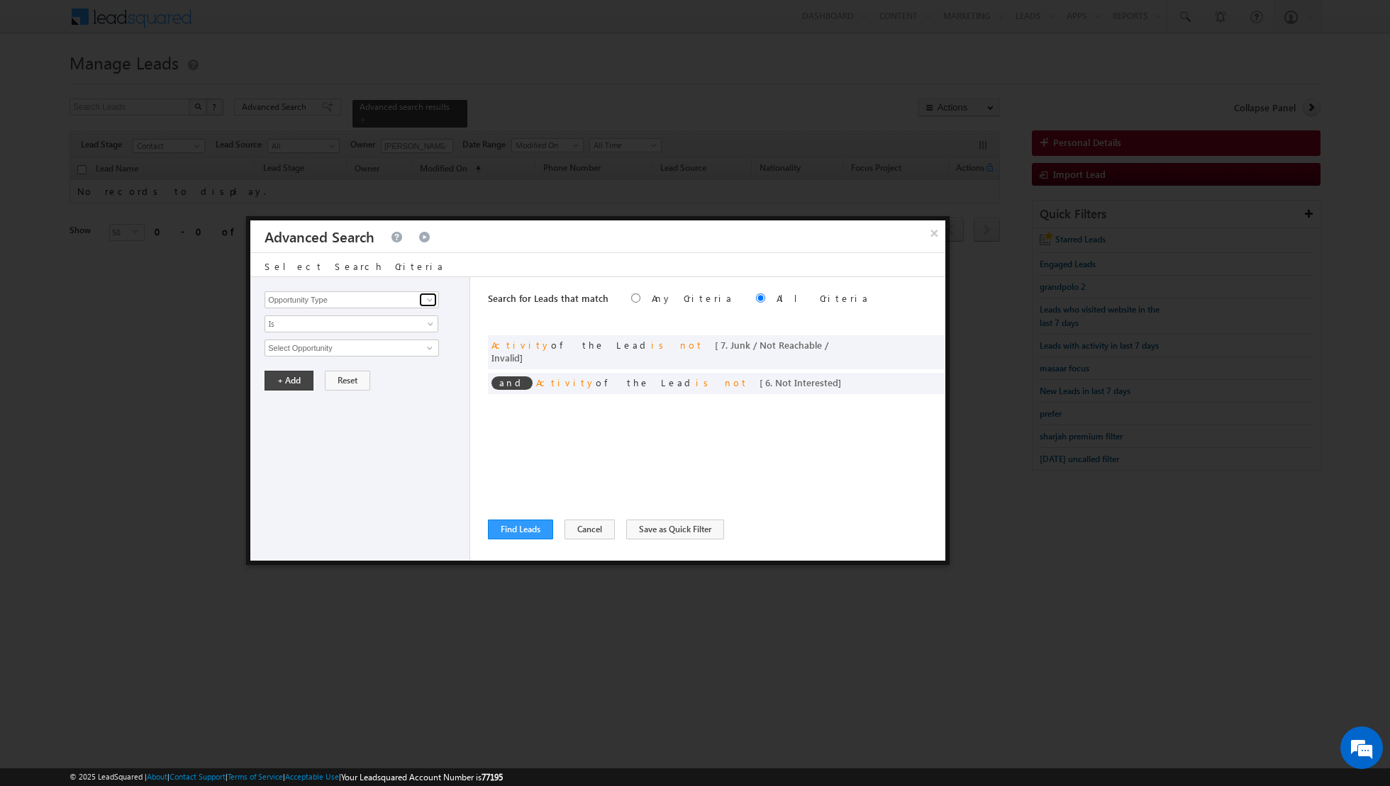
click at [431, 299] on span at bounding box center [429, 299] width 11 height 11
click at [395, 318] on link "Lead Activity" at bounding box center [351, 316] width 174 height 16
type input "Lead Activity"
click at [427, 325] on span at bounding box center [431, 326] width 11 height 11
click at [396, 352] on link "Is Not" at bounding box center [351, 353] width 173 height 13
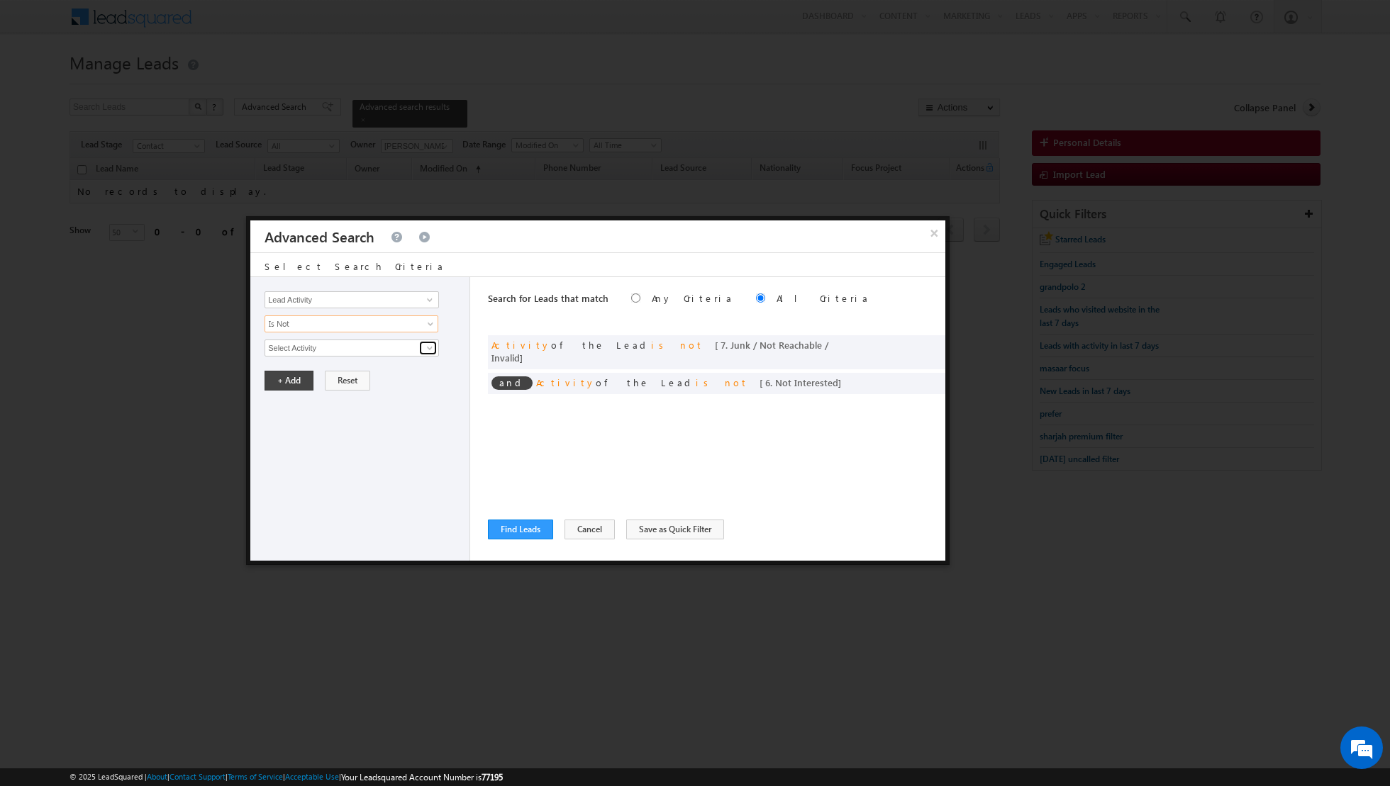
click at [424, 348] on span at bounding box center [429, 347] width 11 height 11
click at [367, 376] on link "Outbound Phone Call Activity" at bounding box center [351, 377] width 174 height 16
type input "Outbound Phone Call Activity"
click at [424, 368] on link at bounding box center [351, 372] width 174 height 17
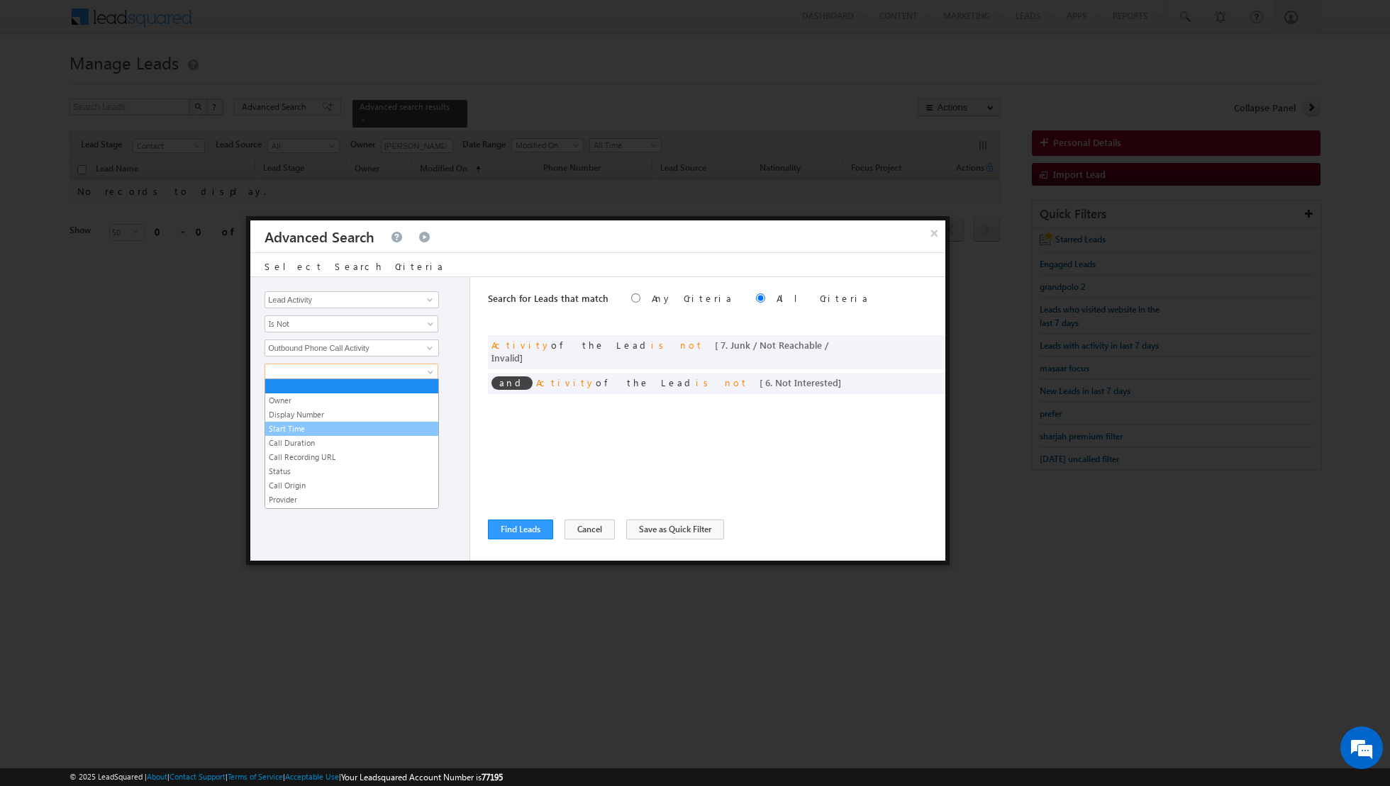
click at [336, 430] on link "Start Time" at bounding box center [351, 429] width 173 height 13
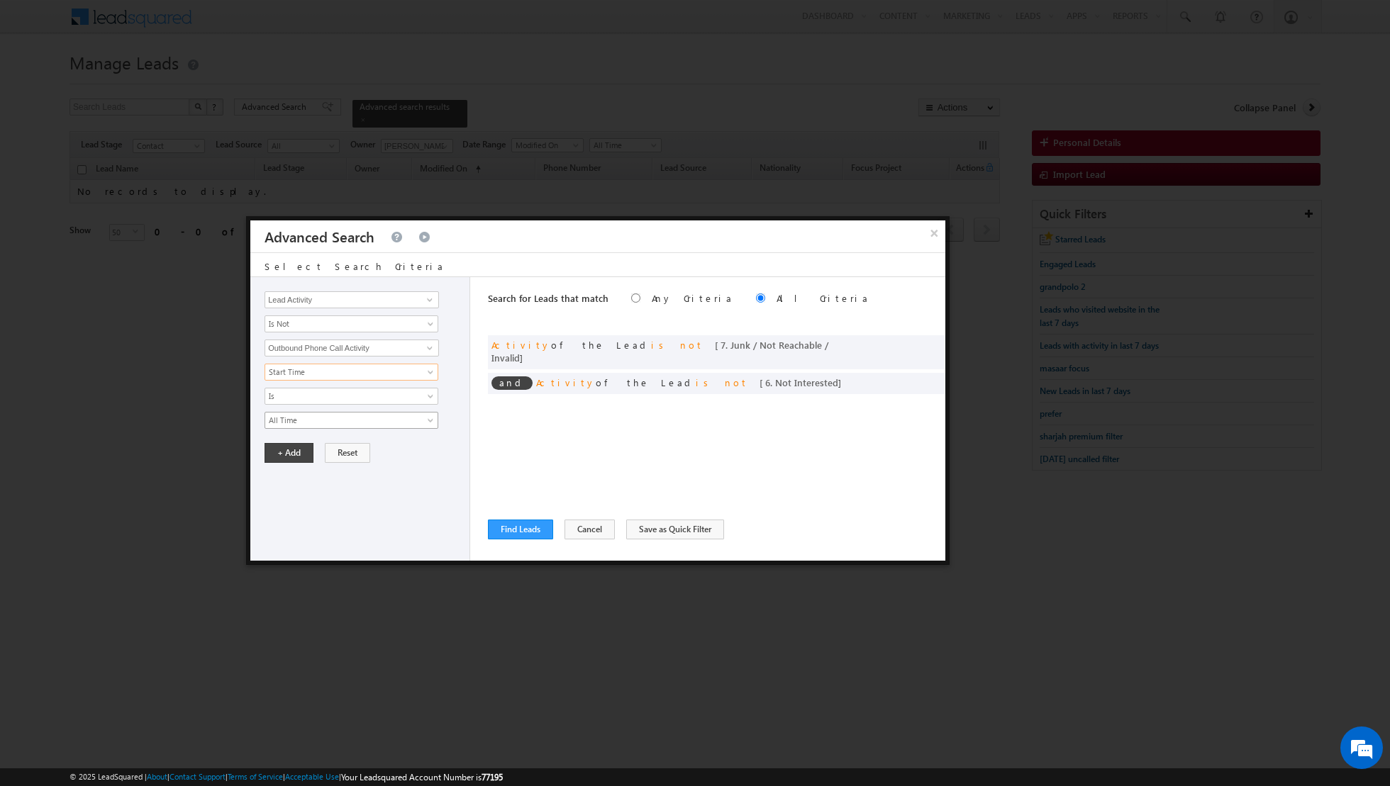
click at [405, 414] on span "All Time" at bounding box center [342, 420] width 154 height 13
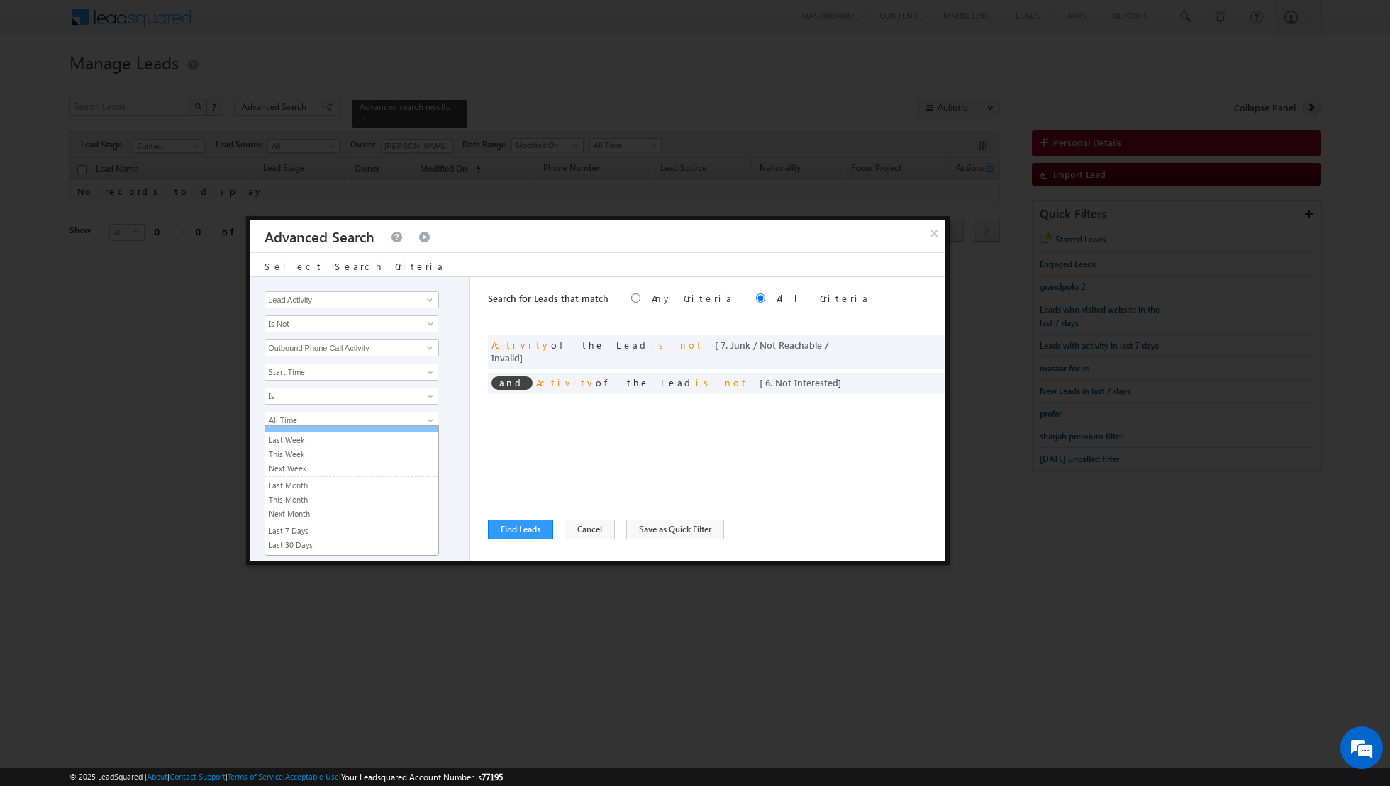
scroll to position [88, 0]
click at [308, 538] on link "Last N" at bounding box center [351, 541] width 173 height 13
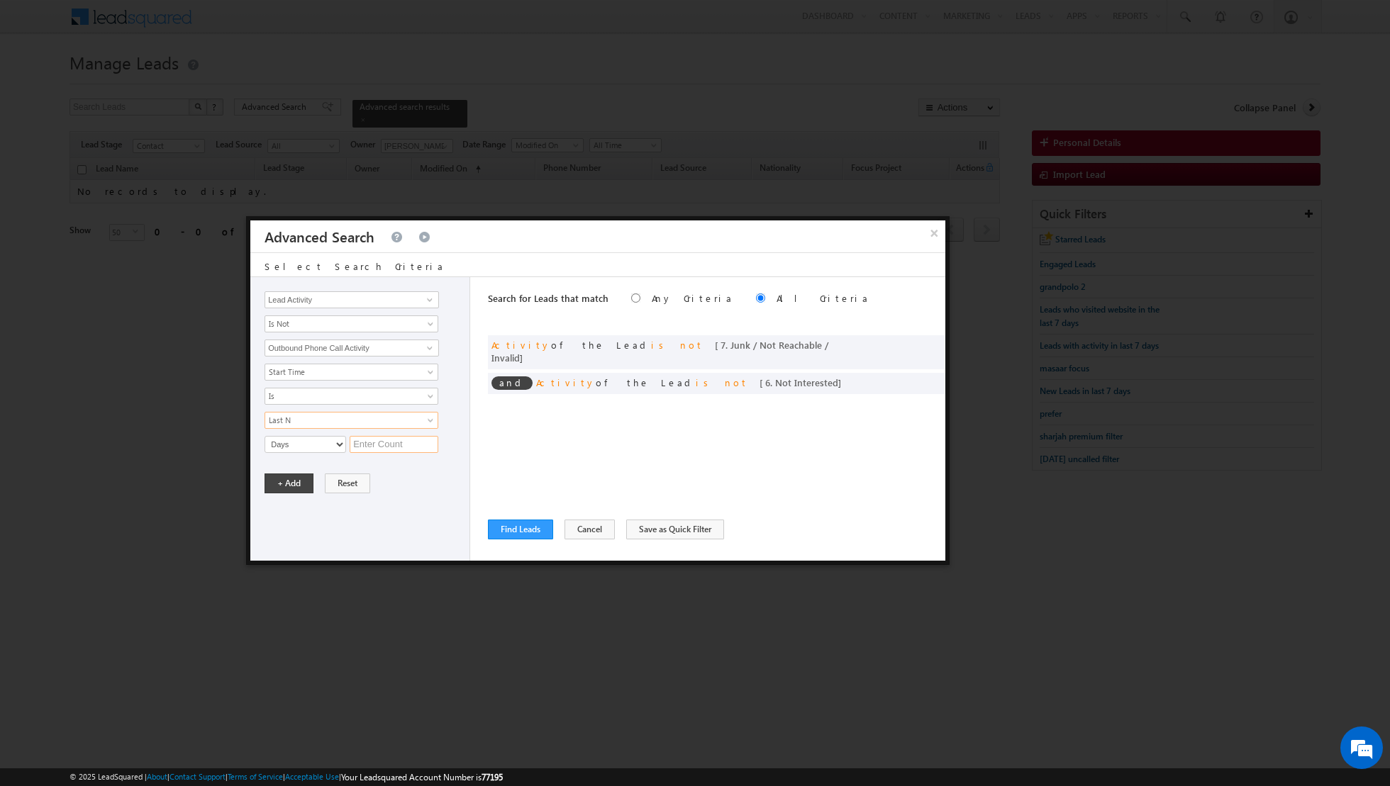
click at [372, 442] on input "text" at bounding box center [394, 444] width 89 height 17
type input "6"
click at [298, 480] on button "+ Add" at bounding box center [288, 484] width 49 height 20
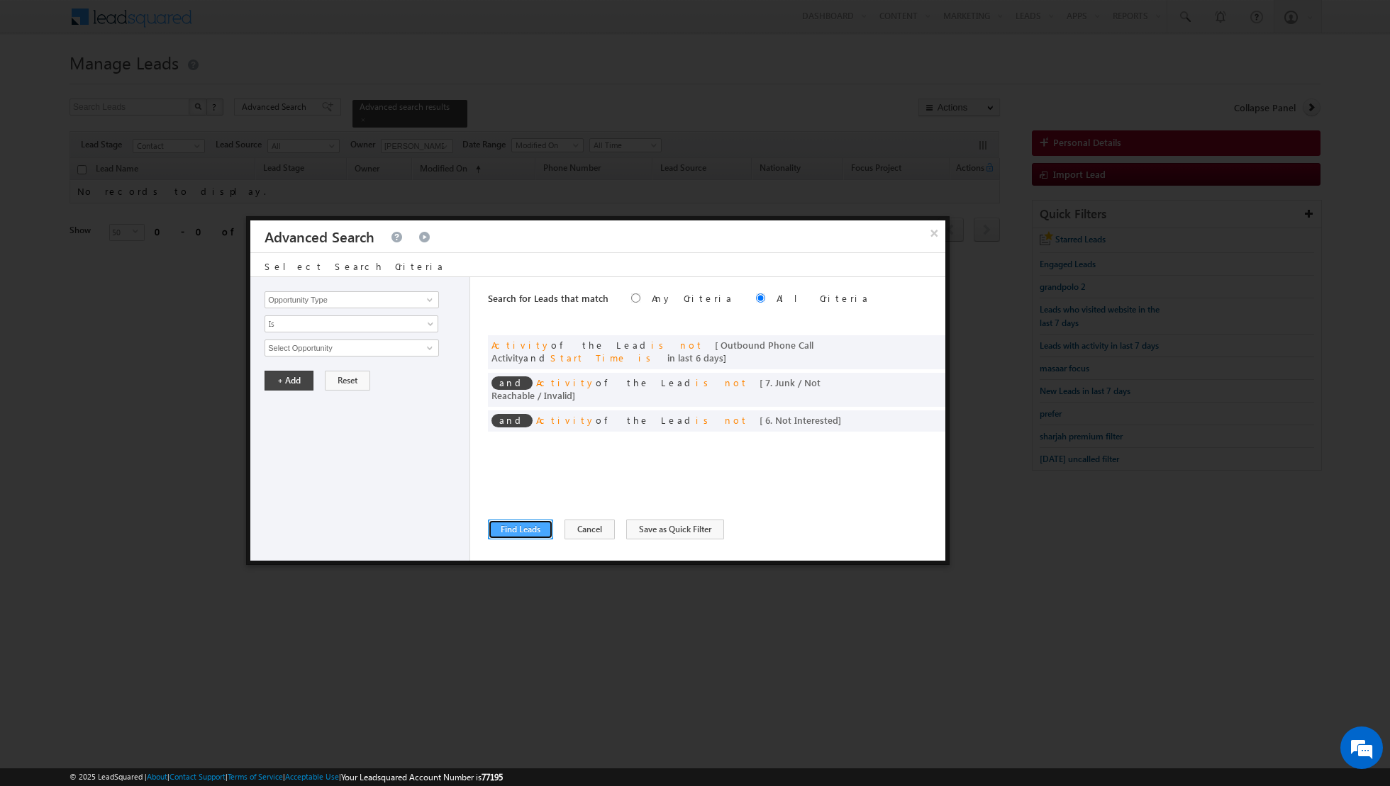
click at [516, 529] on button "Find Leads" at bounding box center [520, 530] width 65 height 20
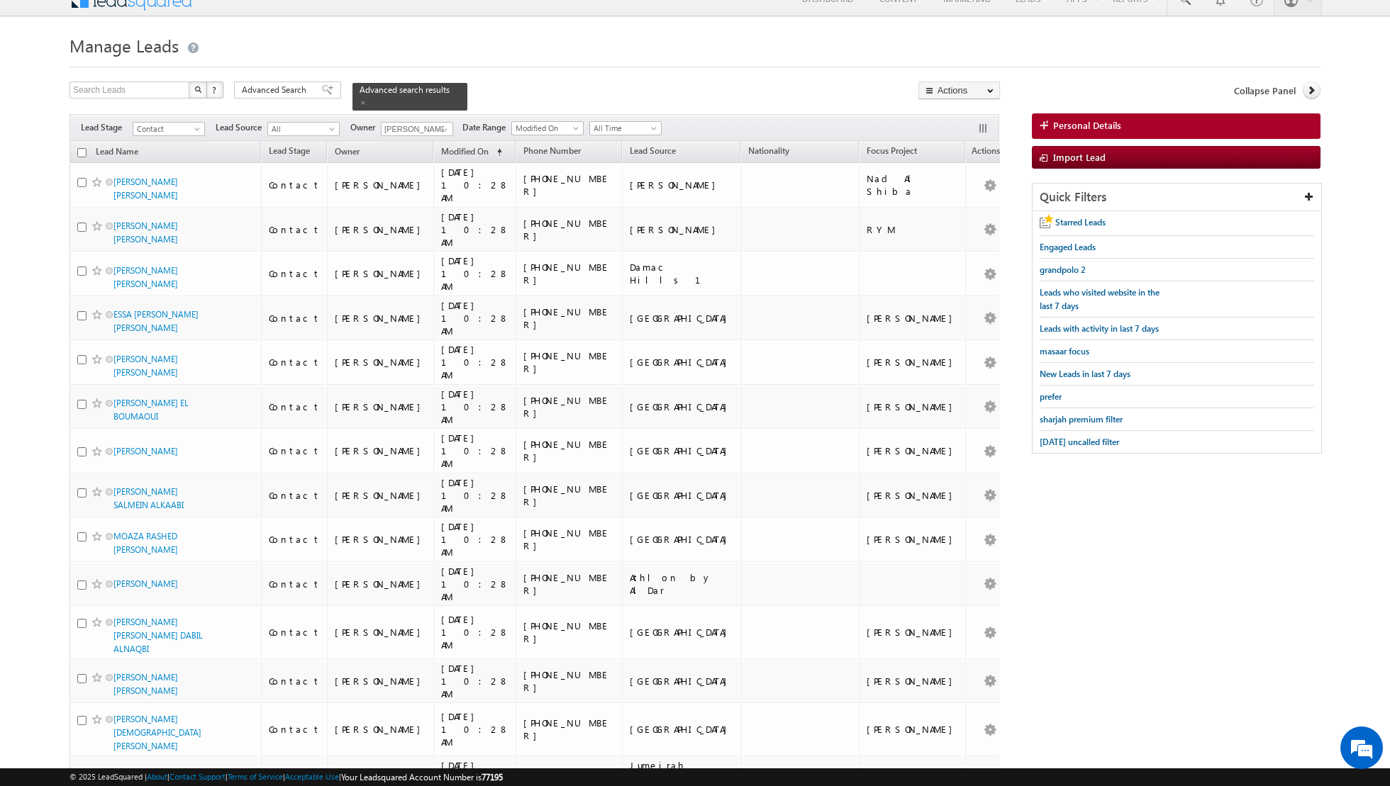
scroll to position [0, 0]
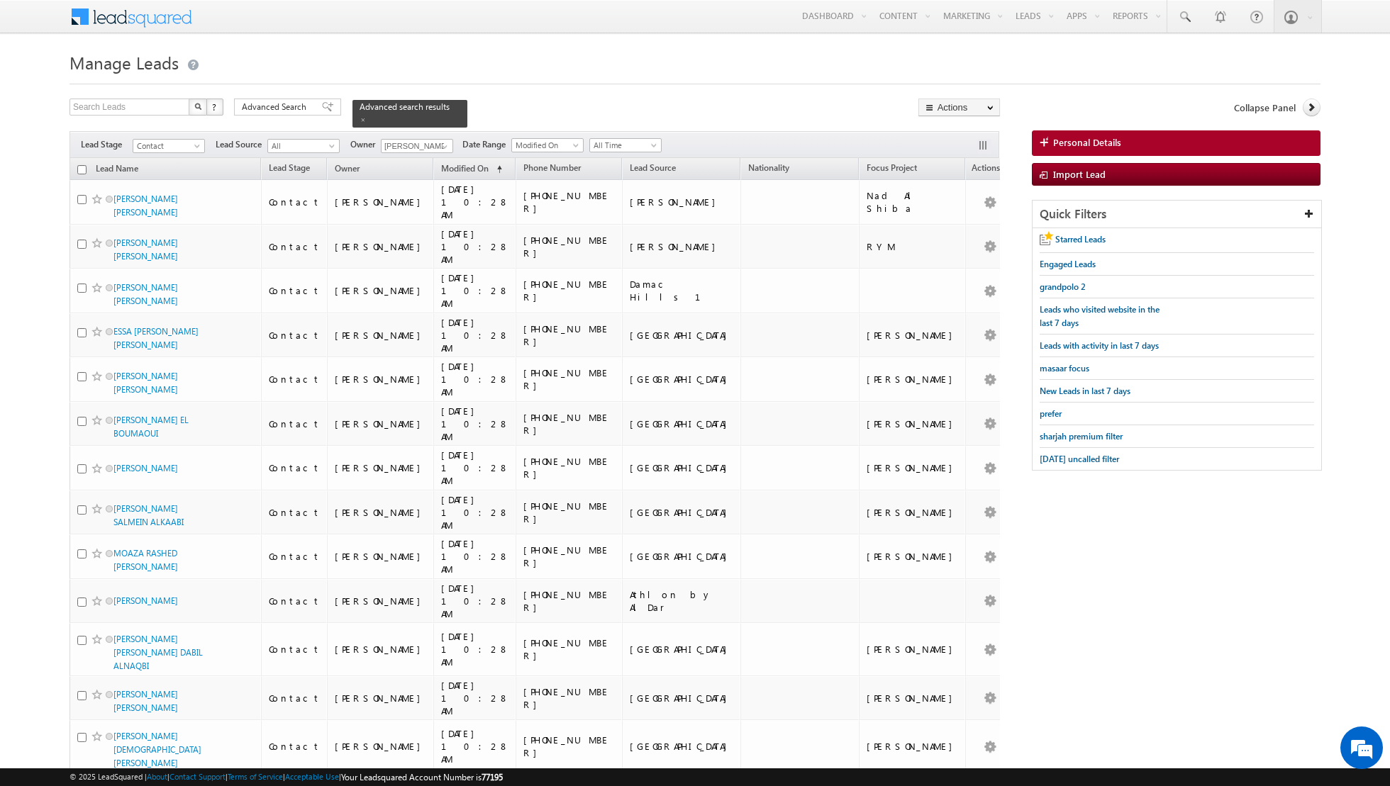
click at [80, 166] on input "checkbox" at bounding box center [81, 169] width 9 height 9
checkbox input "true"
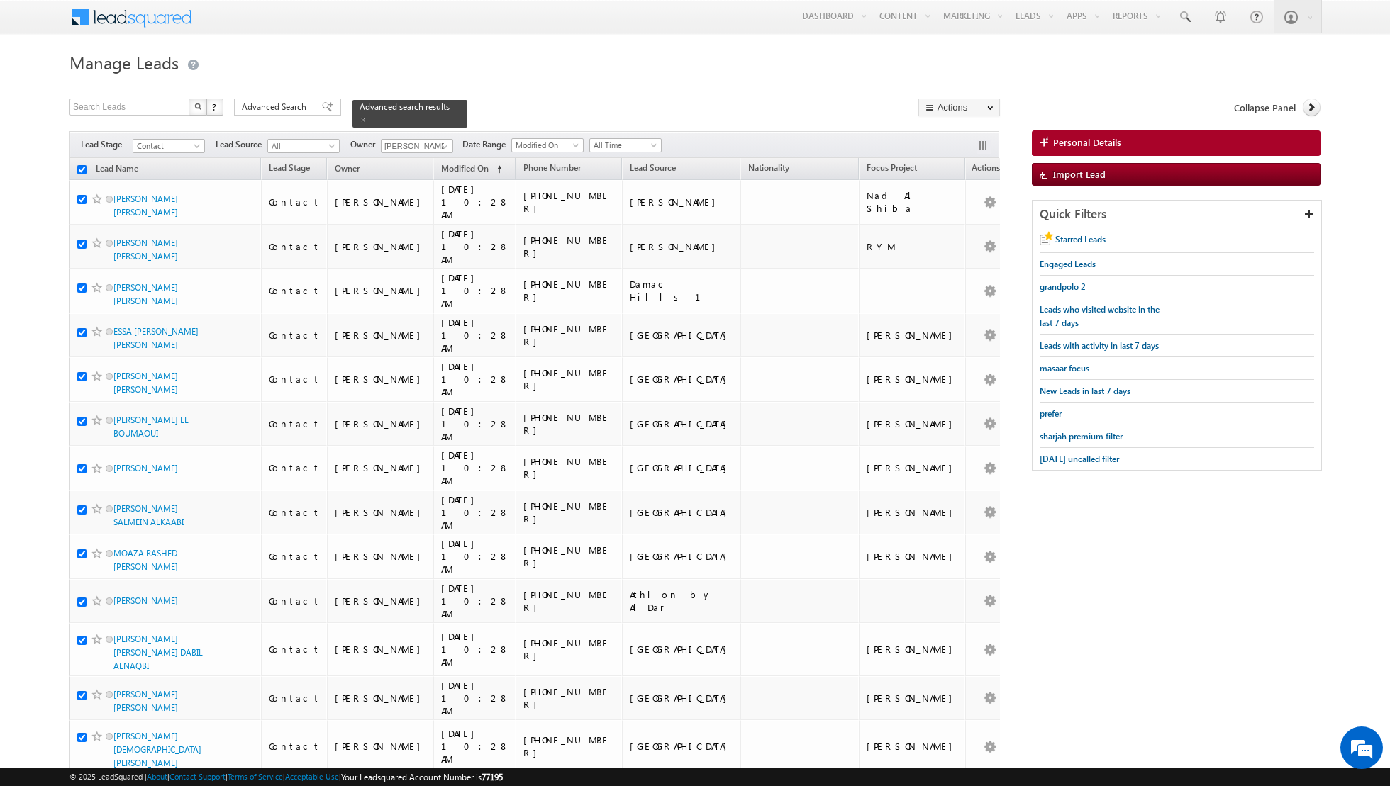
checkbox input "true"
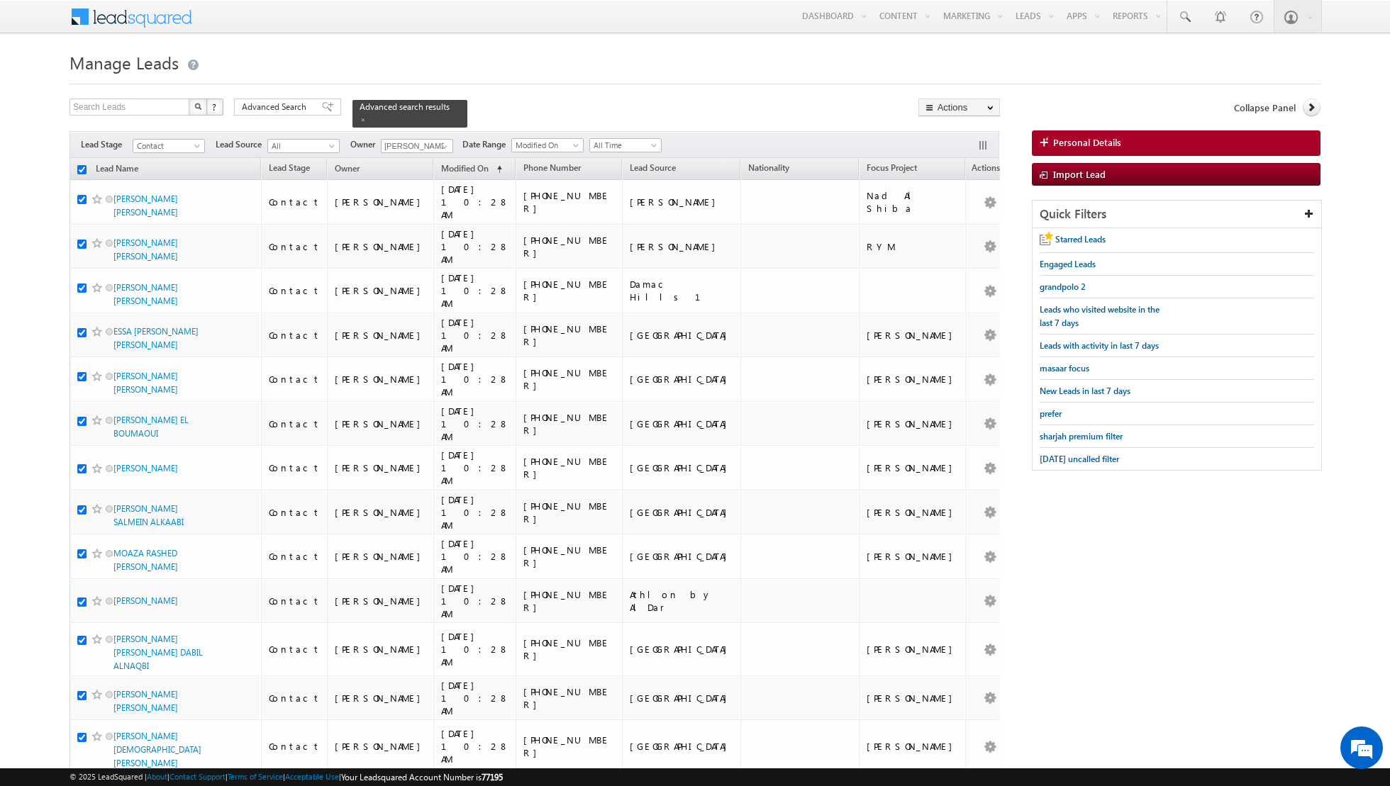
checkbox input "true"
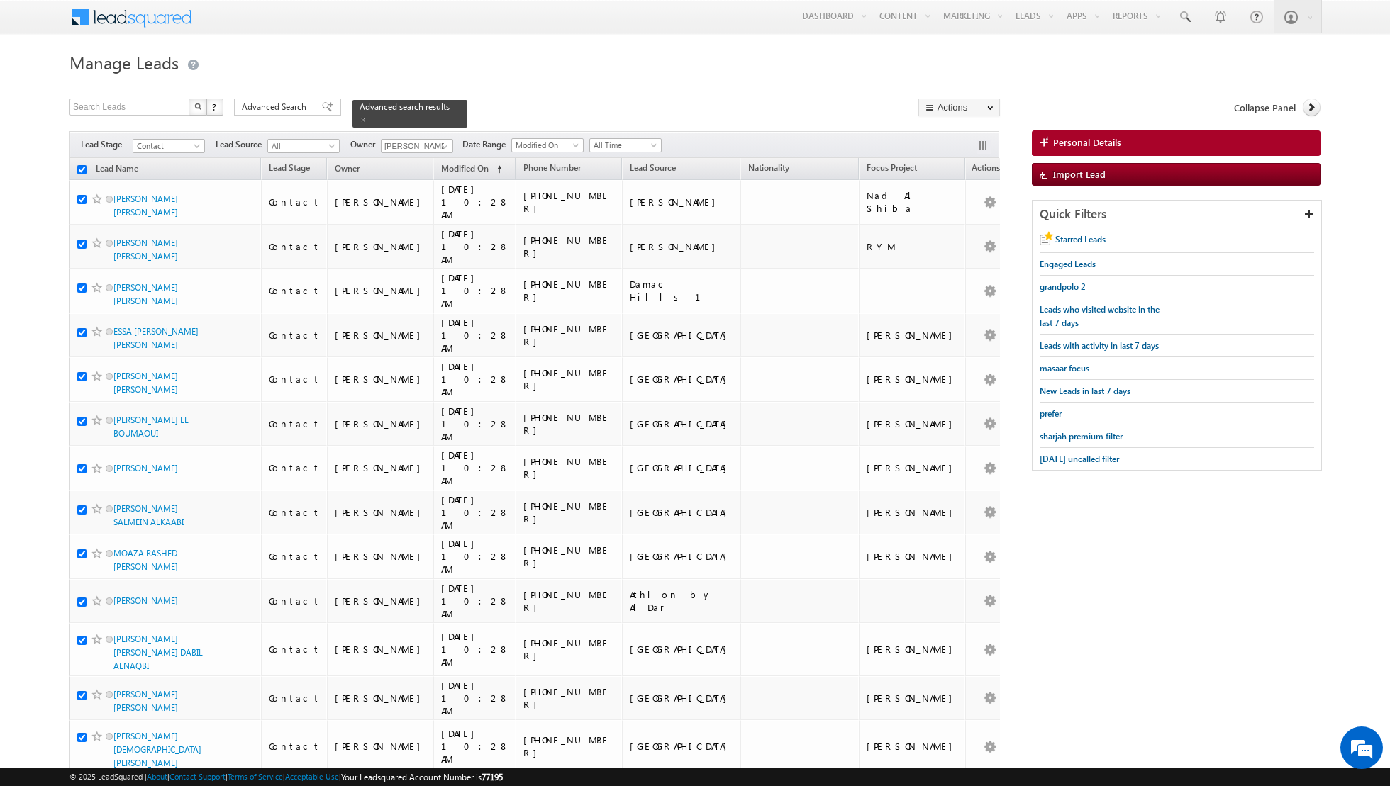
checkbox input "true"
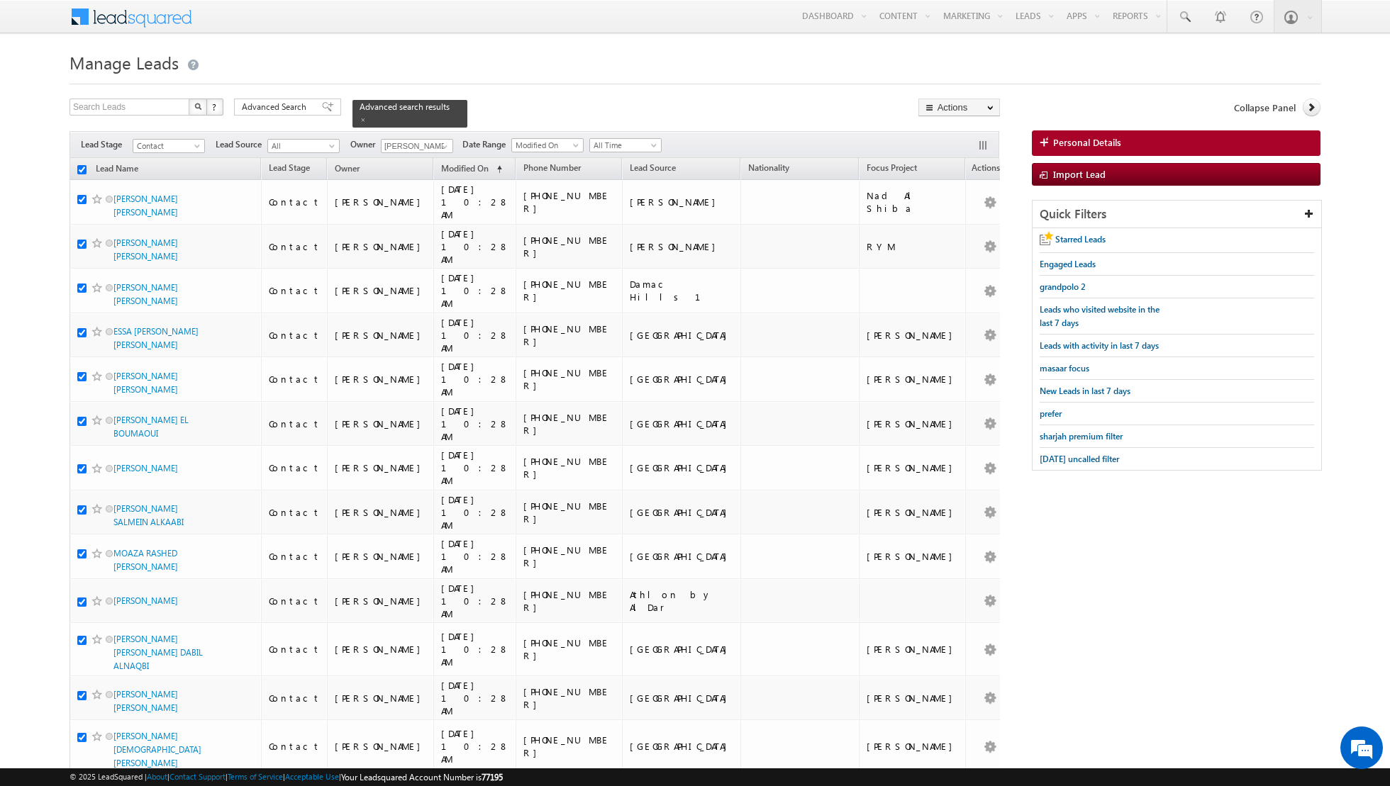
checkbox input "true"
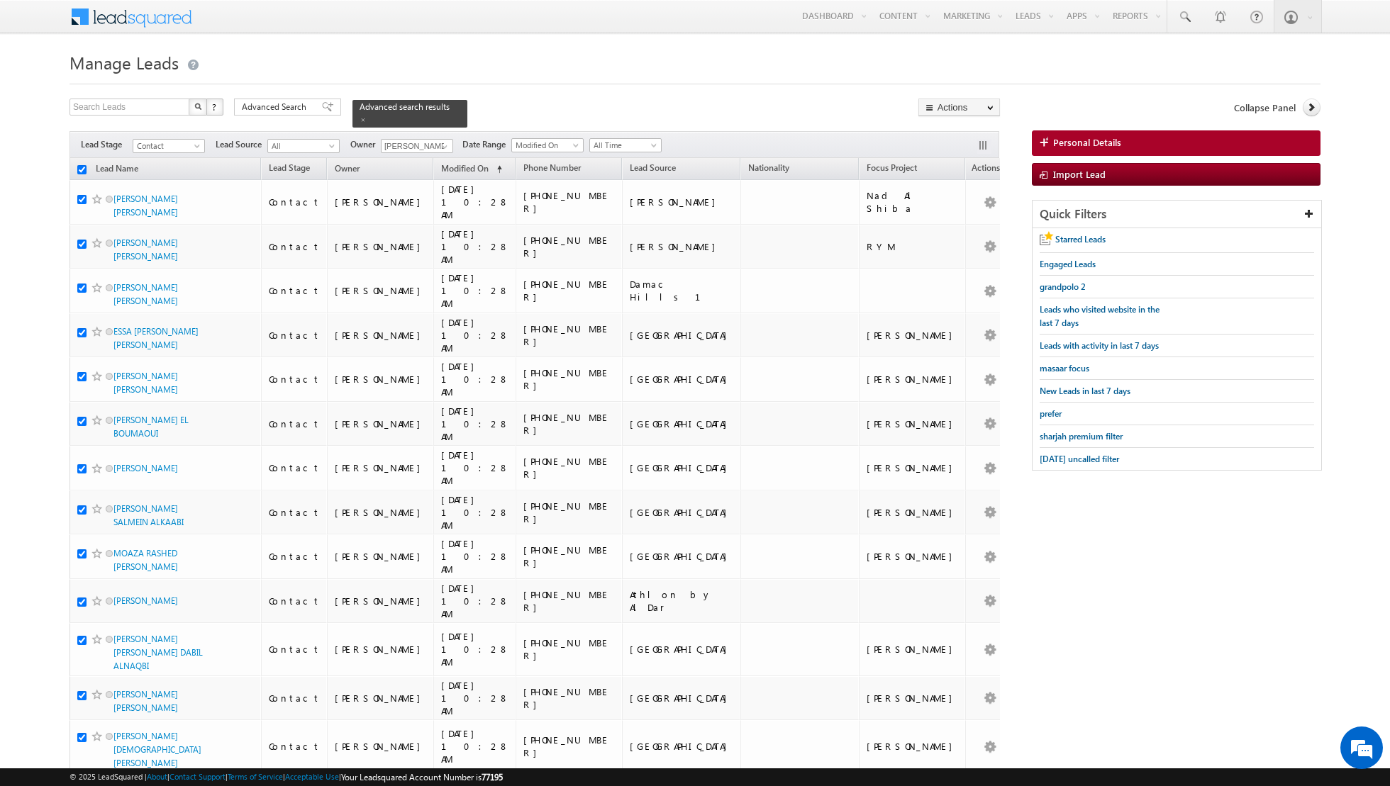
checkbox input "true"
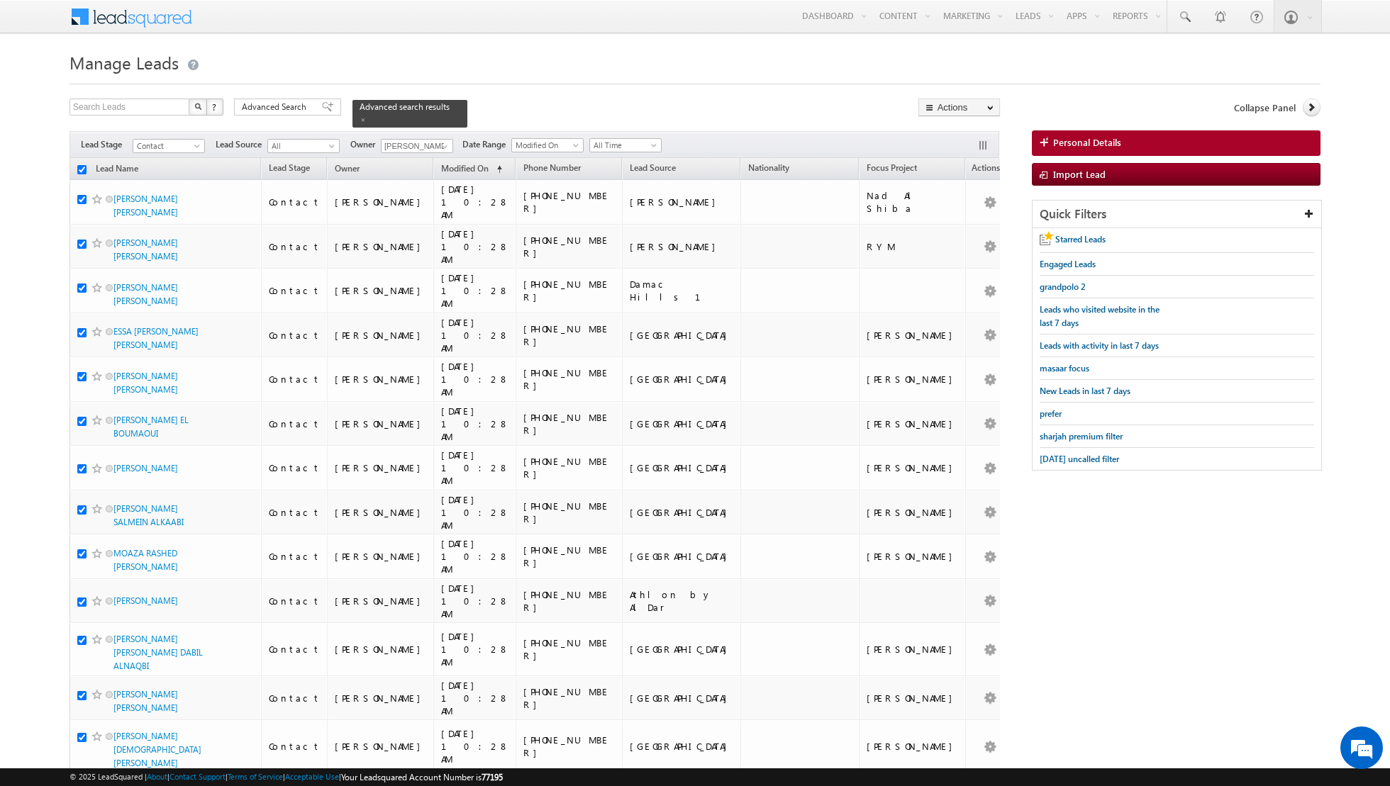
checkbox input "true"
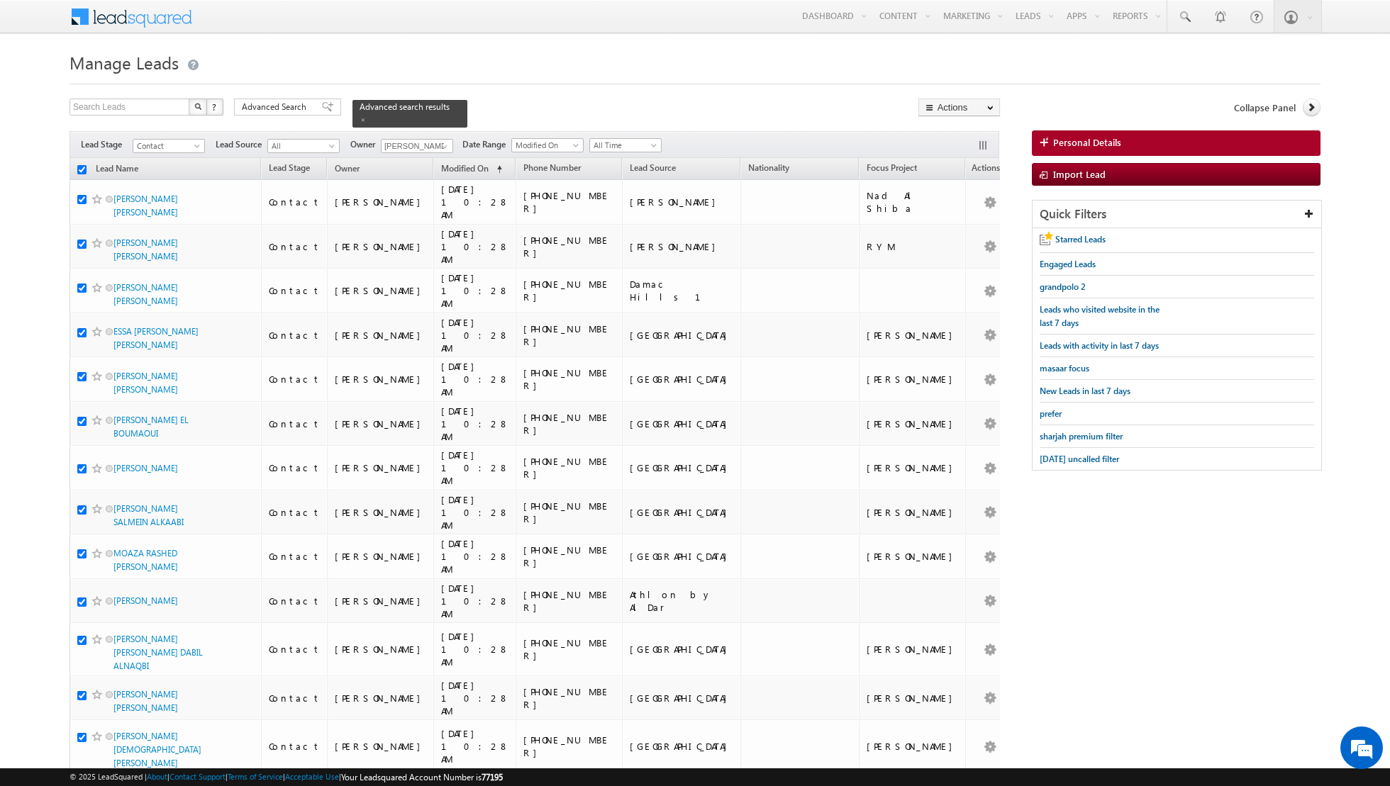
checkbox input "true"
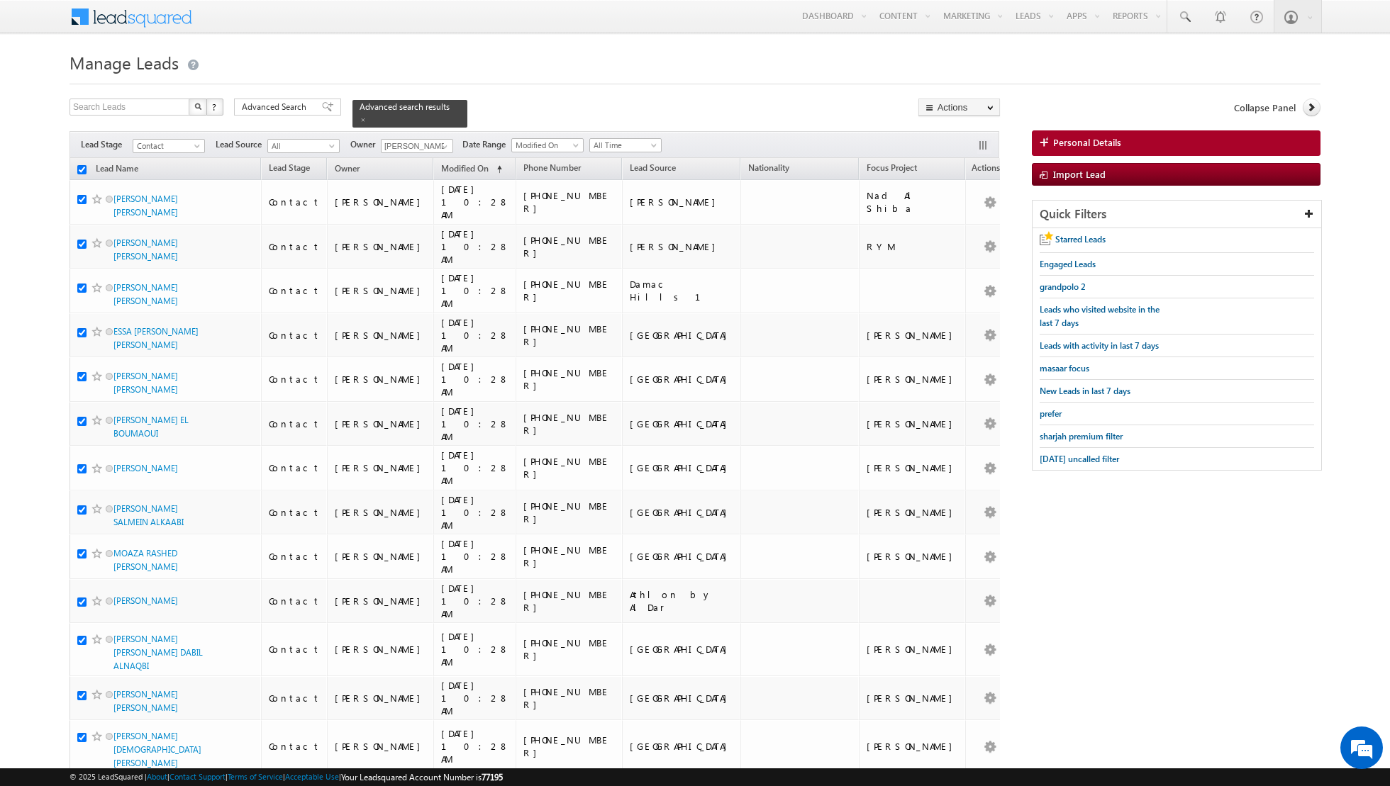
checkbox input "true"
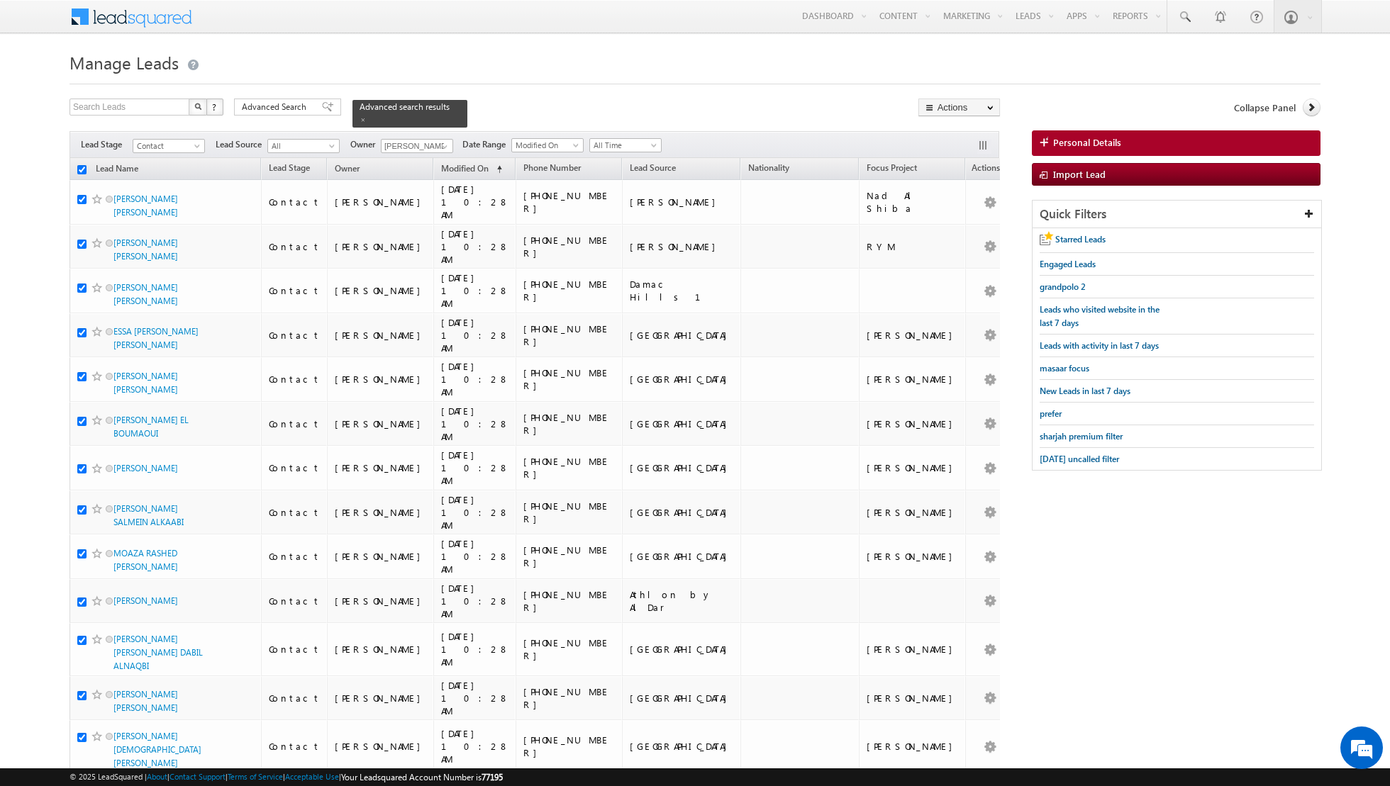
checkbox input "true"
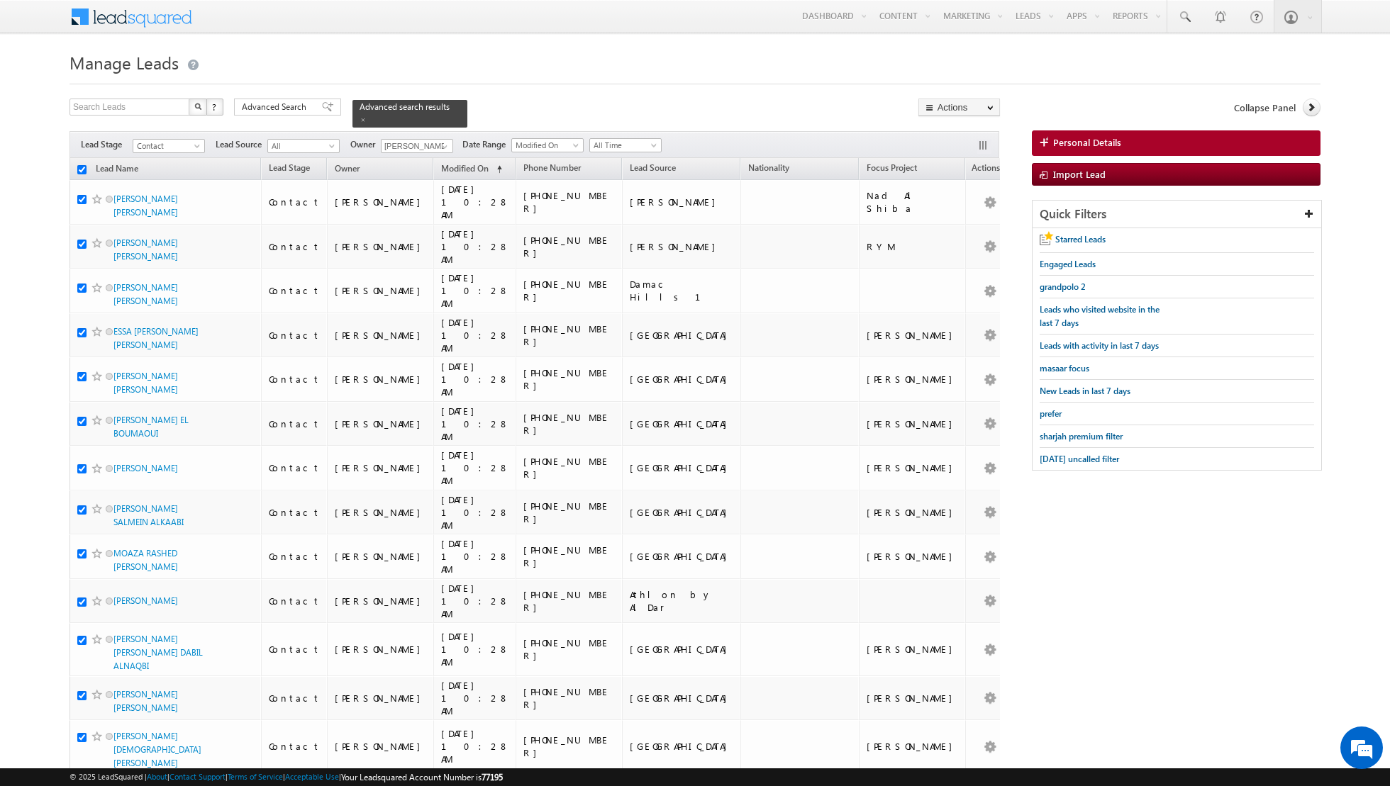
checkbox input "true"
click at [949, 230] on link "Change Owner" at bounding box center [959, 229] width 80 height 17
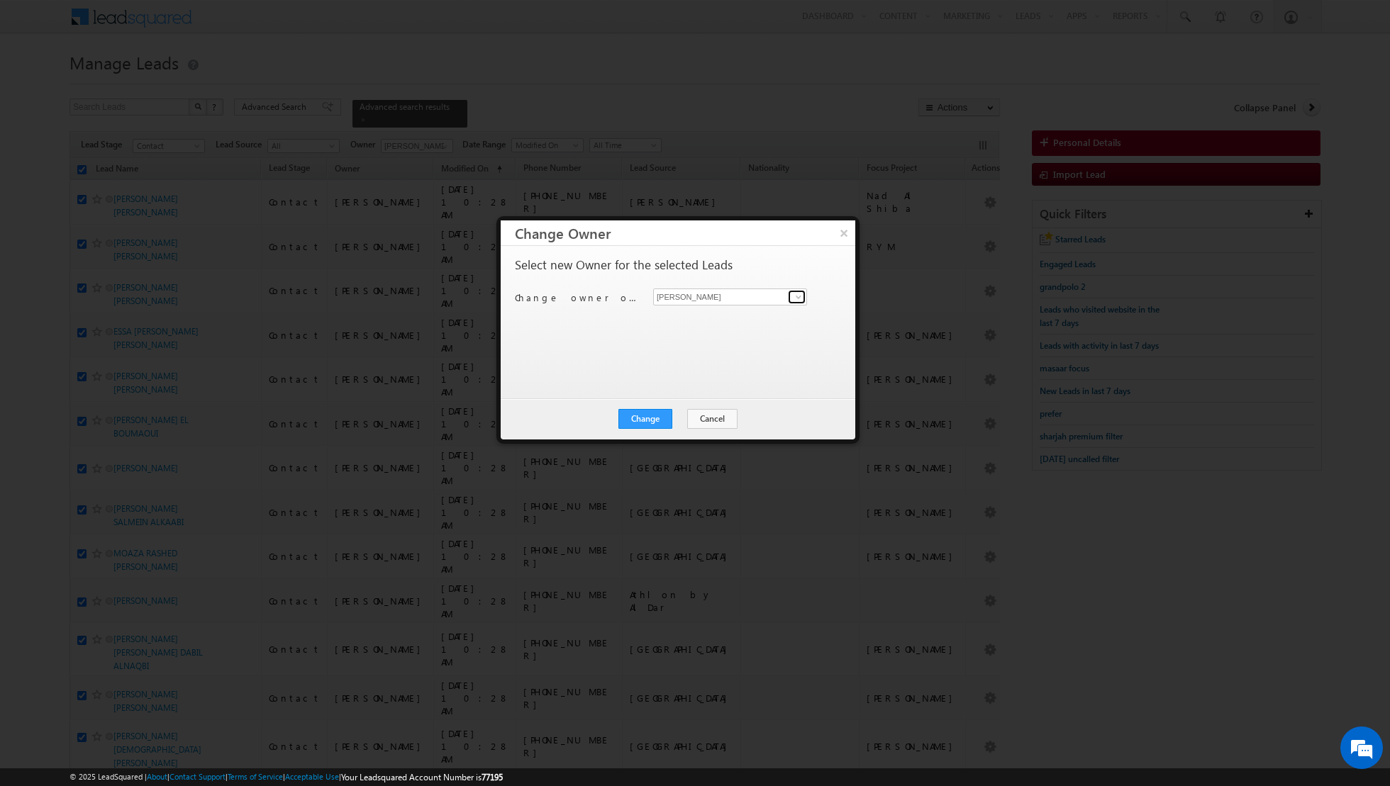
click at [798, 295] on span at bounding box center [798, 296] width 11 height 11
click at [726, 324] on span "isha.mehndiratta@indglobal.ae" at bounding box center [723, 323] width 128 height 11
type input "Isha Mehndiratta"
click at [654, 410] on button "Change" at bounding box center [645, 419] width 54 height 20
click at [673, 413] on button "Close" at bounding box center [679, 419] width 45 height 20
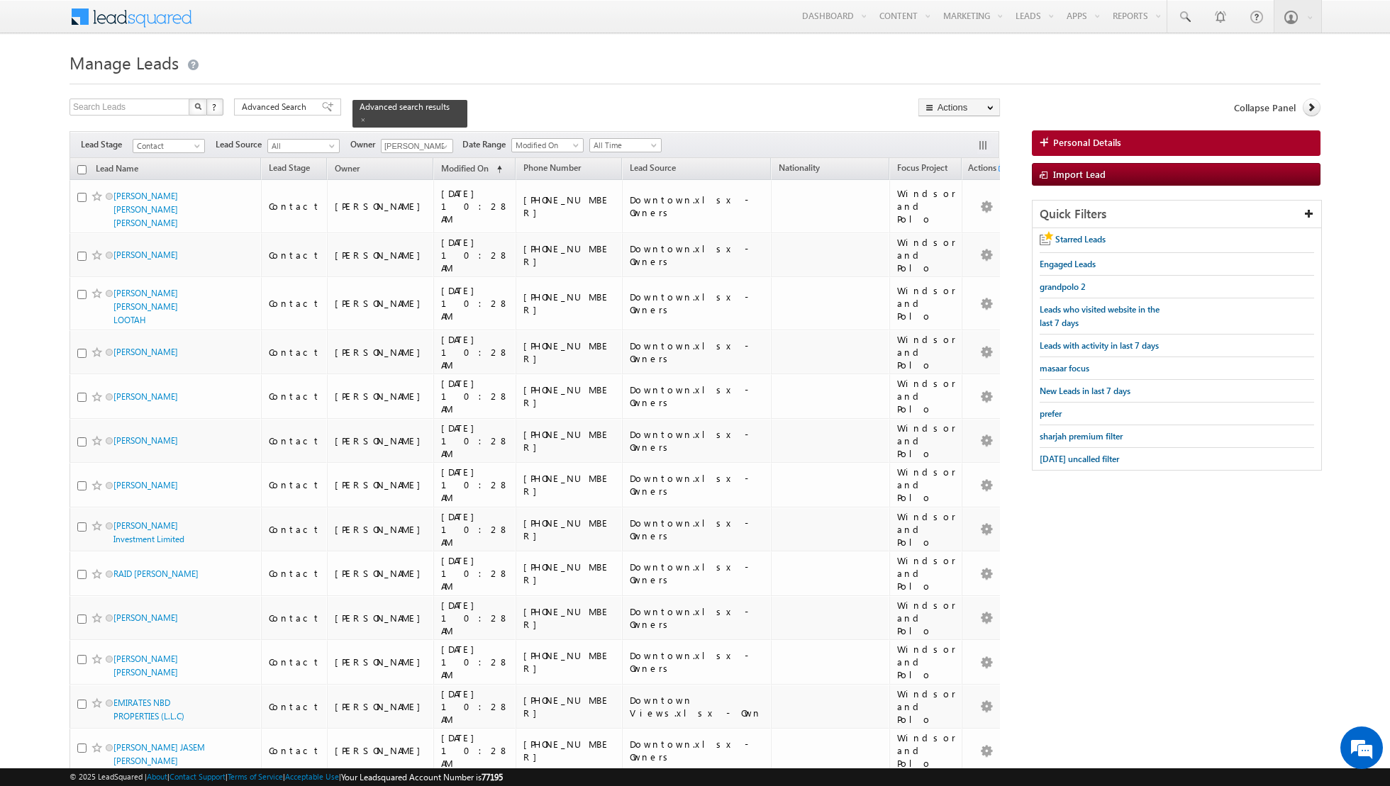
click at [81, 169] on input "checkbox" at bounding box center [81, 169] width 9 height 9
checkbox input "true"
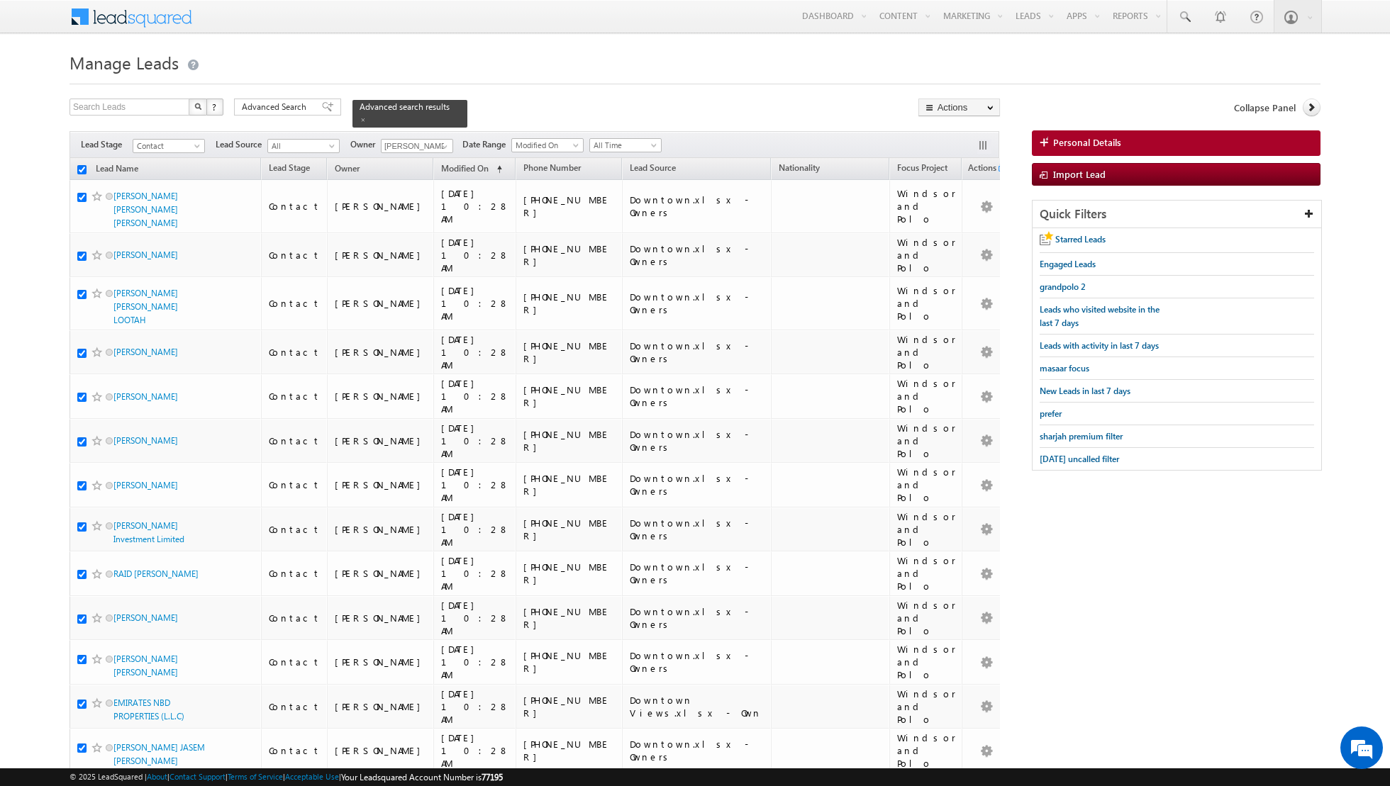
checkbox input "true"
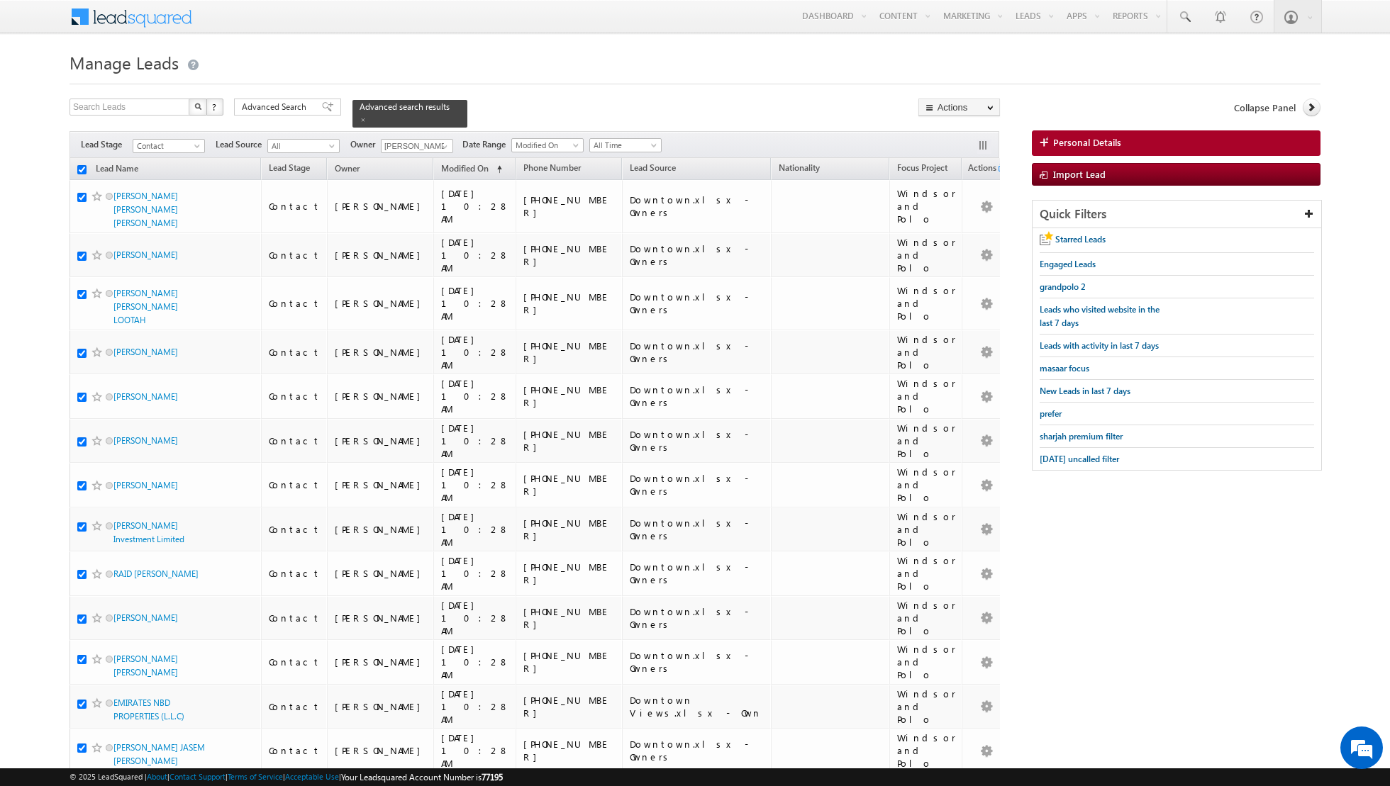
checkbox input "true"
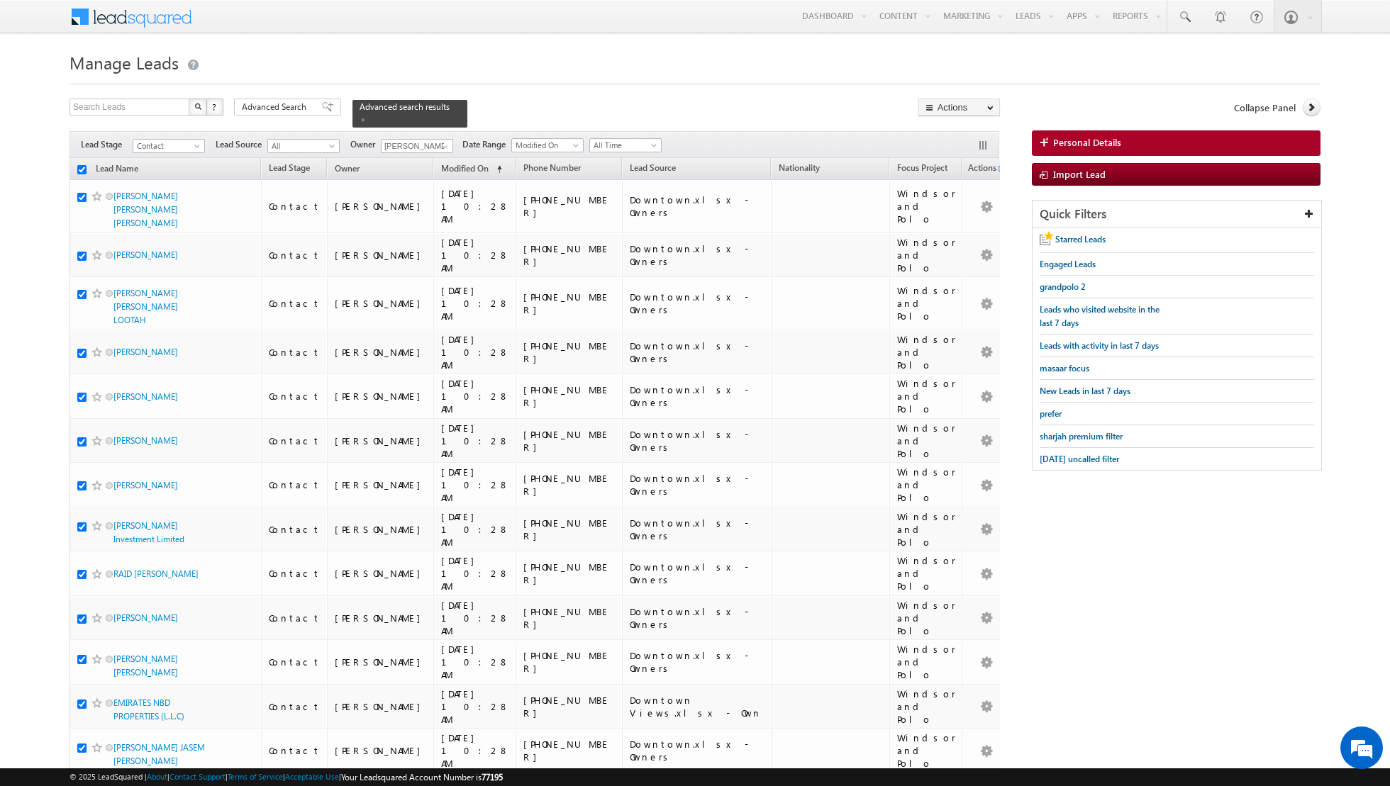
checkbox input "true"
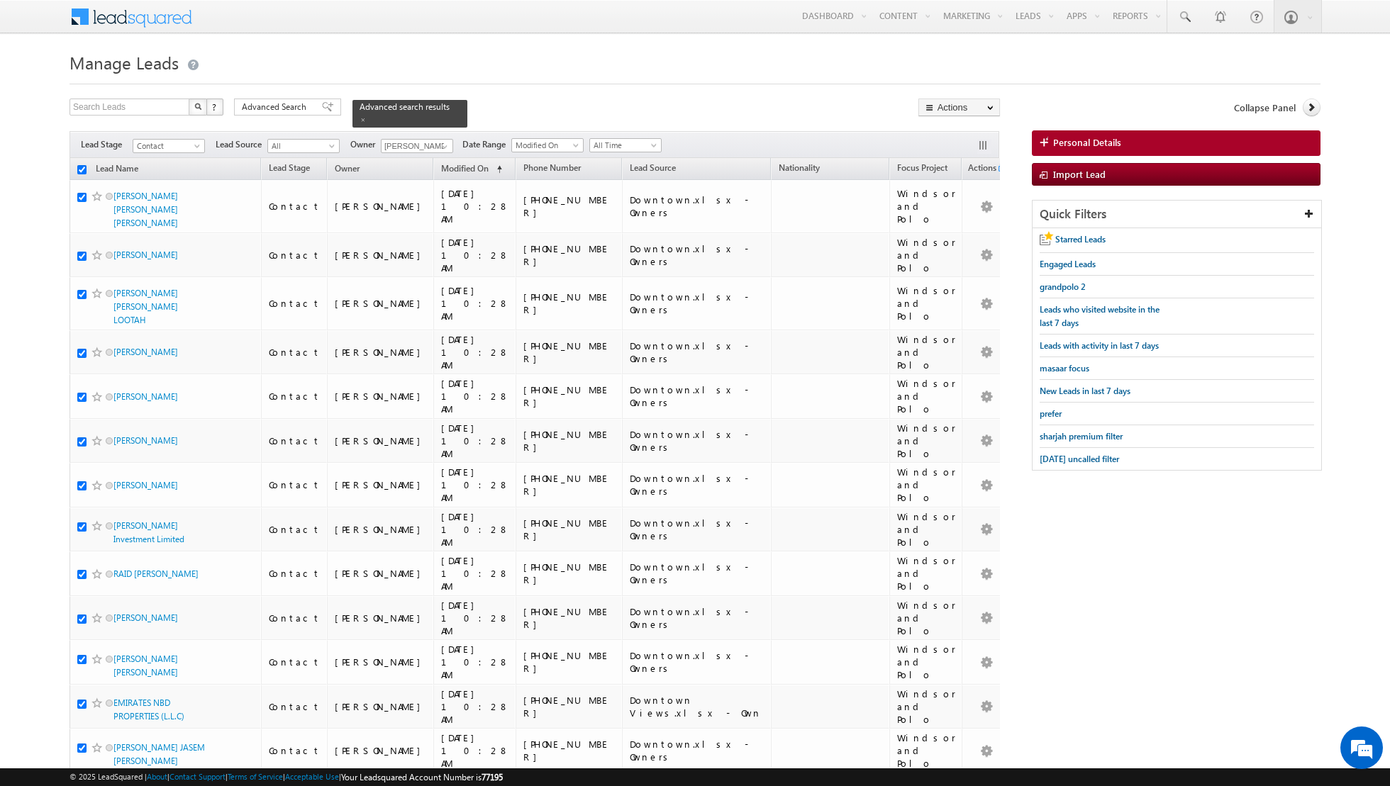
checkbox input "true"
click at [956, 234] on link "Change Owner" at bounding box center [959, 229] width 80 height 17
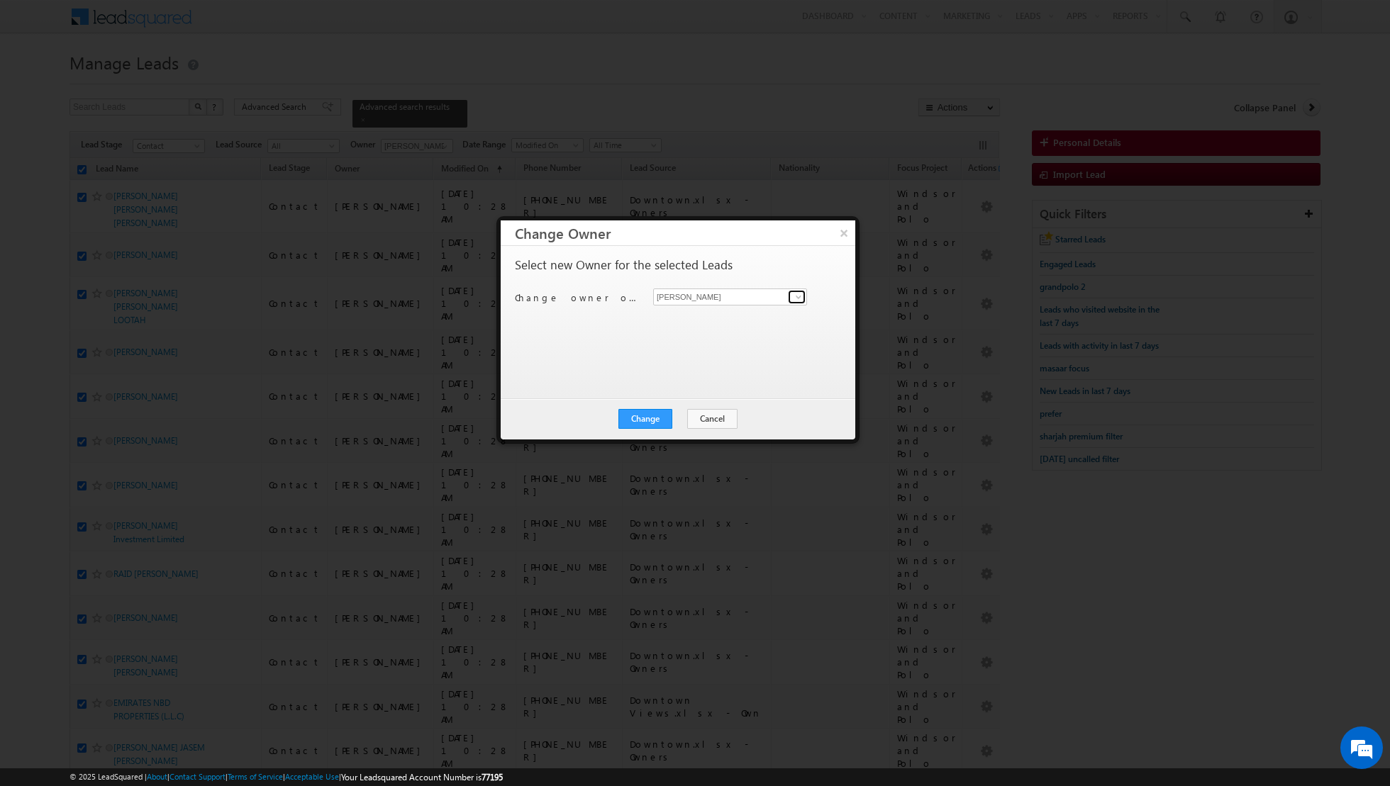
click at [798, 302] on span at bounding box center [798, 296] width 11 height 11
click at [723, 321] on span "isha.mehndiratta@indglobal.ae" at bounding box center [723, 323] width 128 height 11
click at [641, 420] on button "Change" at bounding box center [645, 419] width 54 height 20
click at [677, 418] on button "Close" at bounding box center [679, 419] width 45 height 20
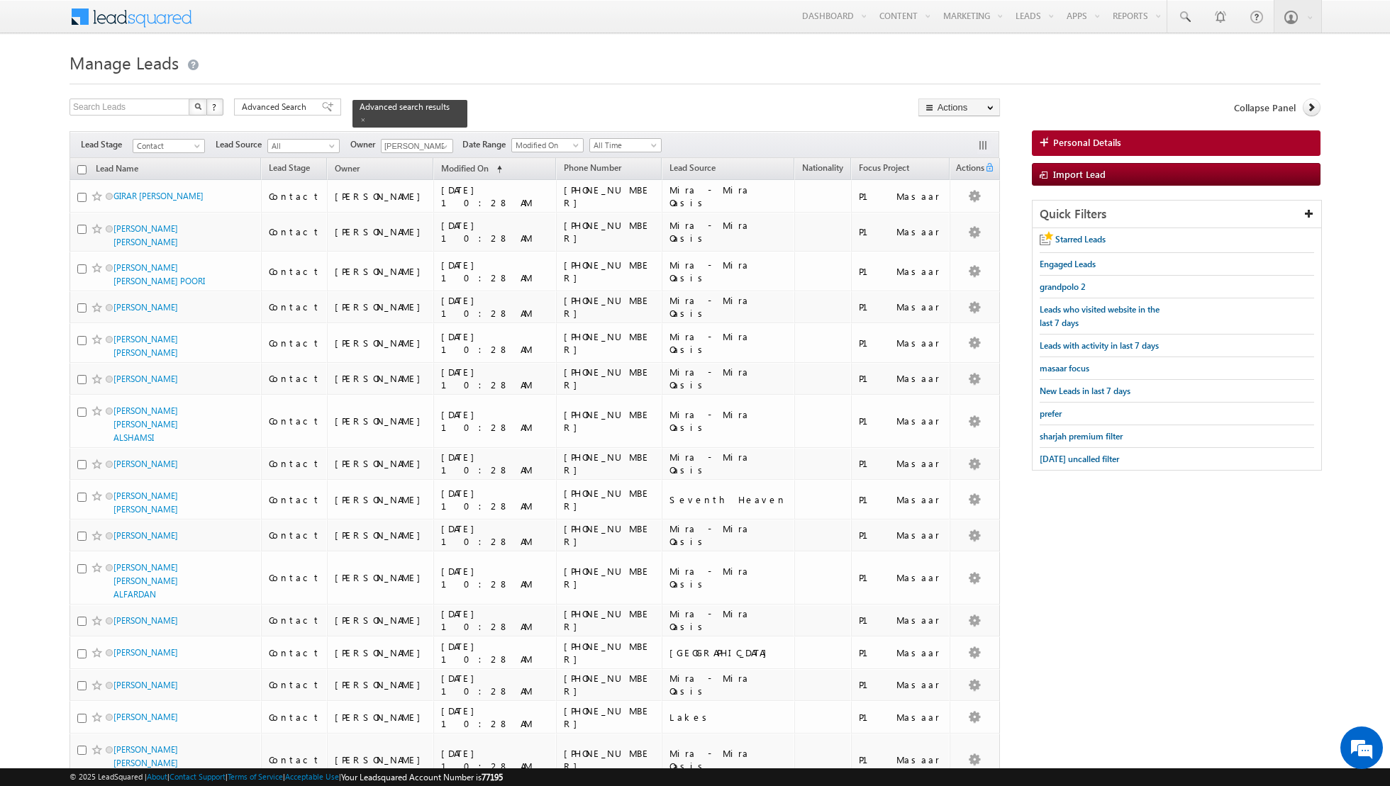
click at [83, 168] on input "checkbox" at bounding box center [81, 169] width 9 height 9
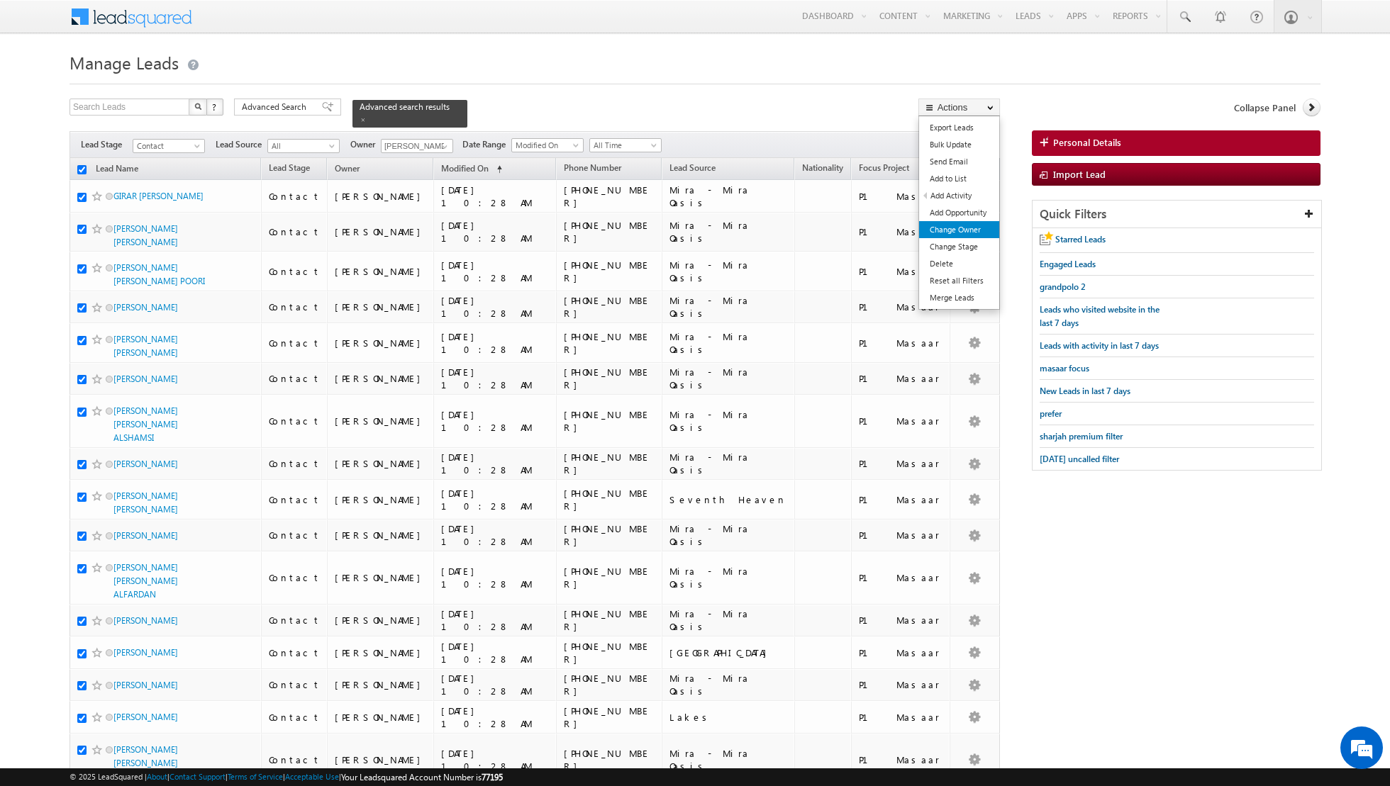
click at [963, 228] on link "Change Owner" at bounding box center [959, 229] width 80 height 17
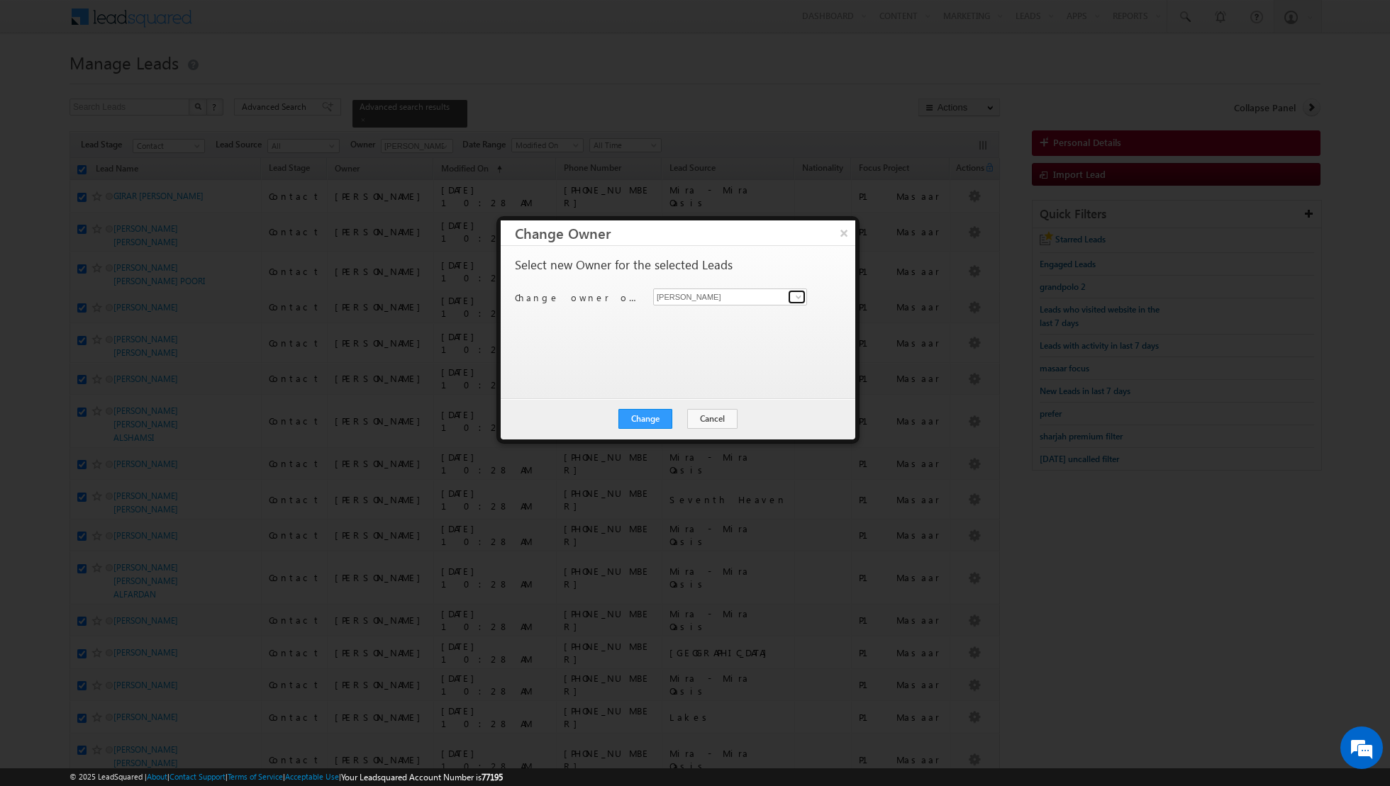
click at [798, 295] on span at bounding box center [798, 296] width 11 height 11
click at [715, 320] on span "asma.kazi@indglobal.ae" at bounding box center [723, 323] width 128 height 11
click at [638, 416] on button "Change" at bounding box center [645, 419] width 54 height 20
click at [679, 414] on button "Close" at bounding box center [679, 419] width 45 height 20
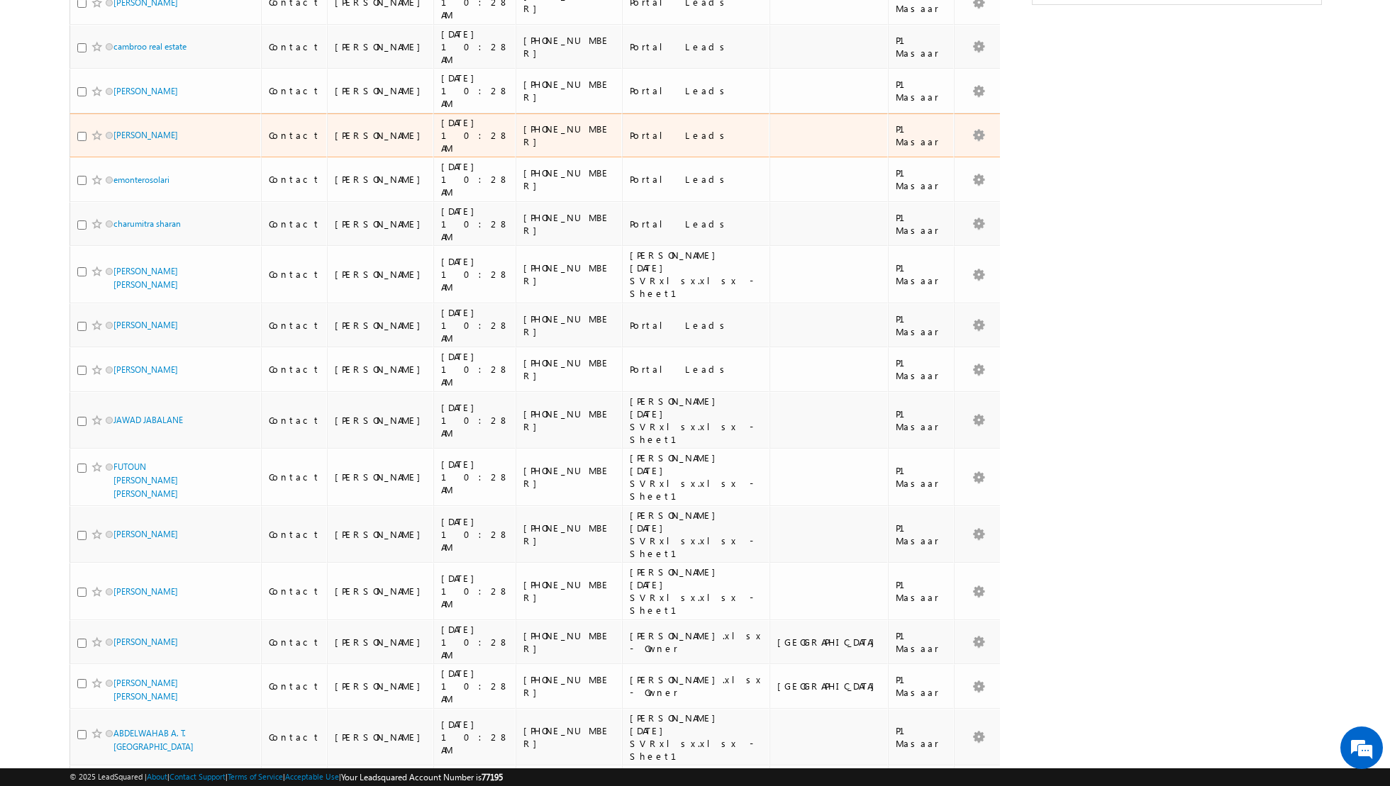
scroll to position [1251, 0]
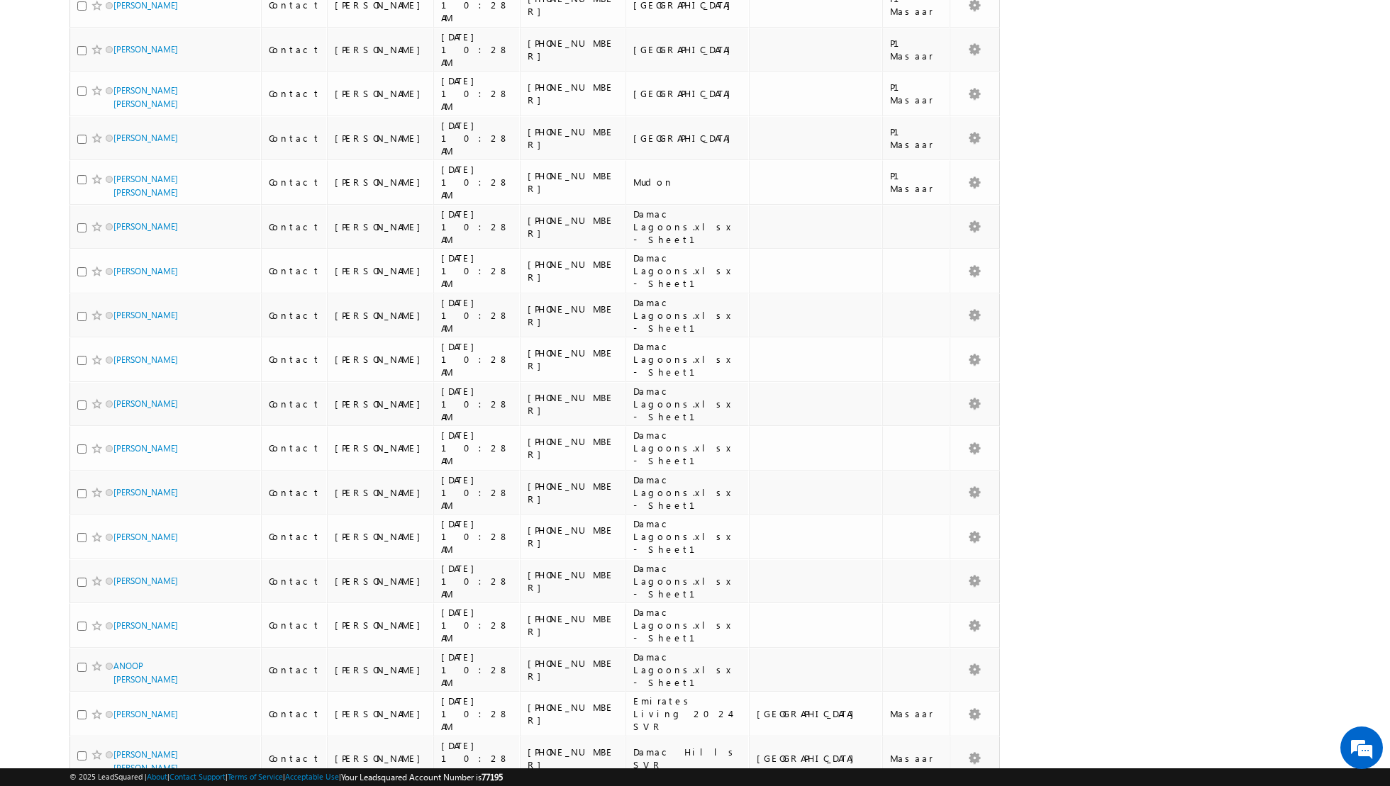
scroll to position [0, 0]
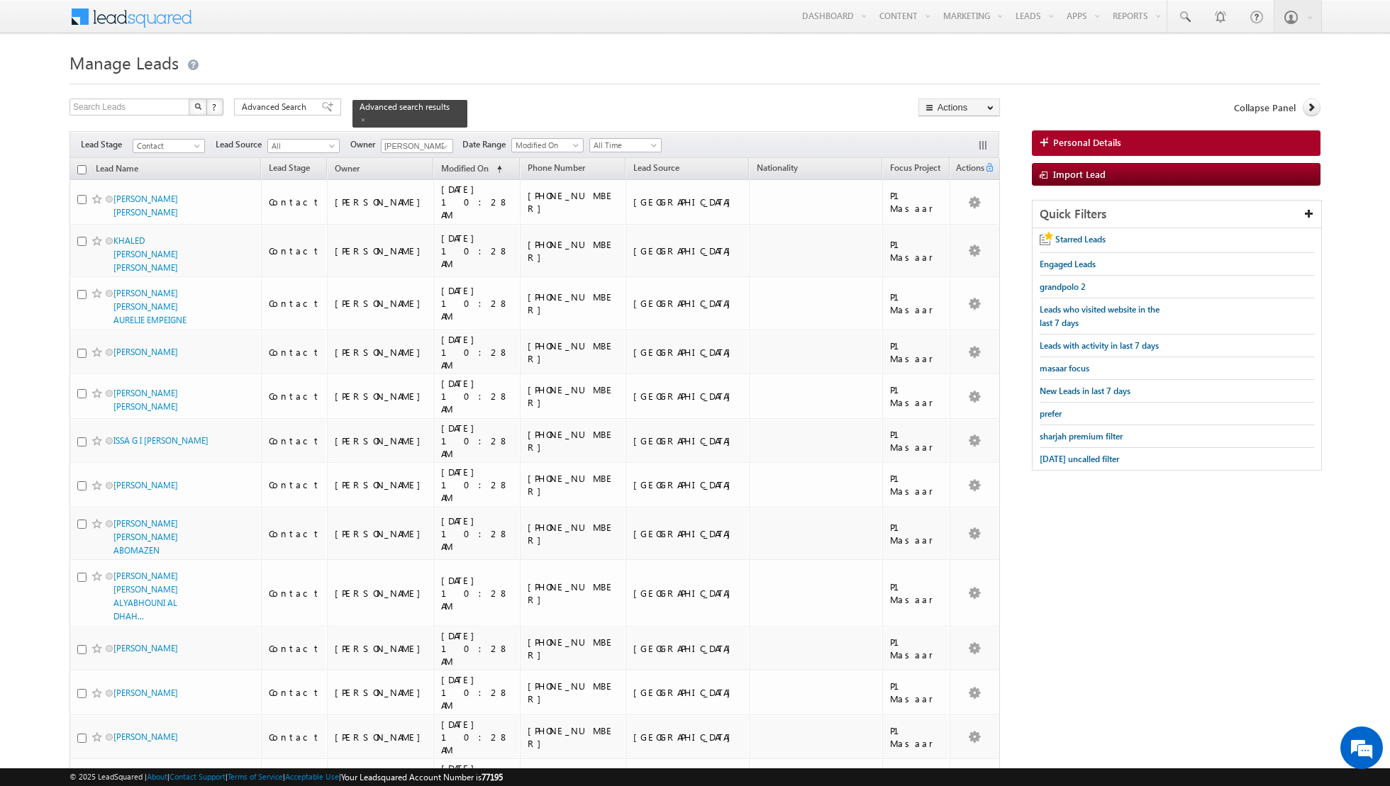
click at [80, 167] on input "checkbox" at bounding box center [81, 169] width 9 height 9
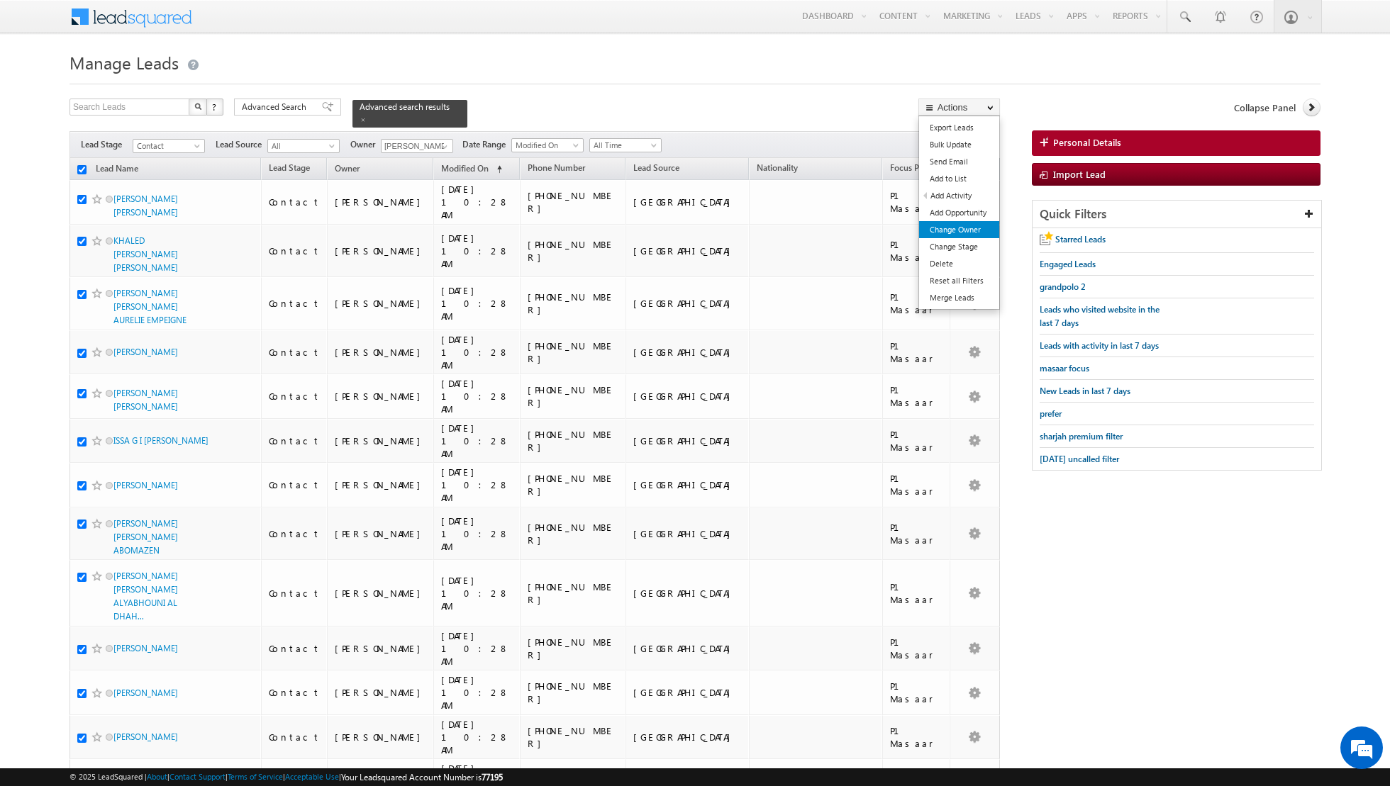
click at [964, 228] on link "Change Owner" at bounding box center [959, 229] width 80 height 17
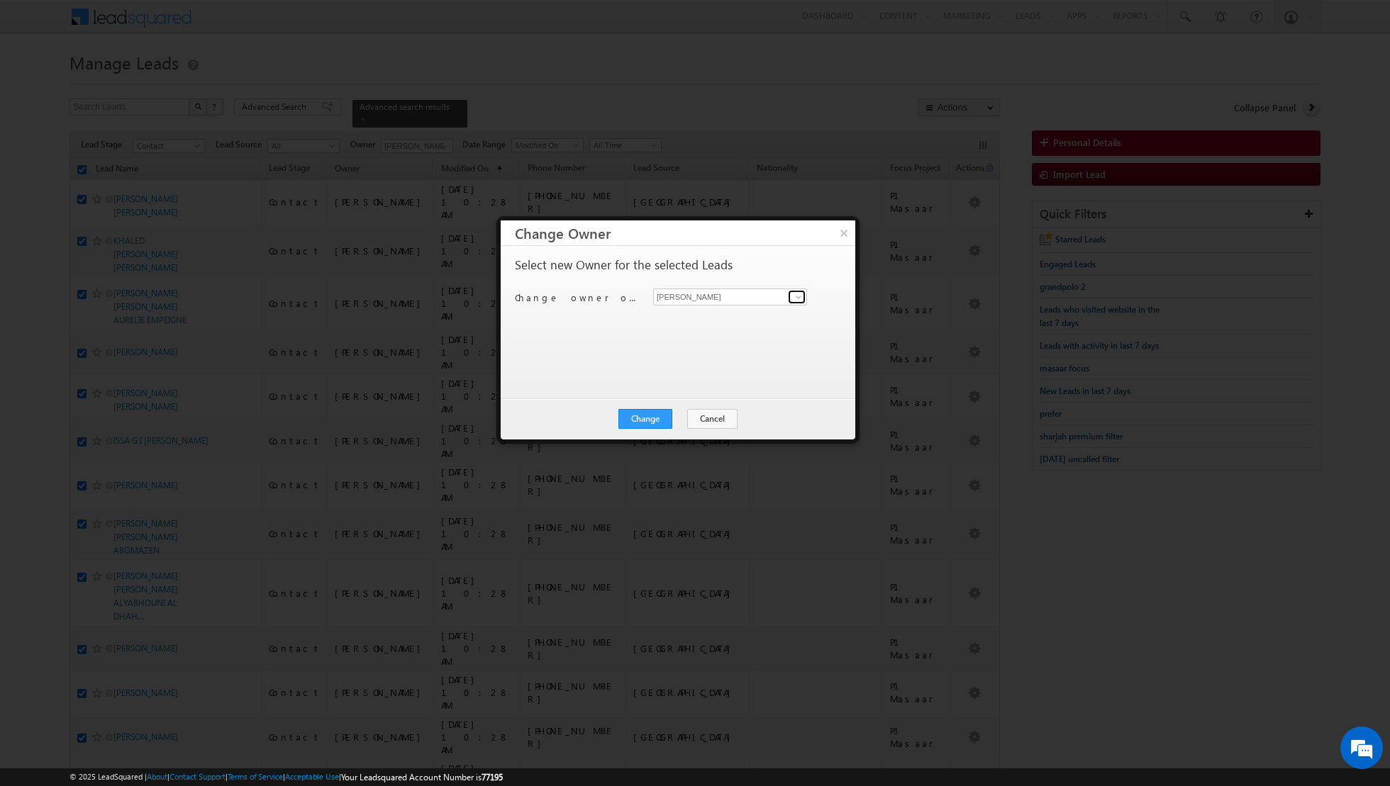
click at [804, 299] on link at bounding box center [797, 297] width 18 height 14
click at [741, 323] on span "dinesh.kumar@indglobal.ae" at bounding box center [723, 323] width 128 height 11
click at [652, 418] on button "Change" at bounding box center [645, 419] width 54 height 20
click at [686, 419] on button "Close" at bounding box center [679, 419] width 45 height 20
